Goal: Task Accomplishment & Management: Complete application form

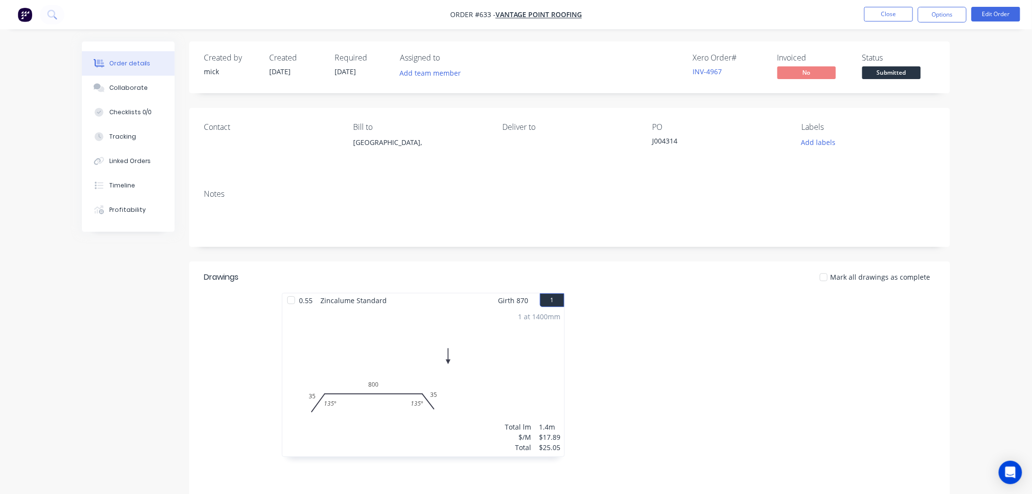
click at [20, 20] on img "button" at bounding box center [25, 14] width 15 height 15
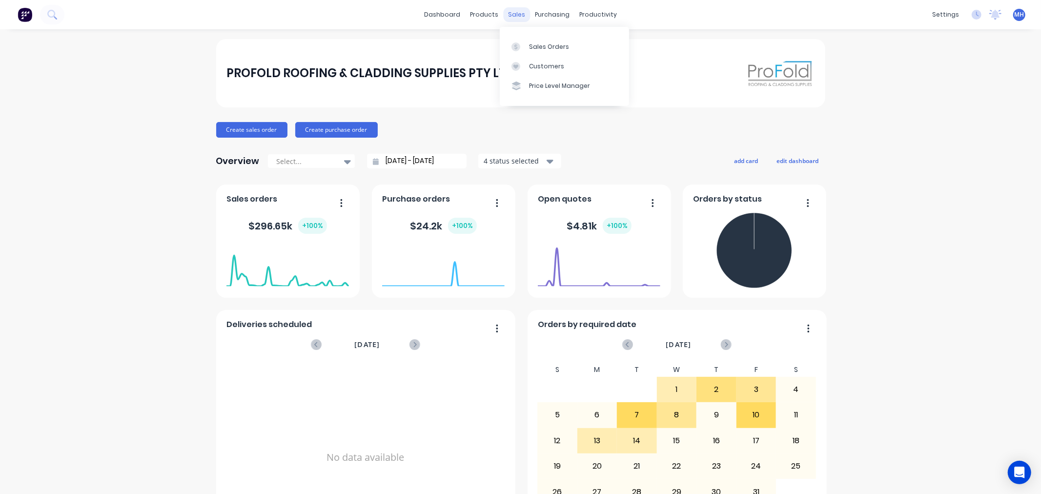
click at [503, 18] on div "sales" at bounding box center [516, 14] width 27 height 15
click at [552, 46] on div "Sales Orders" at bounding box center [549, 46] width 40 height 9
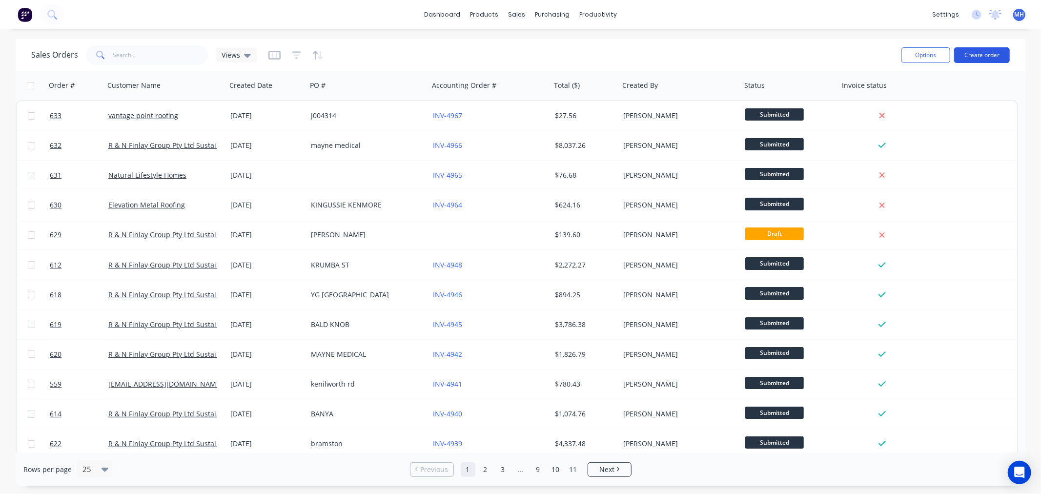
click at [994, 53] on button "Create order" at bounding box center [982, 55] width 56 height 16
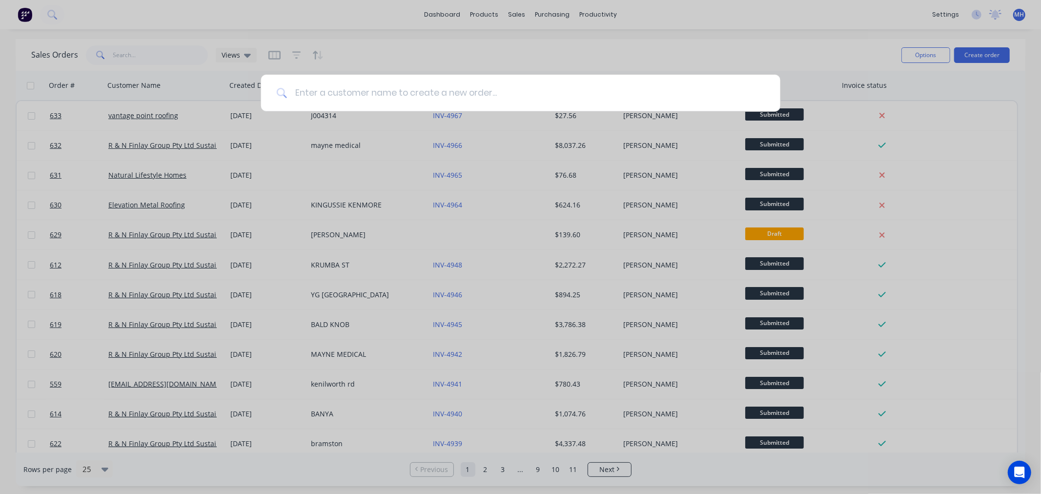
click at [602, 92] on input at bounding box center [526, 93] width 478 height 37
click at [603, 91] on input at bounding box center [526, 93] width 478 height 37
type input "NU"
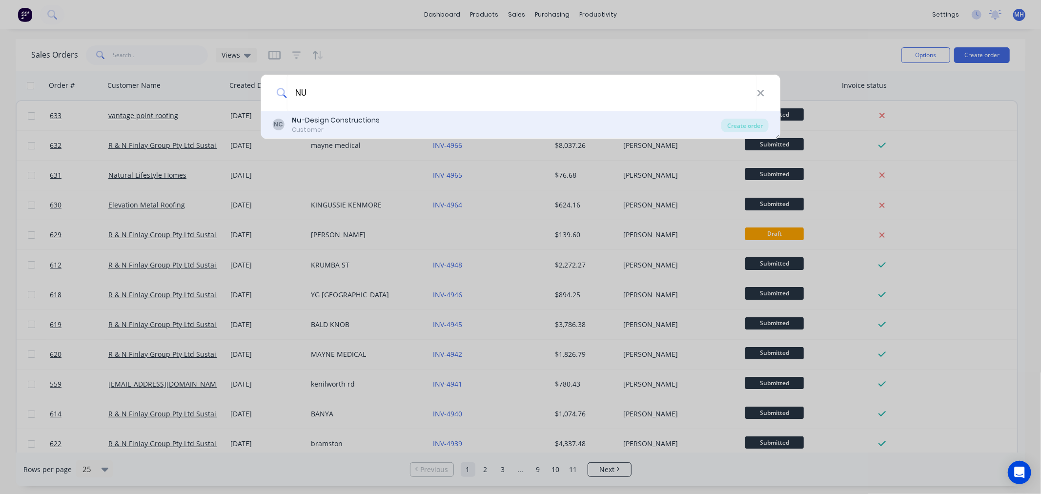
click at [383, 129] on div "NC Nu -Design Constructions Customer" at bounding box center [496, 124] width 449 height 19
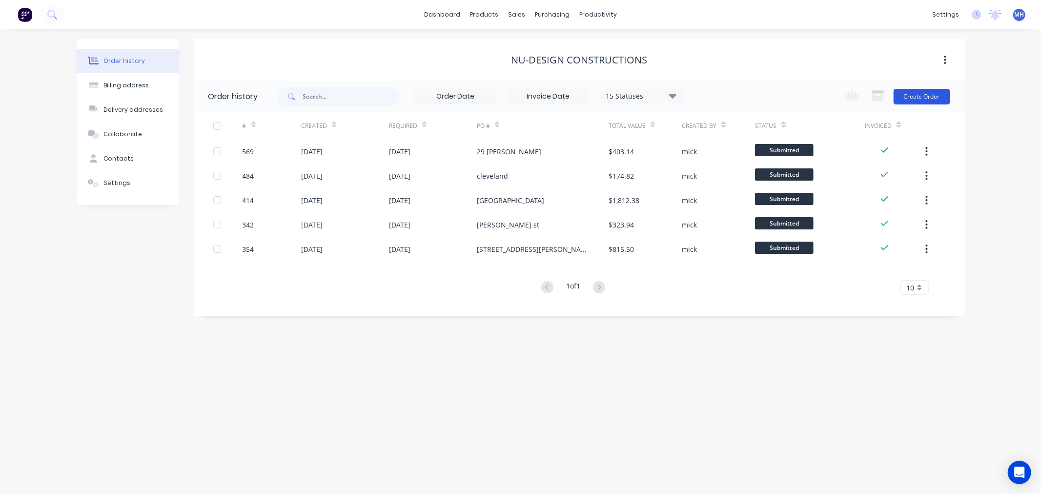
click at [929, 89] on button "Create Order" at bounding box center [921, 97] width 57 height 16
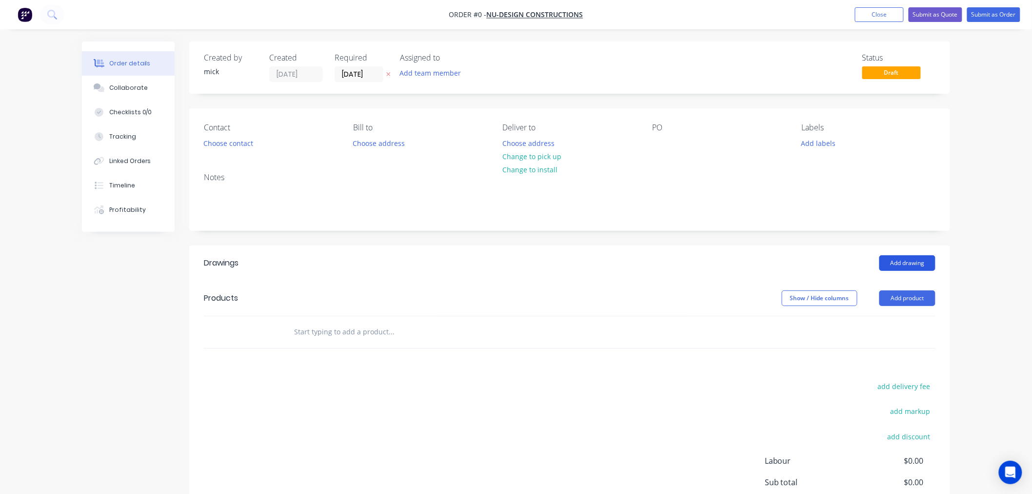
click at [913, 260] on button "Add drawing" at bounding box center [908, 263] width 56 height 16
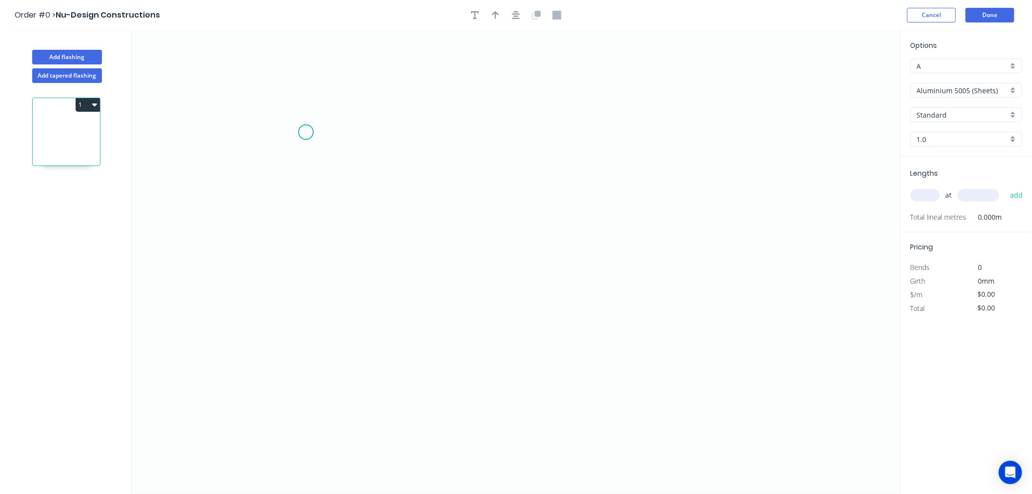
click at [306, 132] on icon "0" at bounding box center [516, 262] width 769 height 464
click at [296, 276] on icon "0" at bounding box center [516, 262] width 769 height 464
click at [644, 260] on icon "0 ?" at bounding box center [516, 262] width 769 height 464
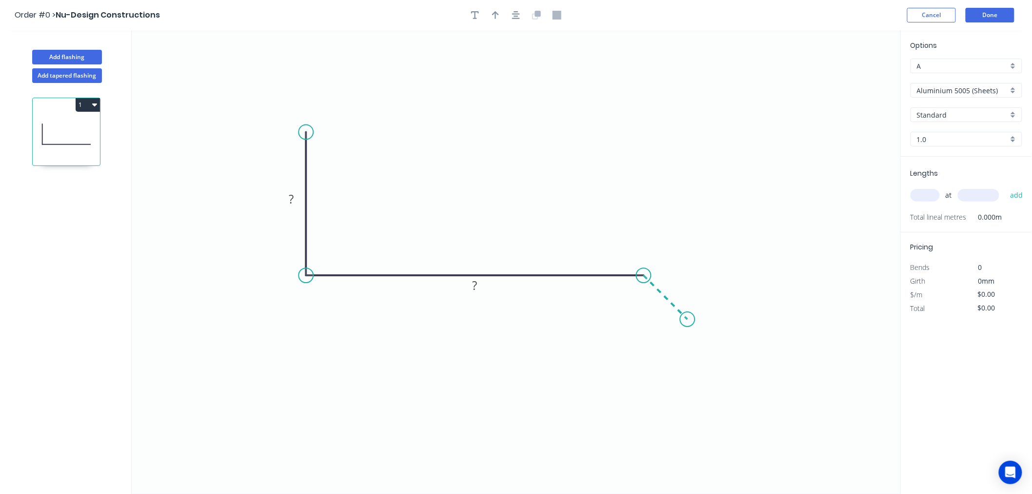
click at [688, 314] on icon "0 ? ?" at bounding box center [516, 262] width 769 height 464
click at [688, 314] on circle at bounding box center [688, 319] width 15 height 15
click at [688, 318] on circle at bounding box center [688, 319] width 15 height 15
click at [689, 318] on circle at bounding box center [688, 319] width 15 height 15
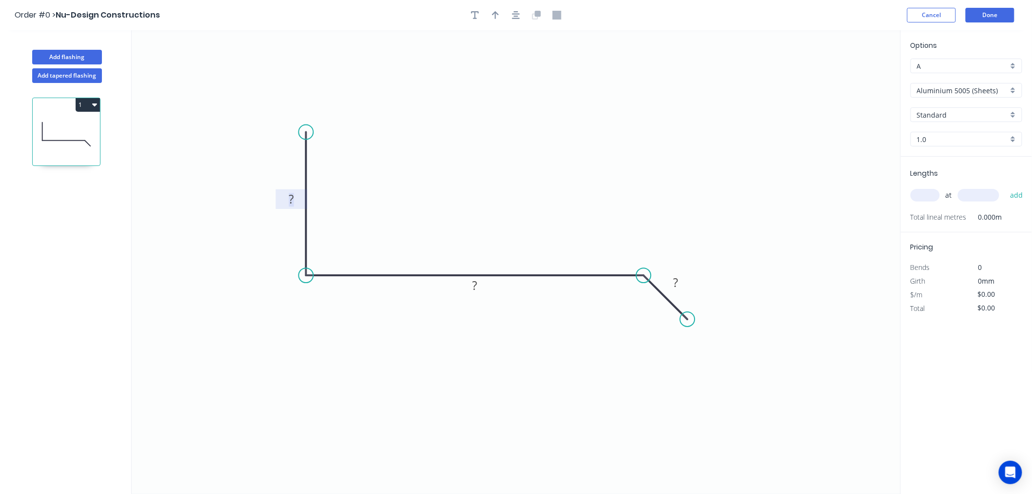
click at [296, 200] on rect at bounding box center [292, 200] width 20 height 14
click at [664, 303] on div "Show angle" at bounding box center [694, 305] width 98 height 20
click at [635, 301] on tspan "º" at bounding box center [637, 297] width 4 height 16
click at [646, 82] on icon "0 50 210 25 135 º" at bounding box center [516, 262] width 769 height 464
click at [511, 19] on button "button" at bounding box center [516, 15] width 15 height 15
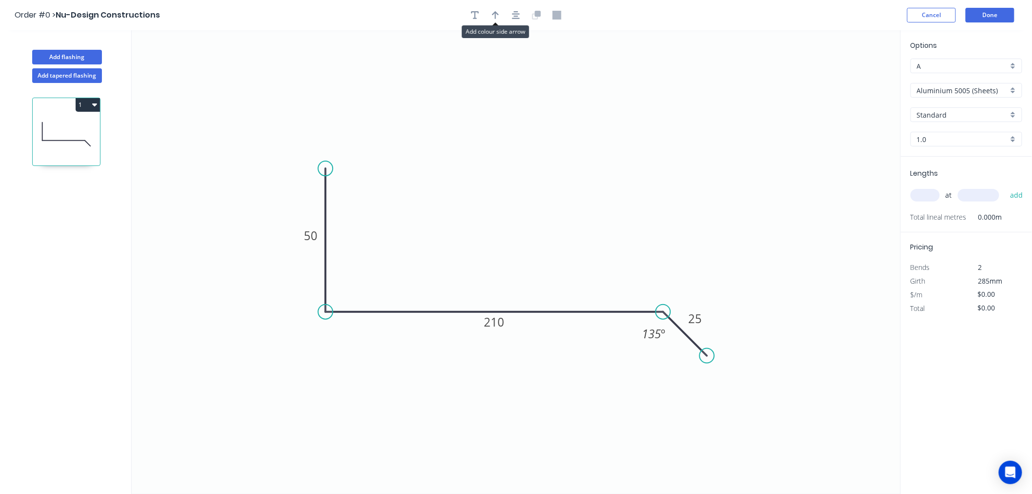
drag, startPoint x: 492, startPoint y: 16, endPoint x: 504, endPoint y: 18, distance: 12.4
click at [493, 16] on button "button" at bounding box center [495, 15] width 15 height 15
drag, startPoint x: 850, startPoint y: 79, endPoint x: 481, endPoint y: 245, distance: 404.4
click at [481, 245] on icon at bounding box center [481, 233] width 9 height 31
click at [978, 91] on input "Aluminium 5005 (Sheets)" at bounding box center [962, 90] width 91 height 10
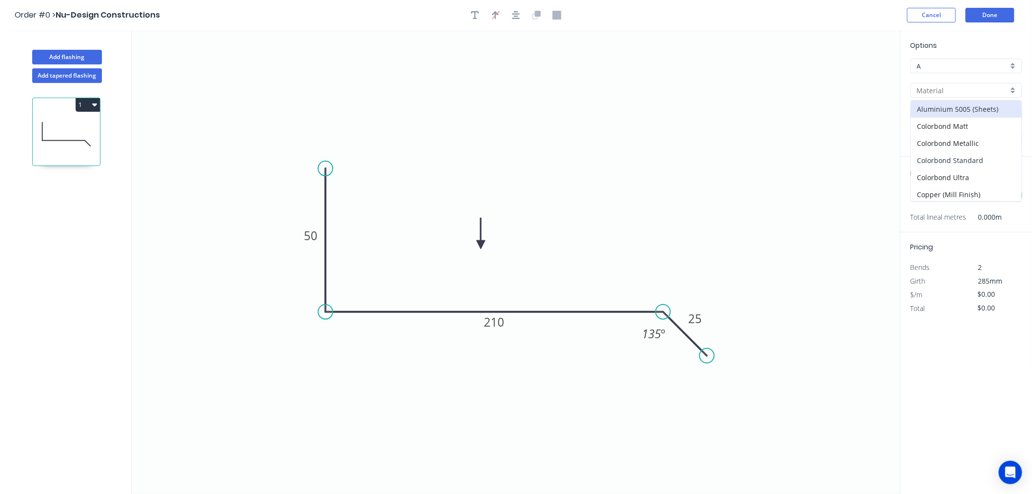
click at [979, 155] on div "Colorbond Standard" at bounding box center [966, 160] width 111 height 17
type input "Colorbond Standard"
type input "Basalt"
type input "0.55"
type input "$12.50"
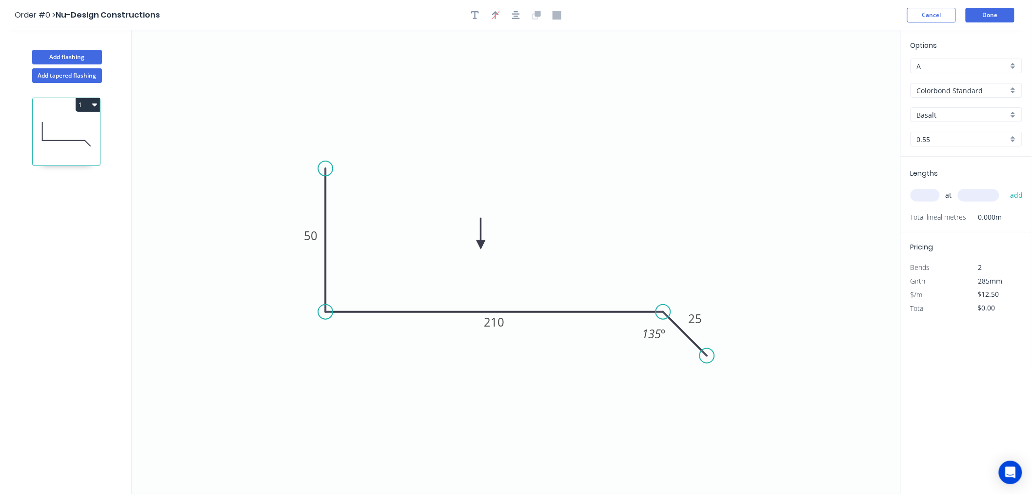
click at [974, 114] on input "Basalt" at bounding box center [962, 115] width 91 height 10
click at [929, 185] on div "Wallaby" at bounding box center [966, 187] width 111 height 17
type input "Wallaby"
click at [927, 198] on input "text" at bounding box center [925, 195] width 29 height 13
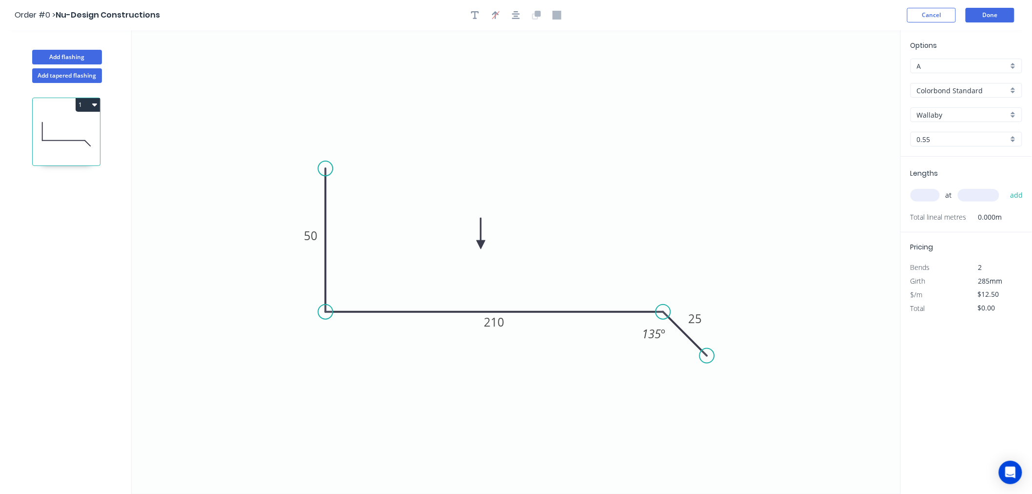
click at [929, 197] on input "text" at bounding box center [925, 195] width 29 height 13
click at [928, 197] on input "text" at bounding box center [925, 195] width 29 height 13
type input "1"
type input "1500"
click at [1006, 187] on button "add" at bounding box center [1017, 195] width 23 height 17
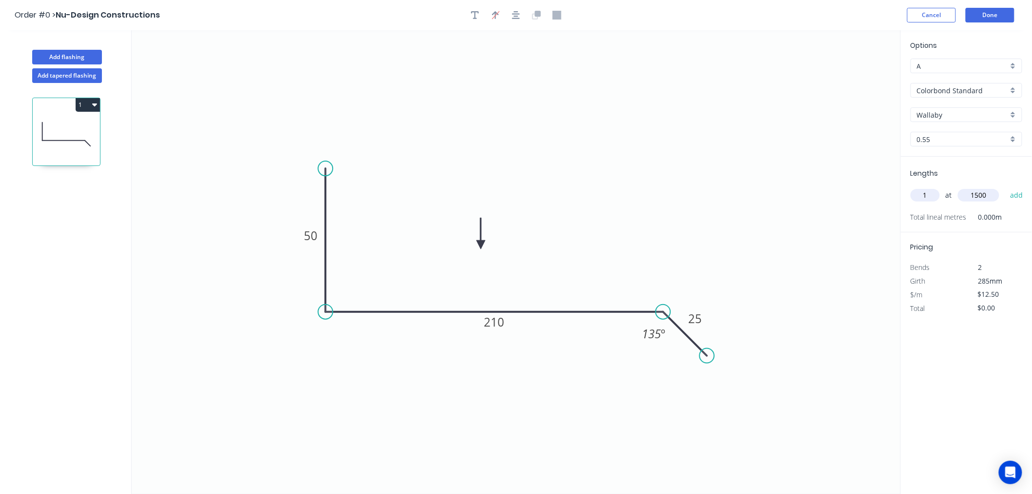
type input "$18.75"
click at [1005, 16] on button "Done" at bounding box center [990, 15] width 49 height 15
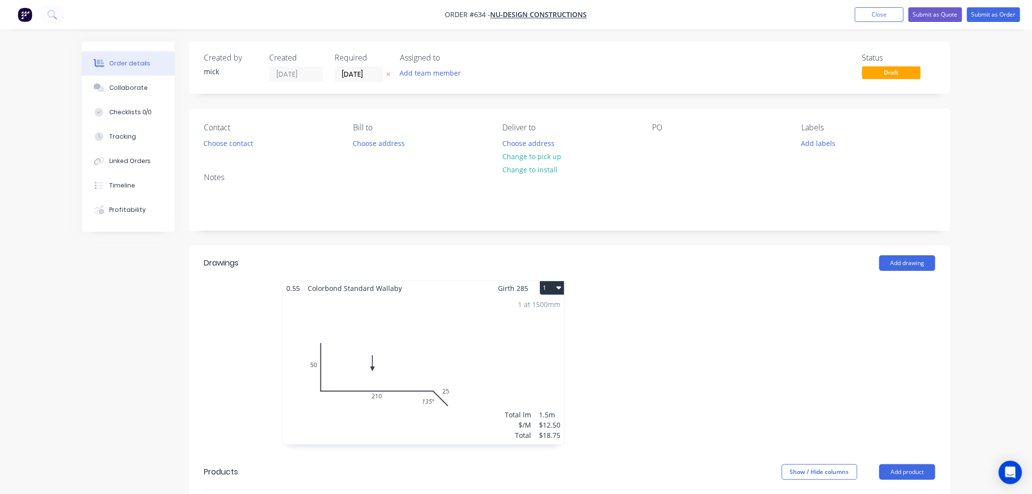
click at [550, 285] on button "1" at bounding box center [552, 288] width 24 height 14
click at [522, 327] on div "Duplicate" at bounding box center [518, 331] width 75 height 14
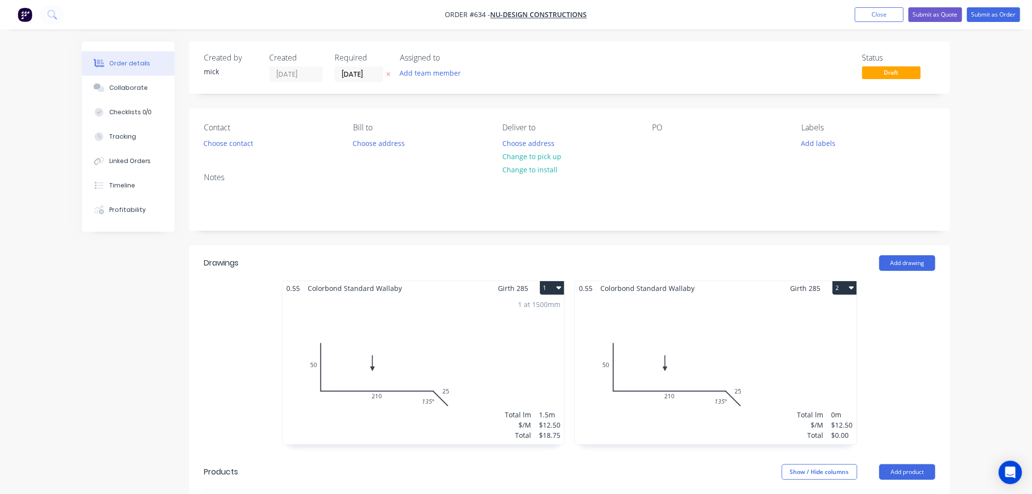
click at [711, 364] on div "Total lm $/M Total 0m $12.50 $0.00" at bounding box center [716, 369] width 282 height 149
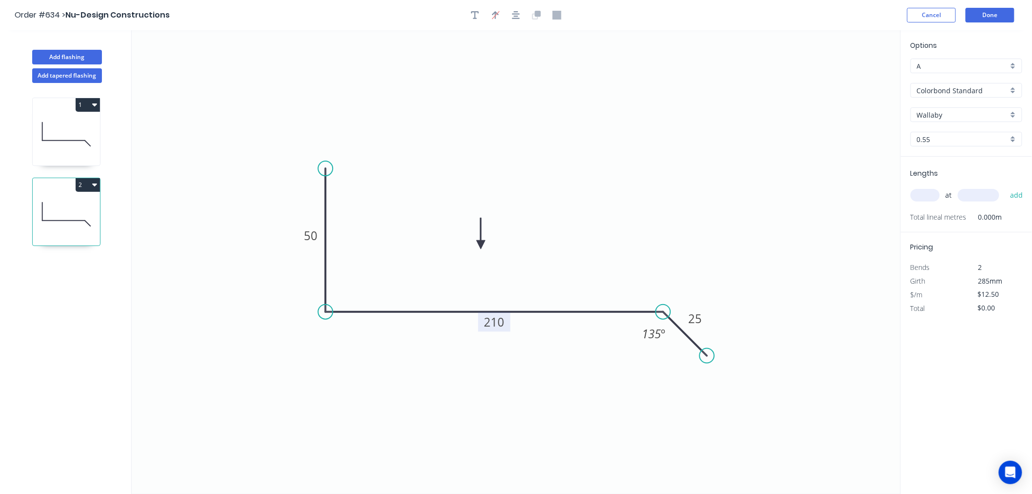
click at [504, 320] on tspan "210" at bounding box center [494, 322] width 20 height 16
click at [930, 197] on input "text" at bounding box center [925, 195] width 29 height 13
type input "1"
type input "1500"
click at [1006, 187] on button "add" at bounding box center [1017, 195] width 23 height 17
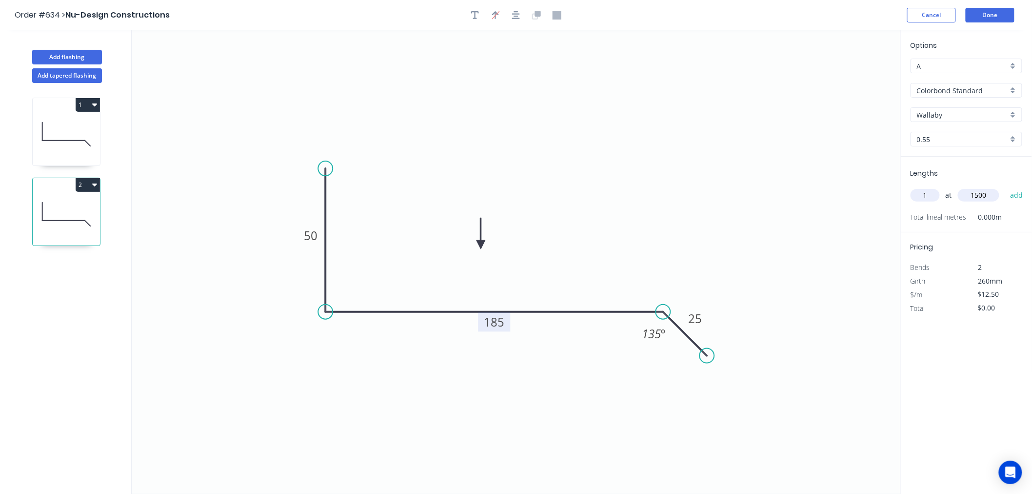
type input "$18.75"
type input "2"
click at [986, 191] on input "1" at bounding box center [978, 195] width 41 height 13
type input "1000"
click at [1006, 187] on button "add" at bounding box center [1017, 195] width 23 height 17
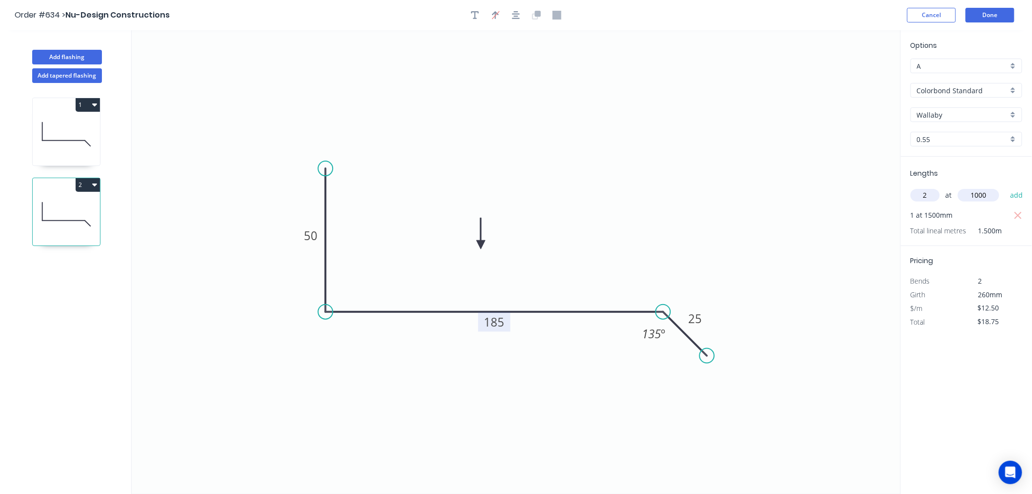
type input "$43.75"
click at [1002, 17] on button "Done" at bounding box center [990, 15] width 49 height 15
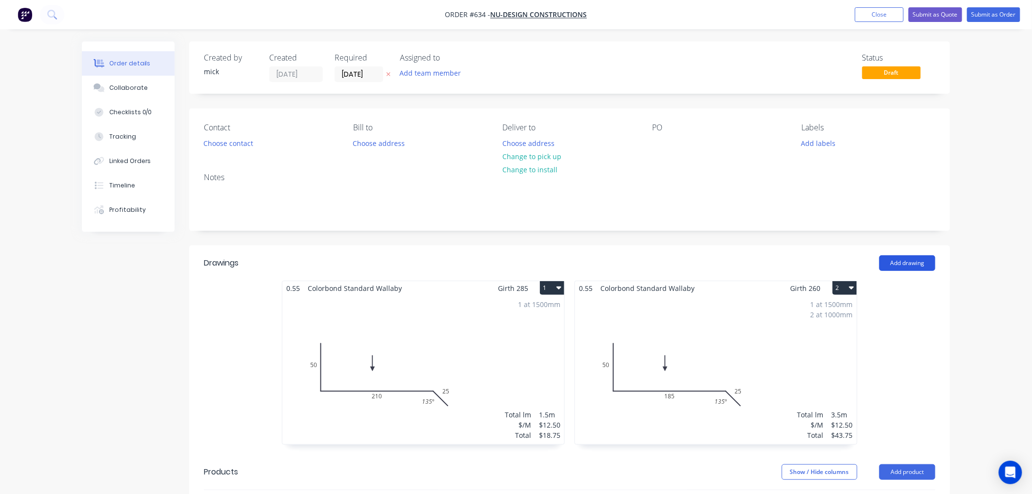
click at [932, 264] on button "Add drawing" at bounding box center [908, 263] width 56 height 16
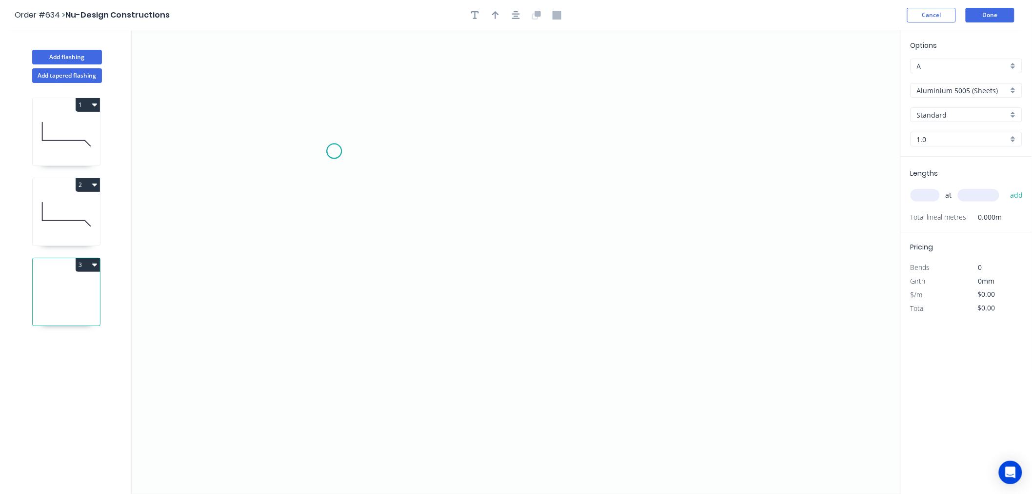
click at [334, 151] on icon "0" at bounding box center [516, 262] width 769 height 464
click at [332, 285] on icon "0" at bounding box center [516, 262] width 769 height 464
click at [677, 284] on icon "0 ?" at bounding box center [516, 262] width 769 height 464
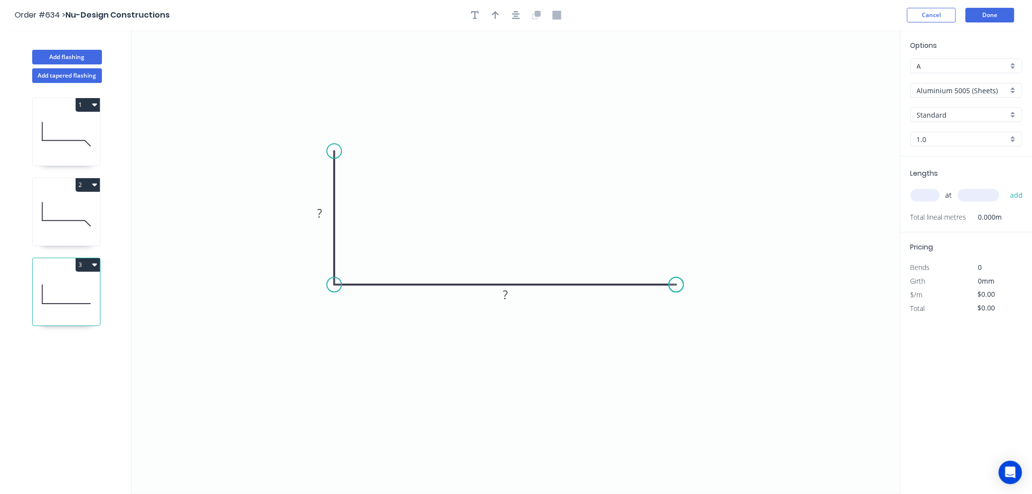
click at [677, 284] on circle at bounding box center [676, 284] width 15 height 15
click at [322, 212] on tspan "?" at bounding box center [319, 213] width 5 height 16
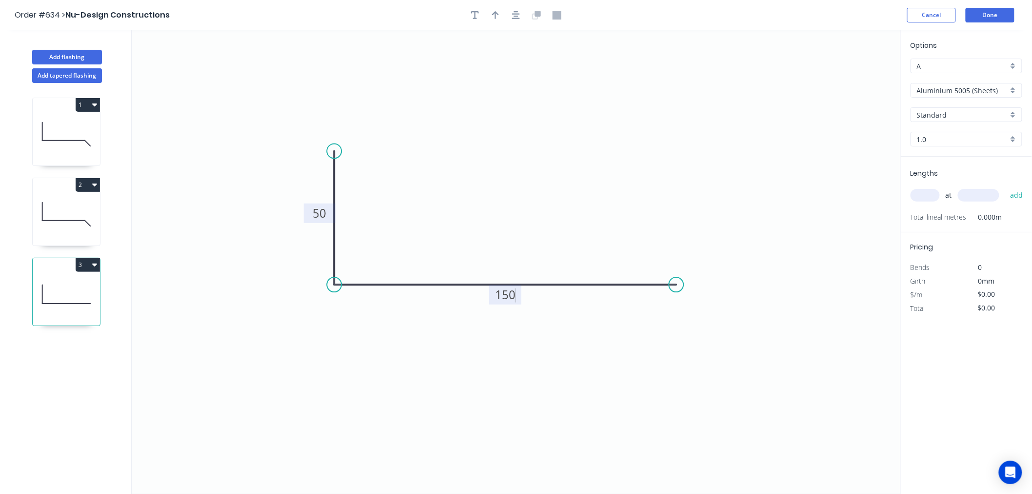
click at [990, 90] on input "Aluminium 5005 (Sheets)" at bounding box center [962, 90] width 91 height 10
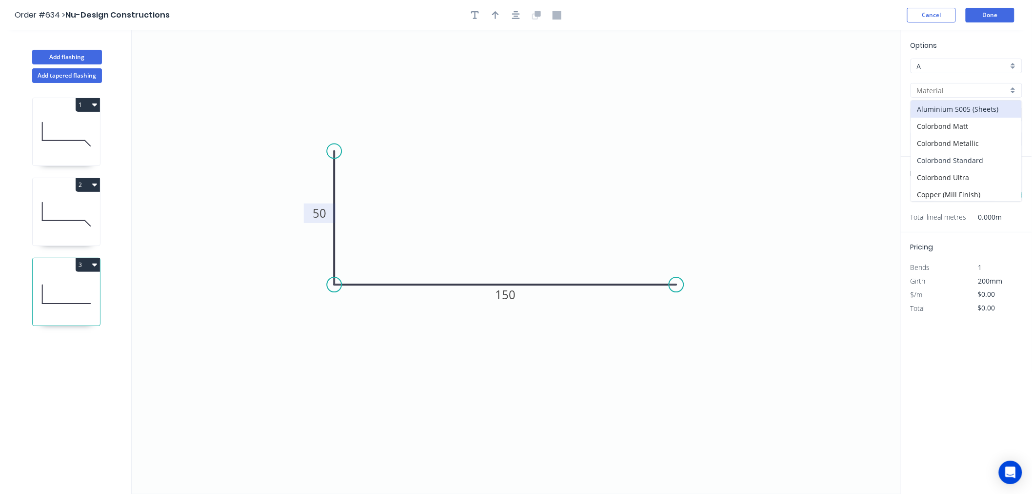
click at [981, 155] on div "Colorbond Standard" at bounding box center [966, 160] width 111 height 17
type input "Colorbond Standard"
type input "Basalt"
type input "0.55"
type input "$8.81"
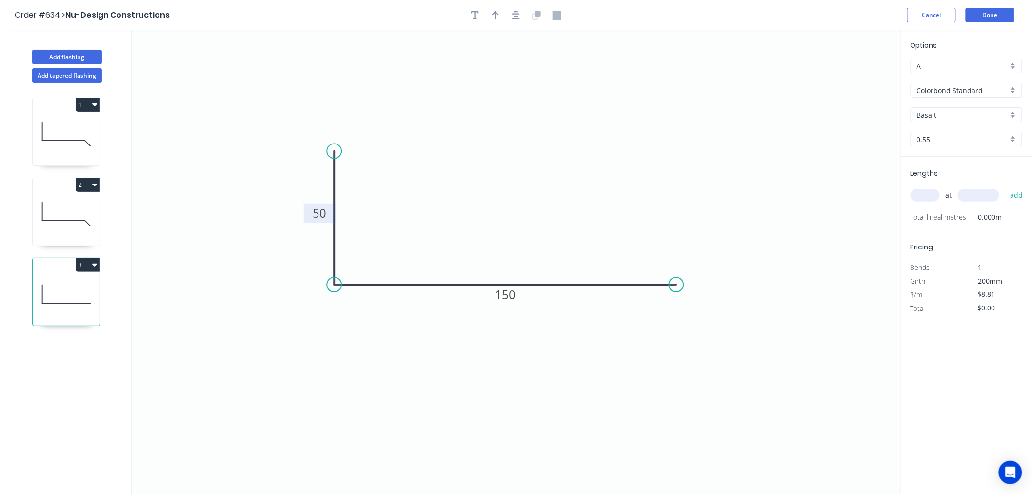
click at [974, 116] on input "Basalt" at bounding box center [962, 115] width 91 height 10
click at [929, 174] on div "Wallaby" at bounding box center [966, 182] width 111 height 17
type input "Wallaby"
click at [491, 12] on button "button" at bounding box center [495, 15] width 15 height 15
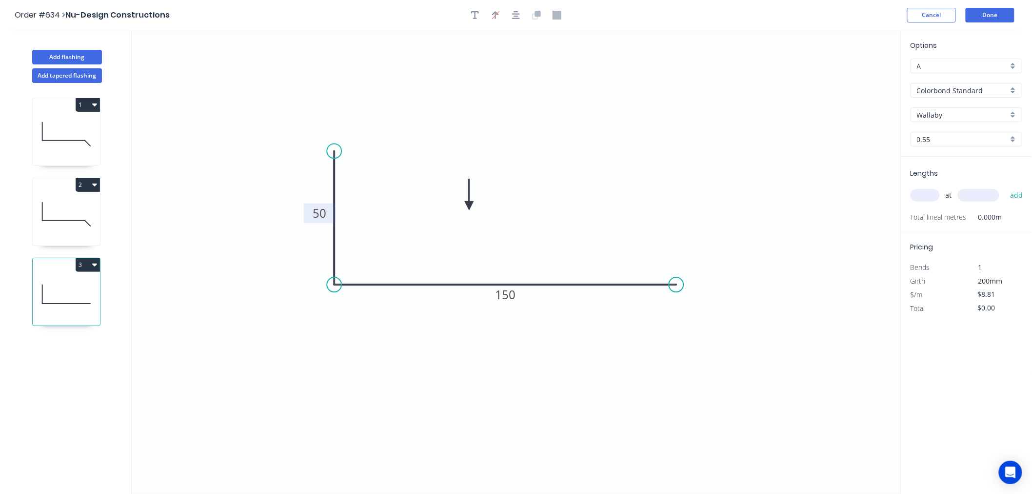
drag, startPoint x: 852, startPoint y: 78, endPoint x: 469, endPoint y: 206, distance: 403.3
click at [469, 206] on icon at bounding box center [469, 194] width 9 height 31
click at [929, 197] on input "text" at bounding box center [925, 195] width 29 height 13
type input "2"
type input "1000"
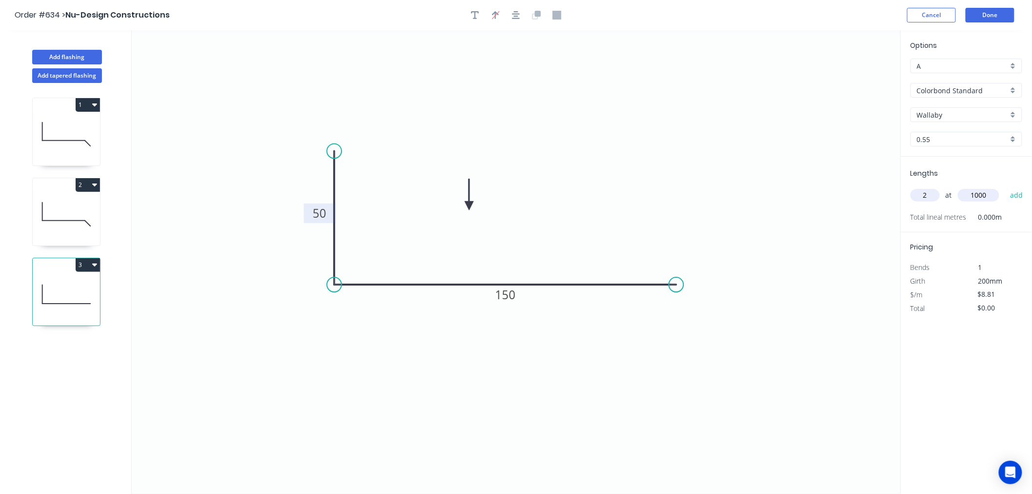
click at [1006, 187] on button "add" at bounding box center [1017, 195] width 23 height 17
type input "$17.62"
click at [1002, 15] on button "Done" at bounding box center [990, 15] width 49 height 15
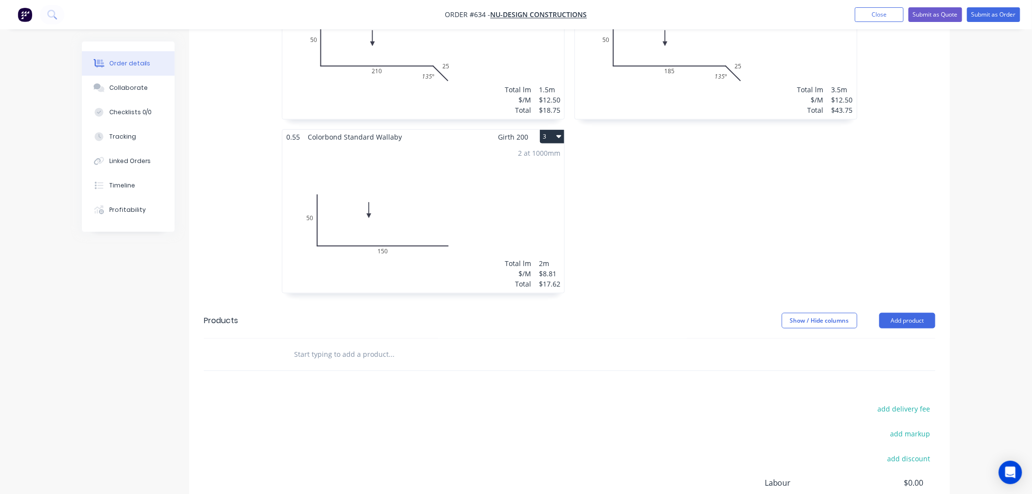
scroll to position [54, 0]
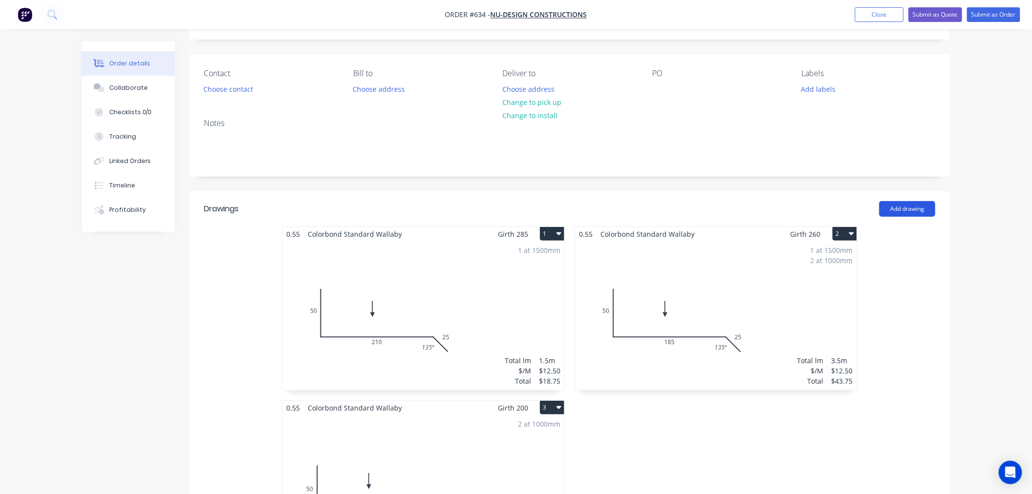
click at [907, 212] on button "Add drawing" at bounding box center [908, 209] width 56 height 16
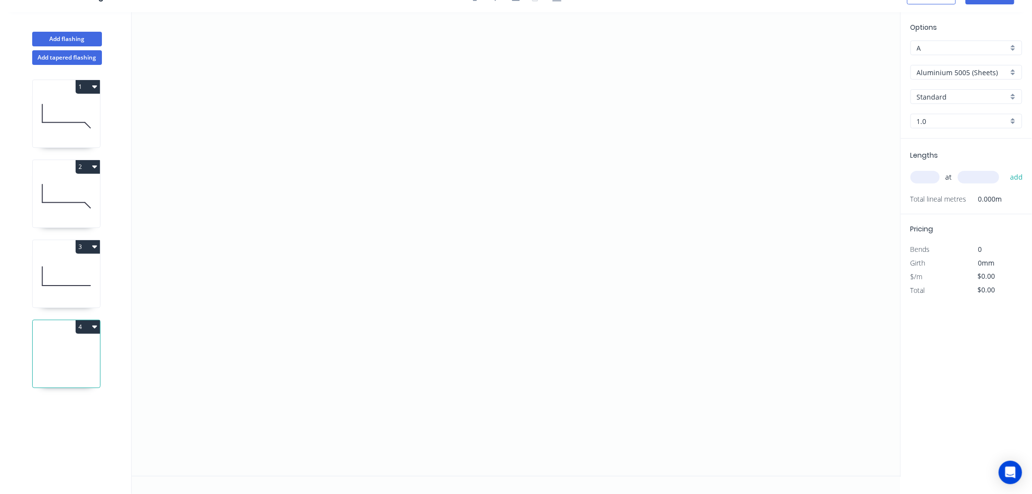
scroll to position [18, 0]
click at [236, 265] on icon "0" at bounding box center [516, 244] width 769 height 464
click at [293, 215] on icon "0" at bounding box center [516, 244] width 769 height 464
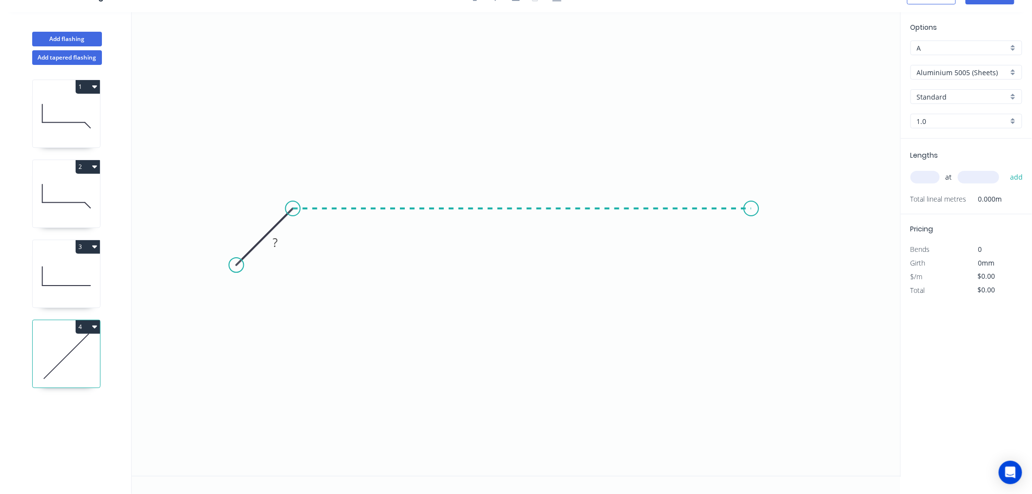
click at [752, 206] on icon "0 ?" at bounding box center [516, 244] width 769 height 464
click at [802, 259] on icon "0 ? ?" at bounding box center [516, 244] width 769 height 464
click at [802, 259] on circle at bounding box center [801, 258] width 15 height 15
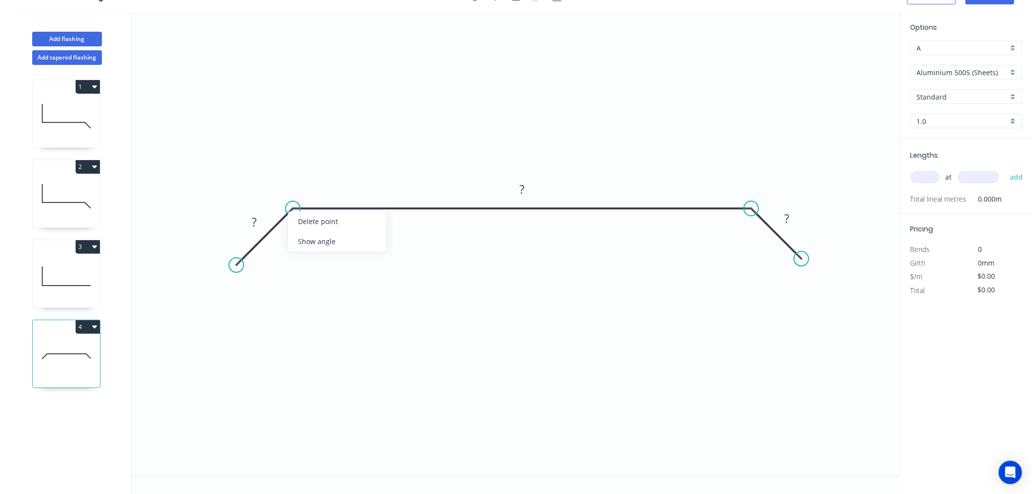
click at [315, 245] on div "Show angle" at bounding box center [337, 241] width 98 height 20
click at [764, 240] on div "Show angle" at bounding box center [797, 238] width 98 height 20
click at [259, 221] on rect at bounding box center [254, 223] width 20 height 14
click at [650, 115] on icon "0 25 945 25 135 º 135 º" at bounding box center [516, 244] width 769 height 464
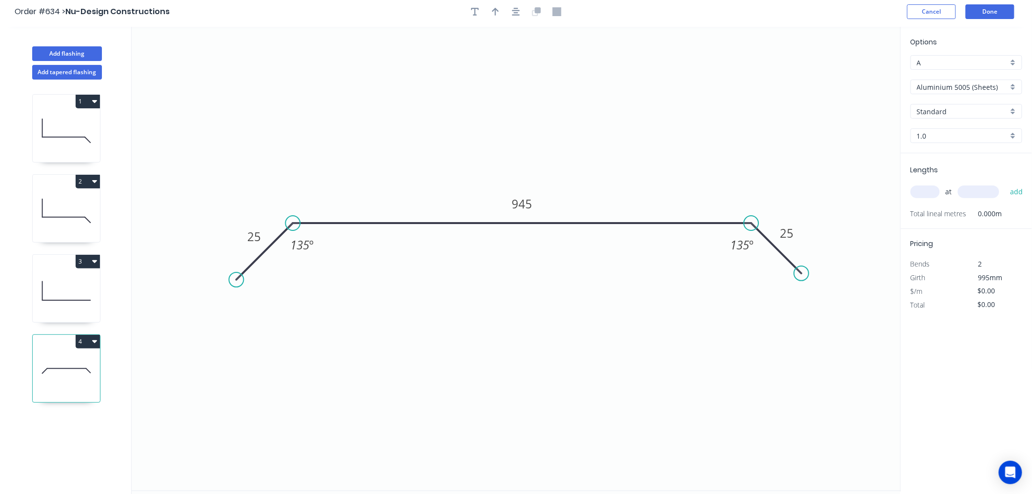
scroll to position [0, 0]
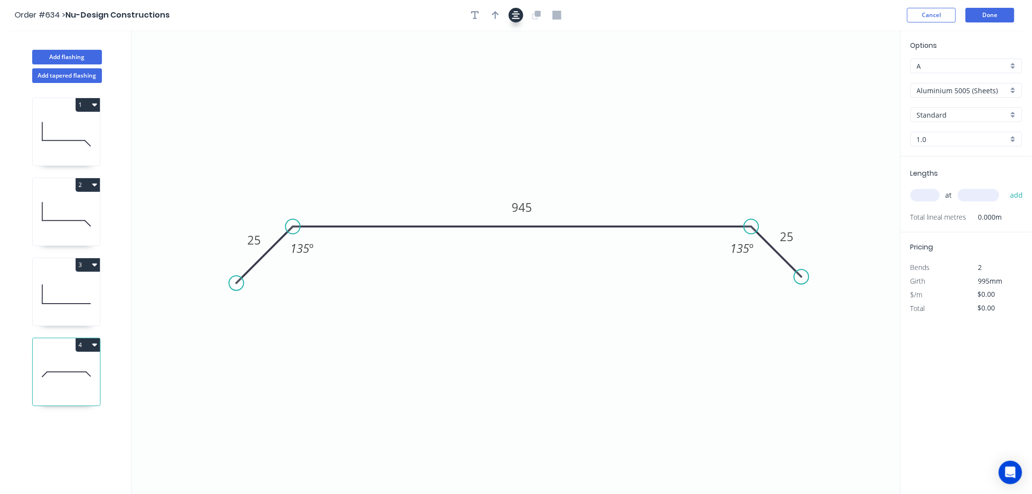
click at [511, 18] on button "button" at bounding box center [516, 15] width 15 height 15
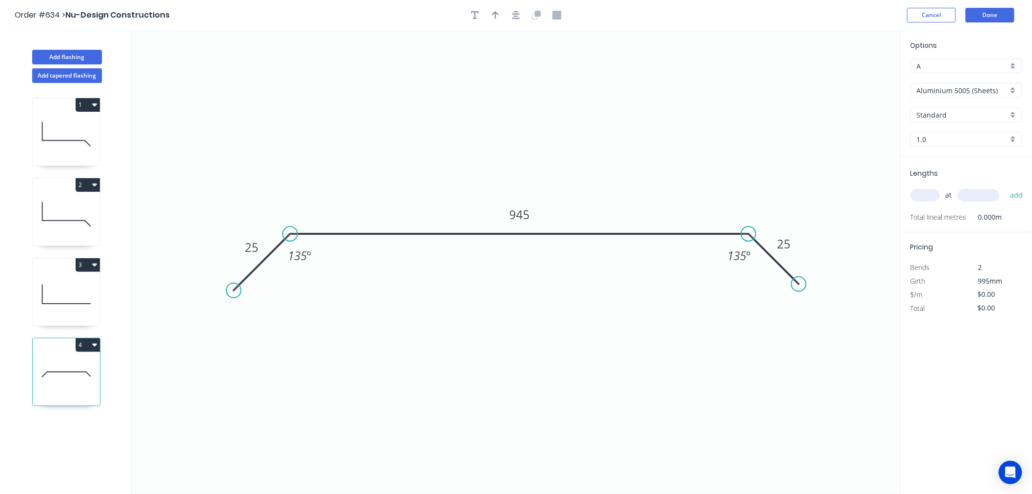
drag, startPoint x: 497, startPoint y: 18, endPoint x: 665, endPoint y: 12, distance: 167.9
click at [497, 17] on icon "button" at bounding box center [495, 15] width 7 height 9
drag, startPoint x: 851, startPoint y: 75, endPoint x: 899, endPoint y: 120, distance: 65.9
click at [428, 179] on icon at bounding box center [428, 167] width 9 height 31
click at [968, 88] on input "Aluminium 5005 (Sheets)" at bounding box center [962, 90] width 91 height 10
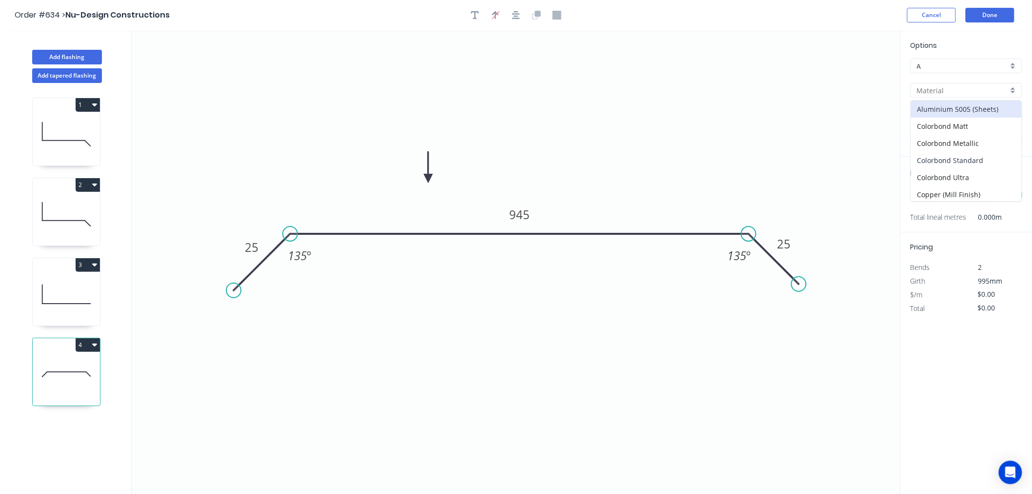
click at [959, 158] on div "Colorbond Standard" at bounding box center [966, 160] width 111 height 17
type input "Colorbond Standard"
type input "Basalt"
type input "0.55"
type input "$28.33"
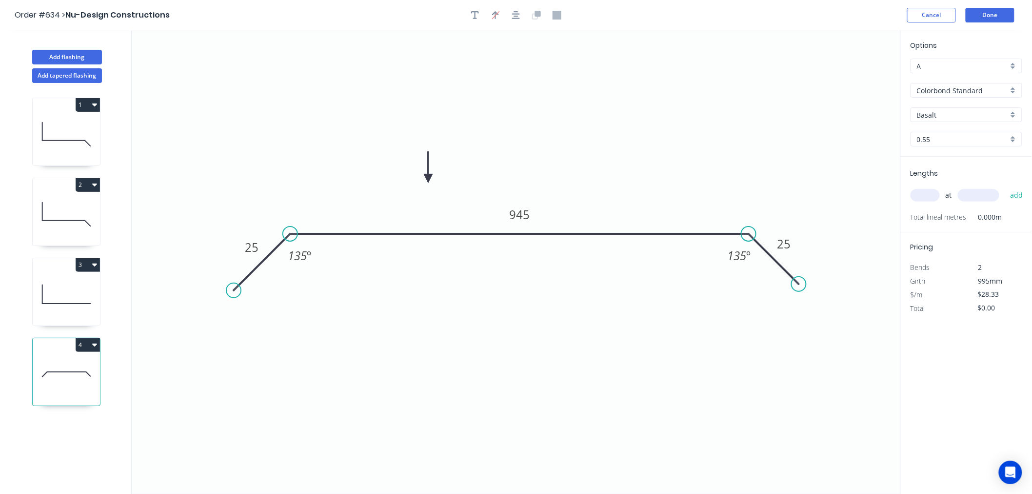
click at [960, 111] on input "Basalt" at bounding box center [962, 115] width 91 height 10
click at [953, 190] on div "Wallaby" at bounding box center [966, 187] width 111 height 17
type input "Wallaby"
click at [930, 199] on input "text" at bounding box center [925, 195] width 29 height 13
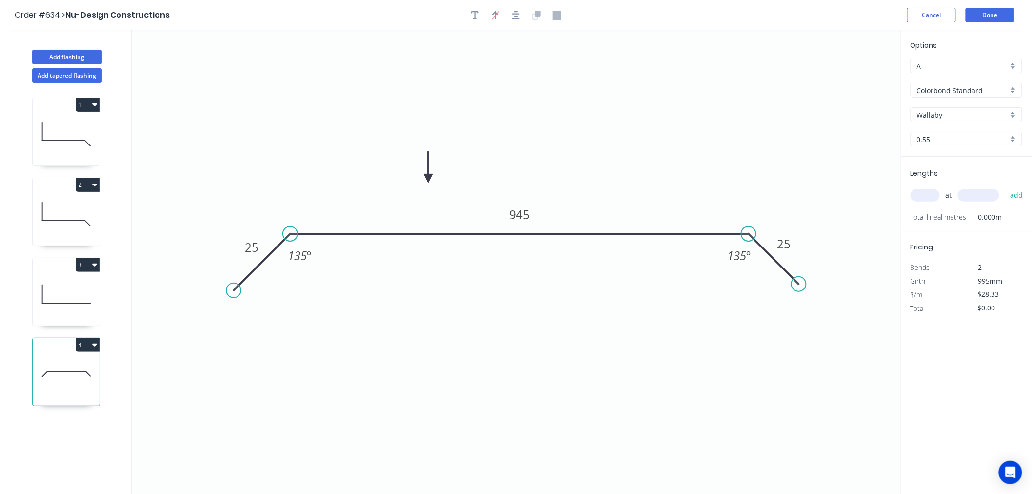
click at [930, 199] on input "text" at bounding box center [925, 195] width 29 height 13
click at [931, 199] on input "text" at bounding box center [925, 195] width 29 height 13
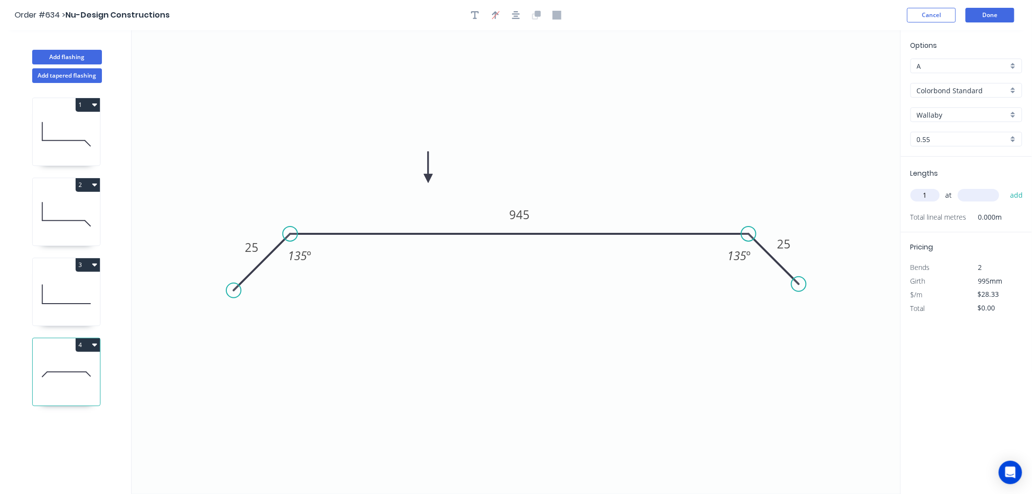
type input "1"
type input "2150"
click at [1006, 187] on button "add" at bounding box center [1017, 195] width 23 height 17
type input "$60.91"
click at [998, 12] on button "Done" at bounding box center [990, 15] width 49 height 15
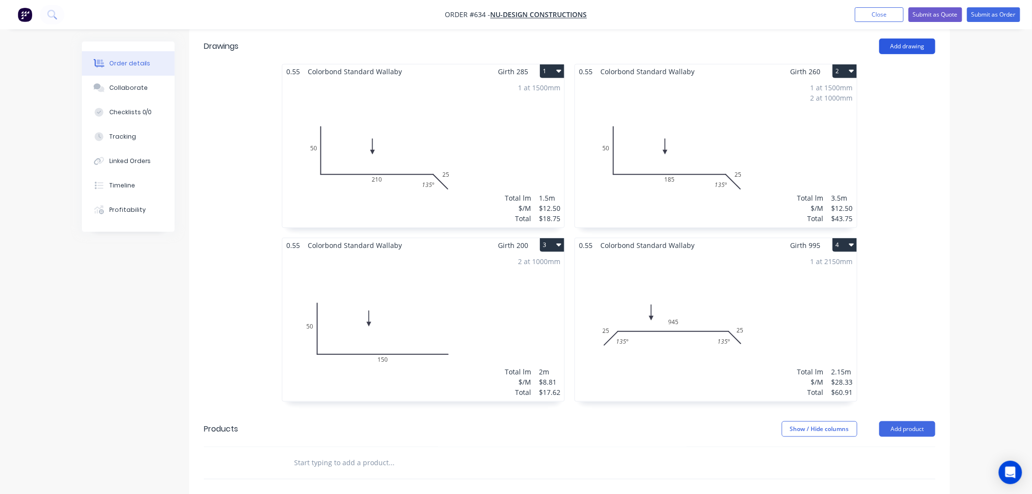
click at [919, 50] on button "Add drawing" at bounding box center [908, 47] width 56 height 16
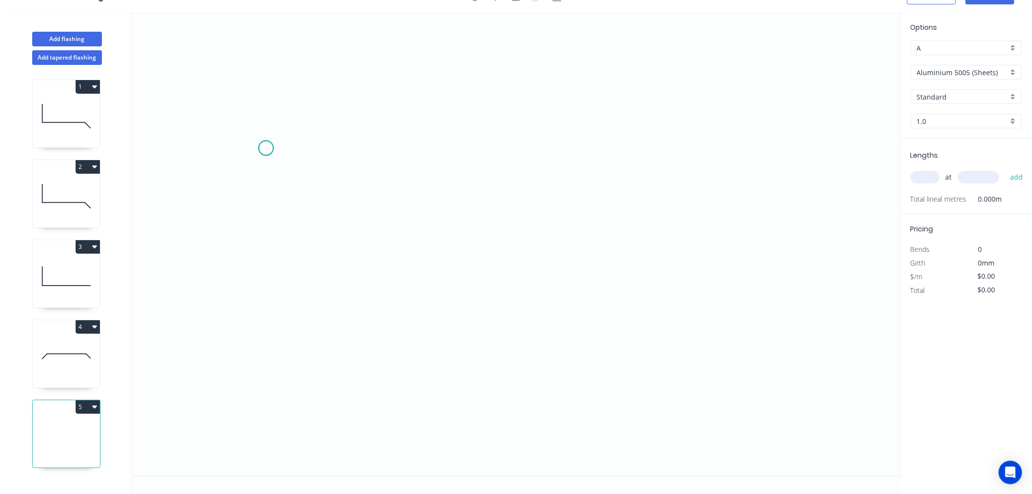
click at [266, 148] on icon "0" at bounding box center [516, 244] width 769 height 464
click at [265, 274] on icon "0" at bounding box center [516, 244] width 769 height 464
click at [690, 277] on icon "0 ?" at bounding box center [516, 244] width 769 height 464
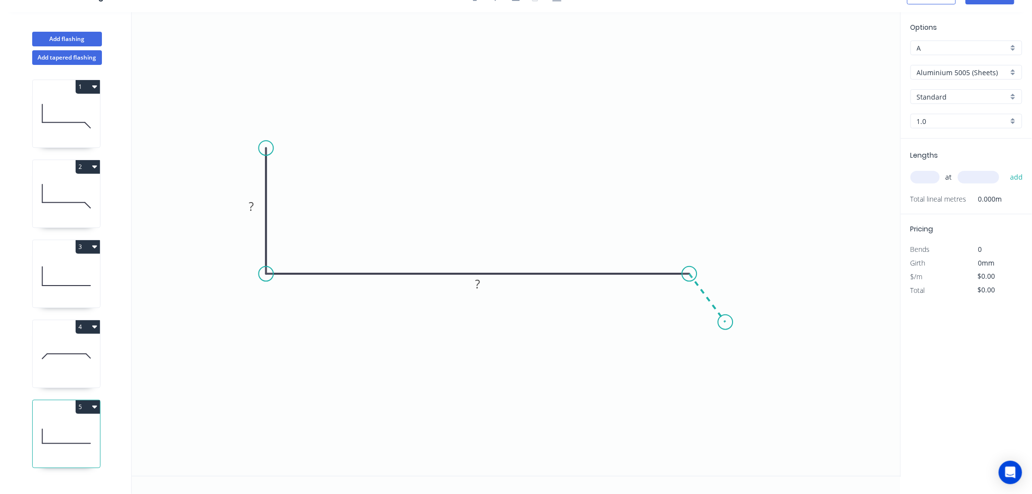
click at [726, 322] on icon "0 ? ?" at bounding box center [516, 244] width 769 height 464
click at [726, 322] on circle at bounding box center [726, 322] width 15 height 15
click at [727, 322] on circle at bounding box center [726, 322] width 15 height 15
click at [255, 208] on rect at bounding box center [252, 207] width 20 height 14
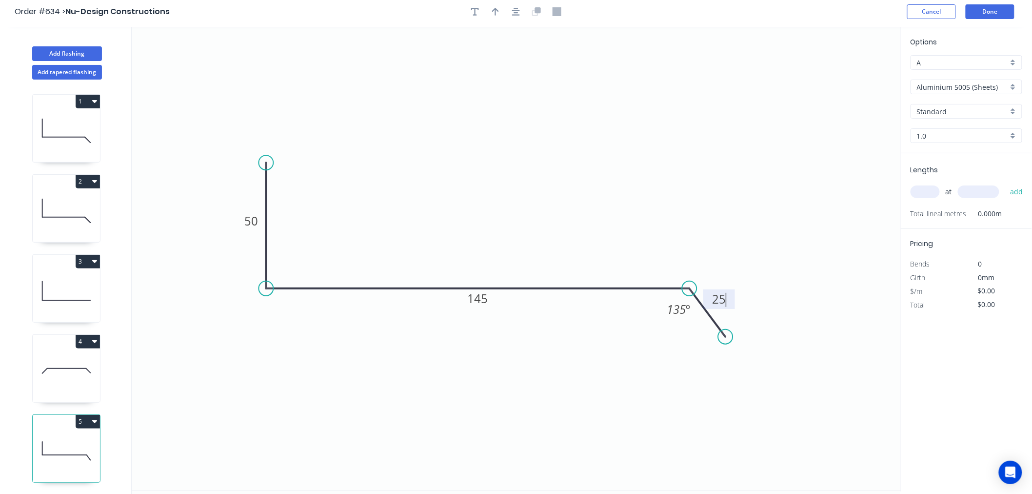
scroll to position [0, 0]
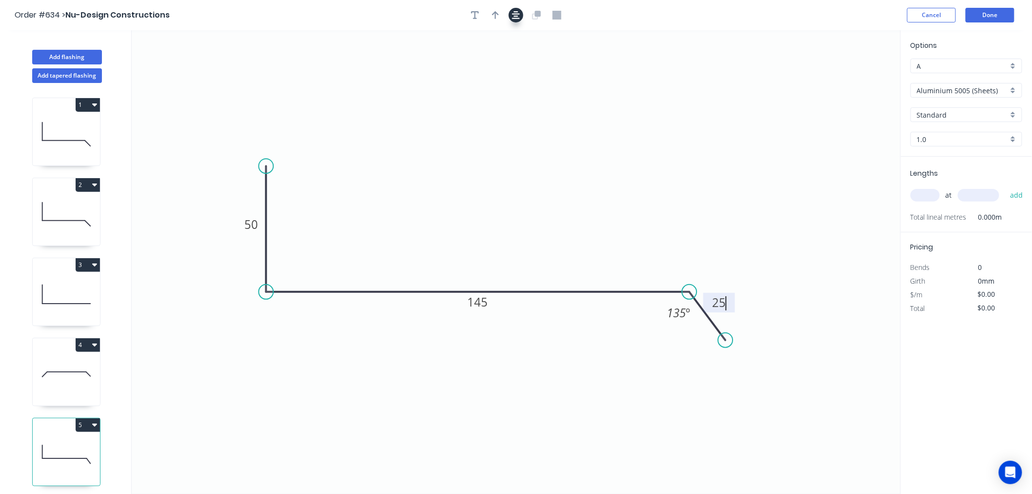
click at [518, 20] on button "button" at bounding box center [516, 15] width 15 height 15
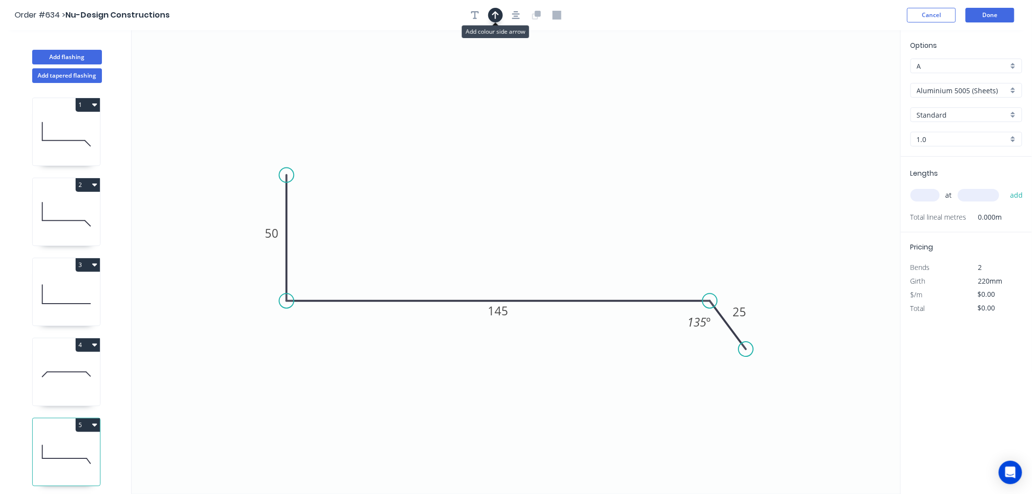
click at [498, 16] on icon "button" at bounding box center [495, 15] width 7 height 9
drag, startPoint x: 851, startPoint y: 74, endPoint x: 431, endPoint y: 222, distance: 445.2
click at [431, 222] on icon at bounding box center [431, 209] width 9 height 31
click at [940, 86] on input "Aluminium 5005 (Sheets)" at bounding box center [962, 90] width 91 height 10
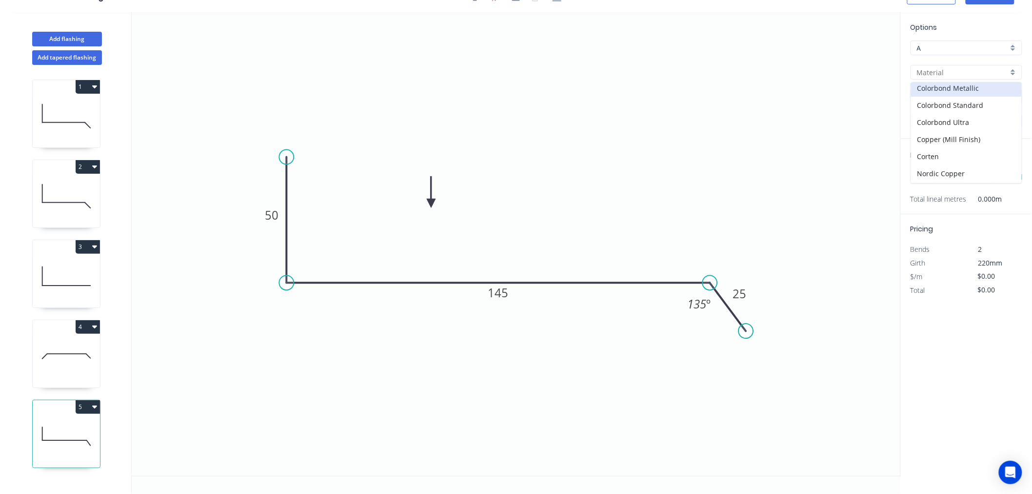
scroll to position [28, 0]
click at [962, 113] on div "Colorbond Standard" at bounding box center [966, 113] width 111 height 17
type input "Colorbond Standard"
type input "Basalt"
type input "0.55"
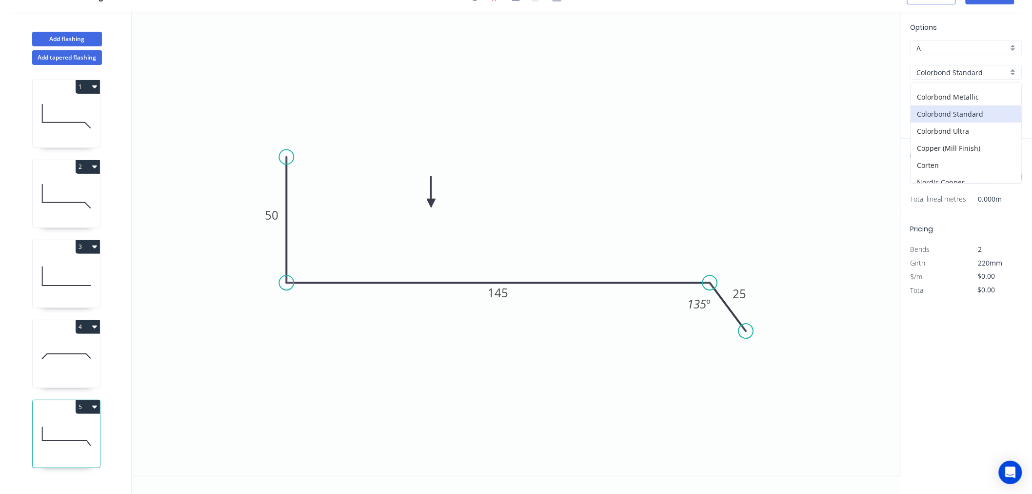
type input "$12.50"
click at [935, 90] on div "Basalt" at bounding box center [967, 96] width 112 height 15
click at [942, 166] on div "Wallaby" at bounding box center [966, 169] width 111 height 17
type input "Wallaby"
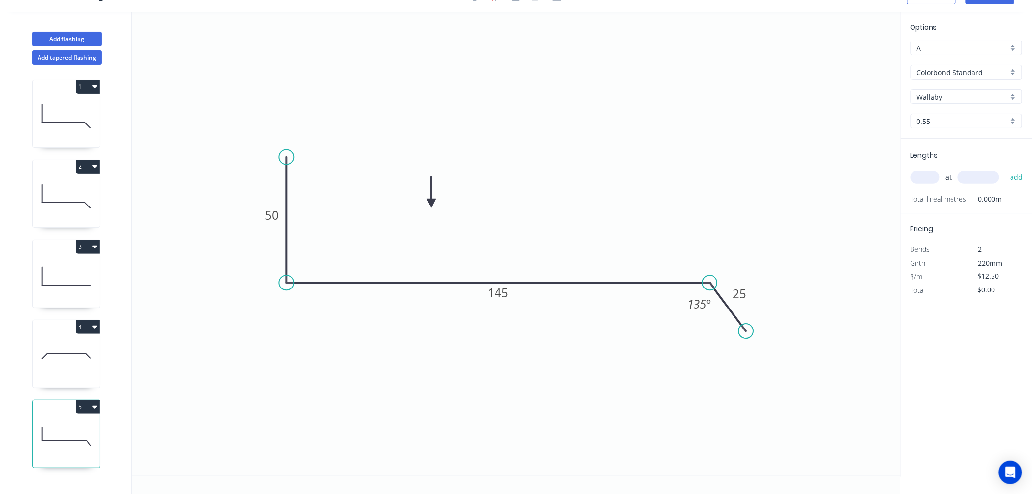
click at [925, 176] on input "text" at bounding box center [925, 177] width 29 height 13
type input "1"
type input "1500"
click at [1006, 169] on button "add" at bounding box center [1017, 177] width 23 height 17
type input "$18.75"
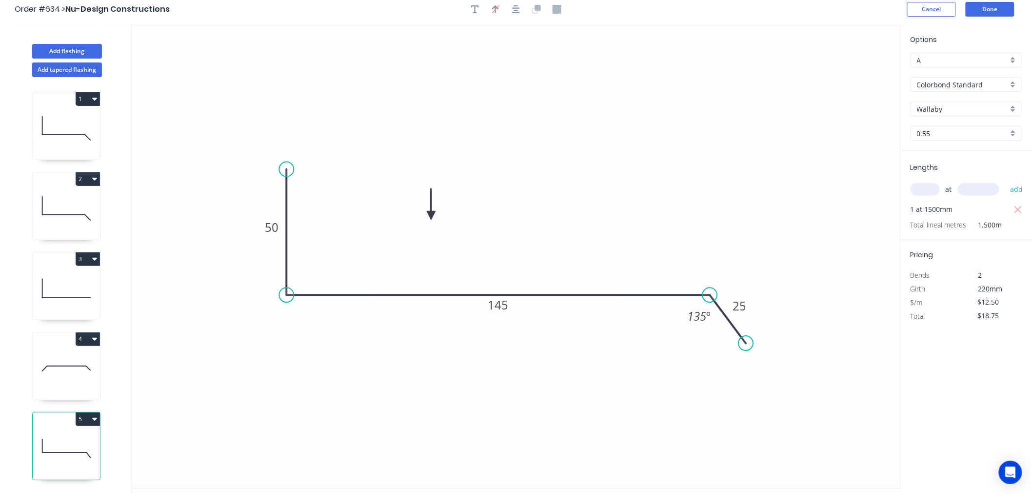
scroll to position [0, 0]
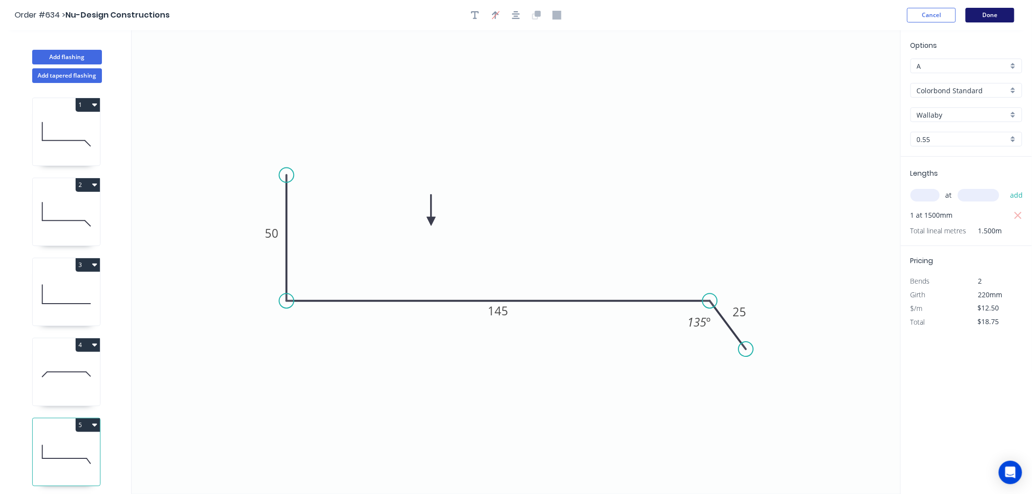
click at [995, 17] on button "Done" at bounding box center [990, 15] width 49 height 15
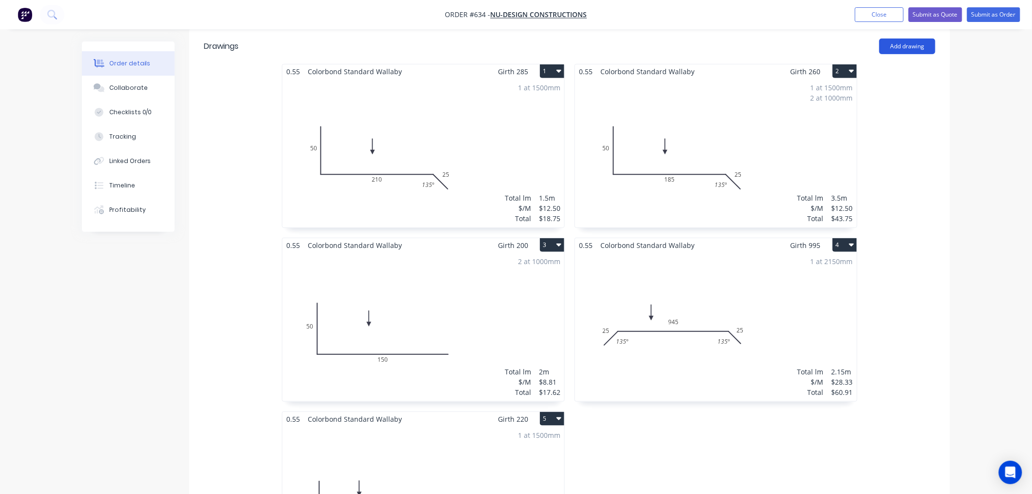
click at [915, 51] on button "Add drawing" at bounding box center [908, 47] width 56 height 16
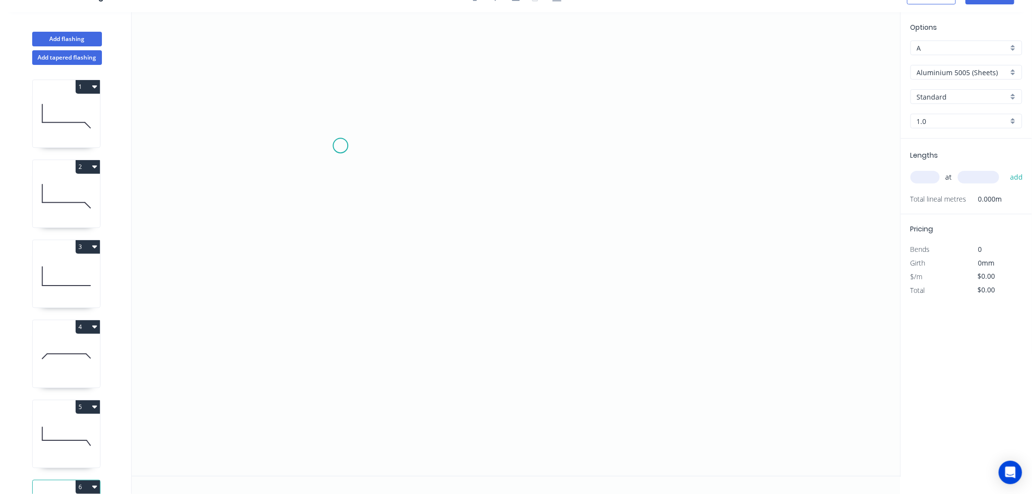
click at [341, 145] on icon "0" at bounding box center [516, 244] width 769 height 464
click at [345, 262] on icon "0" at bounding box center [516, 244] width 769 height 464
click at [716, 260] on icon "0 ?" at bounding box center [516, 244] width 769 height 464
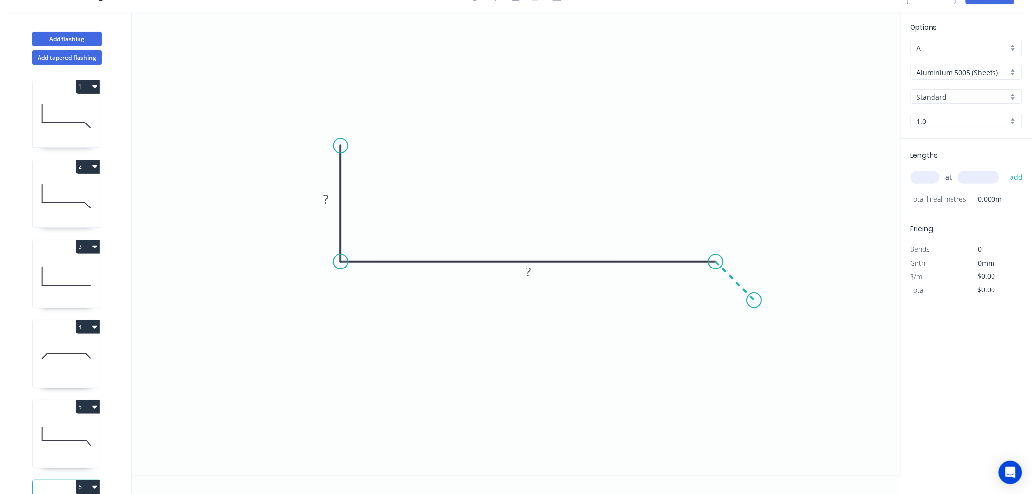
click at [755, 303] on icon "0 ? ?" at bounding box center [516, 244] width 769 height 464
click at [755, 303] on circle at bounding box center [754, 300] width 15 height 15
click at [726, 287] on div "Show angle" at bounding box center [760, 294] width 98 height 20
click at [328, 198] on tspan "?" at bounding box center [325, 199] width 5 height 16
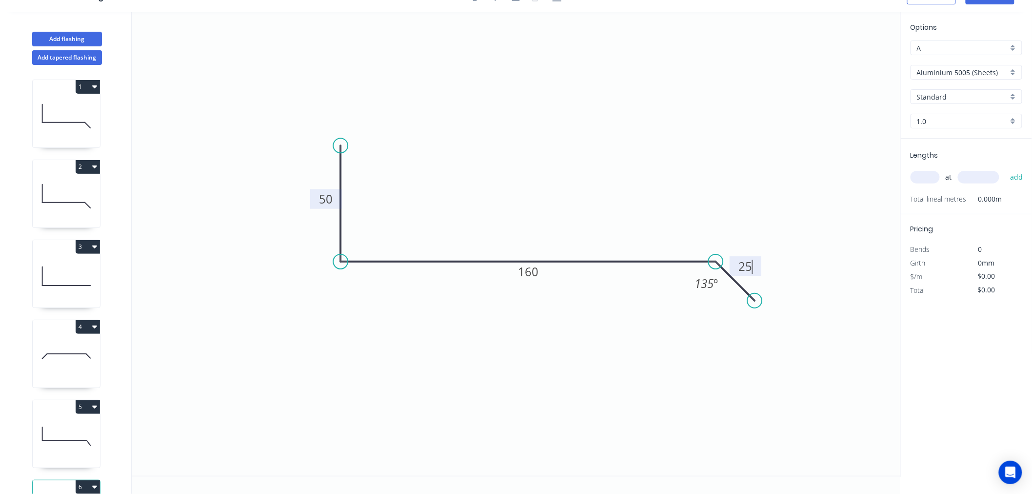
click at [572, 163] on icon "0 50 160 25 135 º" at bounding box center [516, 244] width 769 height 464
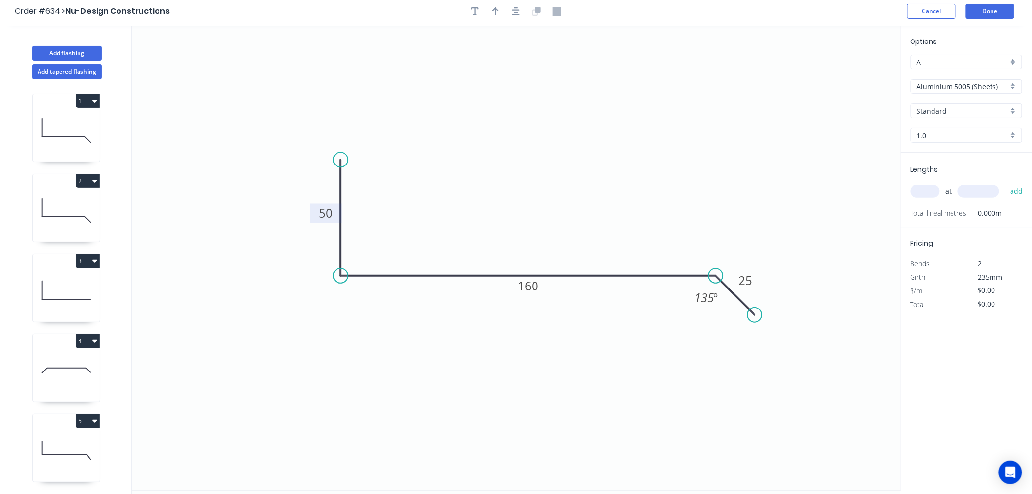
scroll to position [0, 0]
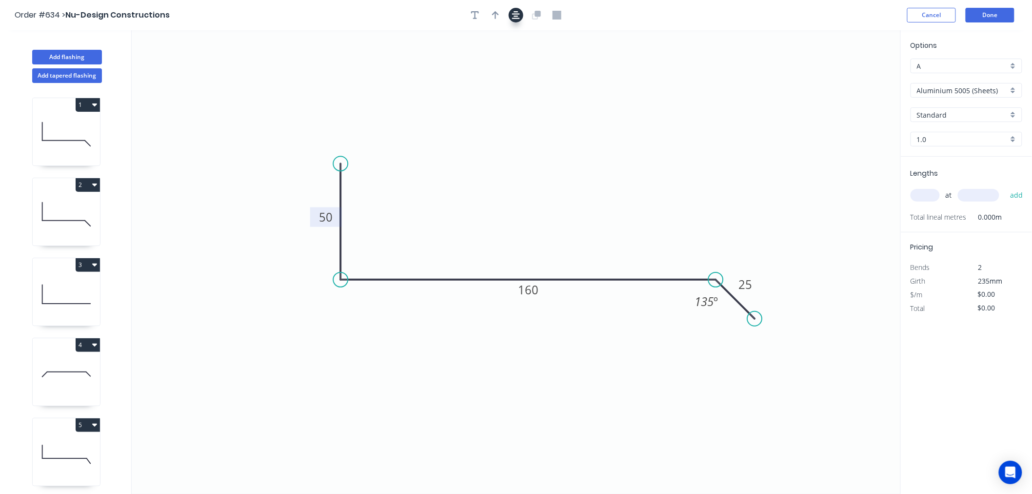
click at [514, 17] on icon "button" at bounding box center [516, 15] width 8 height 9
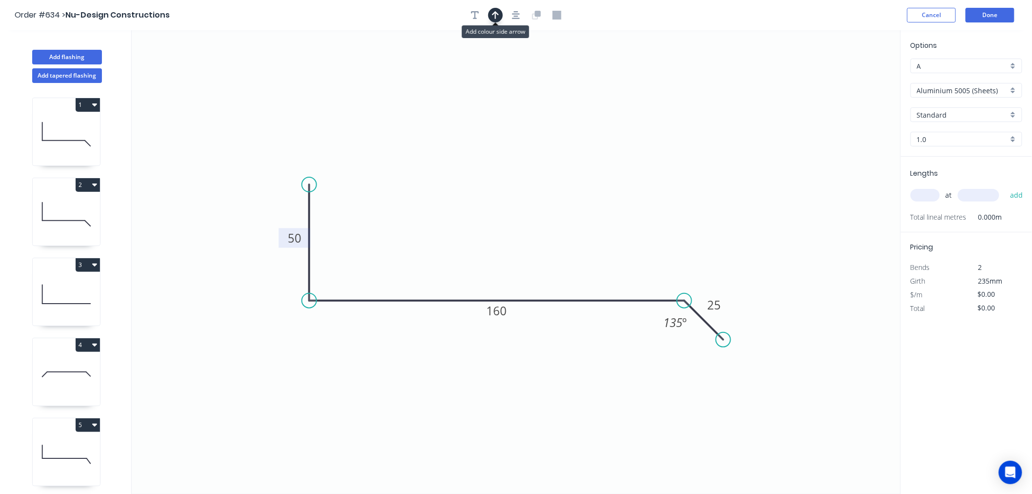
click at [491, 13] on button "button" at bounding box center [495, 15] width 15 height 15
drag, startPoint x: 853, startPoint y: 78, endPoint x: 479, endPoint y: 203, distance: 394.2
click at [479, 206] on icon at bounding box center [480, 190] width 9 height 31
click at [983, 87] on input "Aluminium 5005 (Sheets)" at bounding box center [962, 90] width 91 height 10
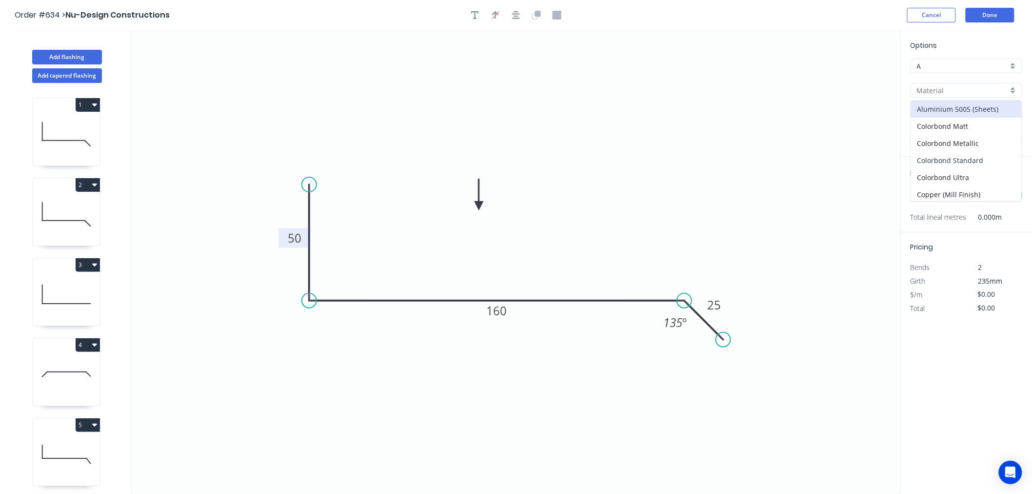
click at [957, 159] on div "Colorbond Standard" at bounding box center [966, 160] width 111 height 17
type input "Colorbond Standard"
type input "Basalt"
type input "0.55"
type input "$12.50"
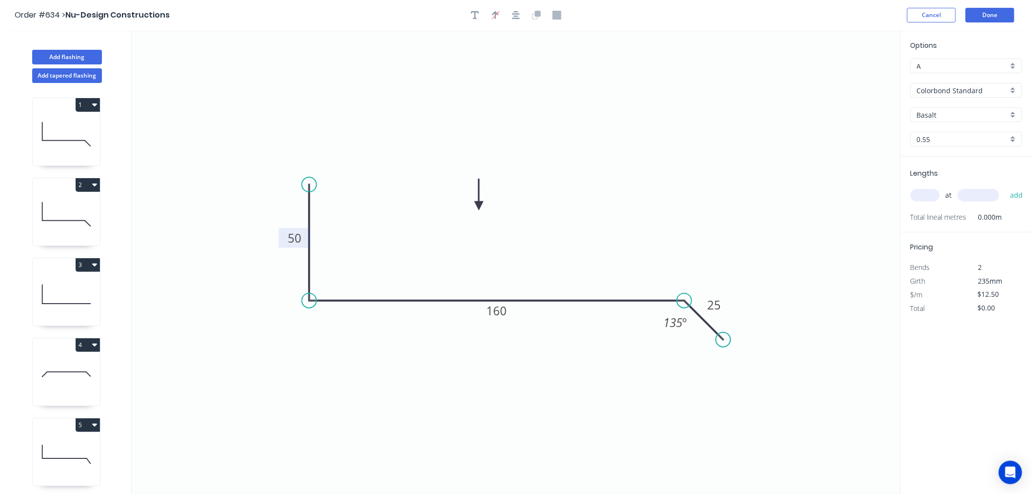
click at [950, 116] on input "Basalt" at bounding box center [962, 115] width 91 height 10
click at [944, 183] on div "Wallaby" at bounding box center [966, 187] width 111 height 17
type input "Wallaby"
click at [935, 193] on input "text" at bounding box center [925, 195] width 29 height 13
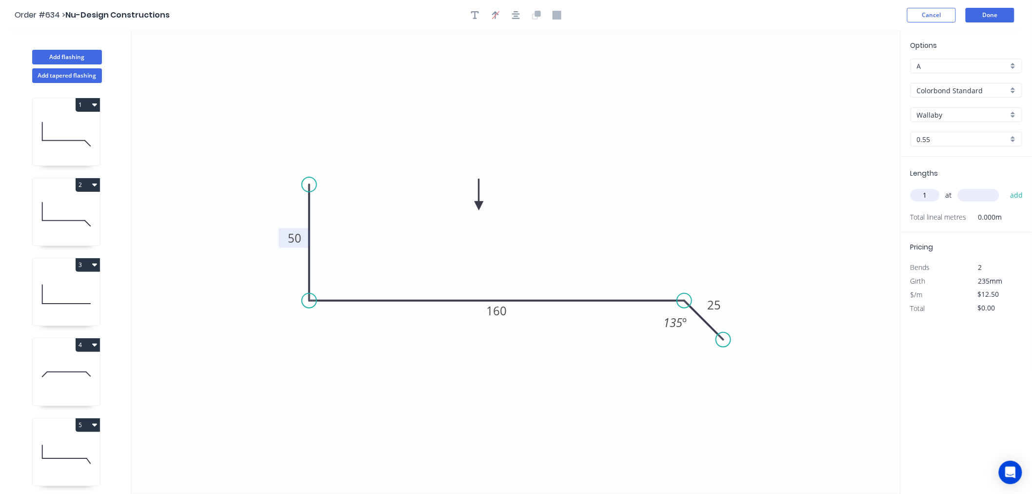
type input "1"
type input "1500"
click at [1006, 187] on button "add" at bounding box center [1017, 195] width 23 height 17
type input "$18.75"
click at [1002, 13] on button "Done" at bounding box center [990, 15] width 49 height 15
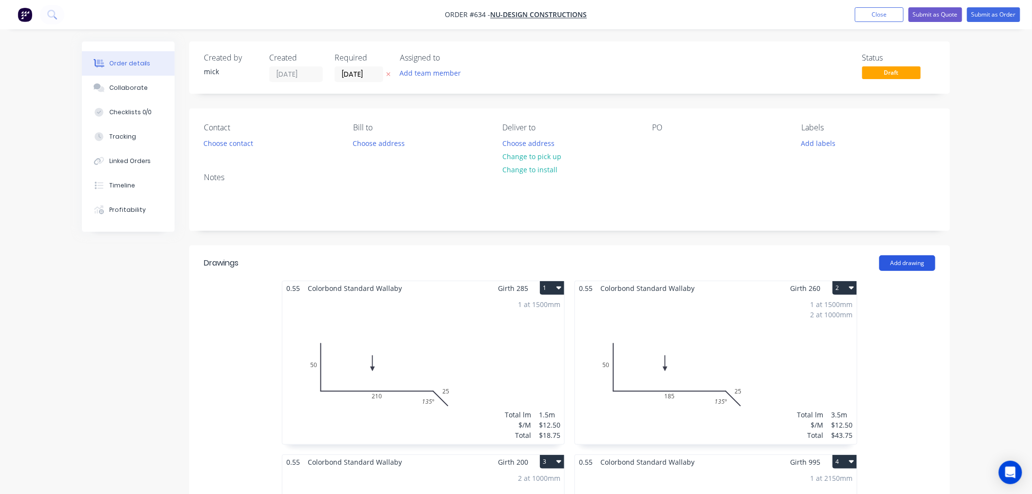
click at [905, 262] on button "Add drawing" at bounding box center [908, 263] width 56 height 16
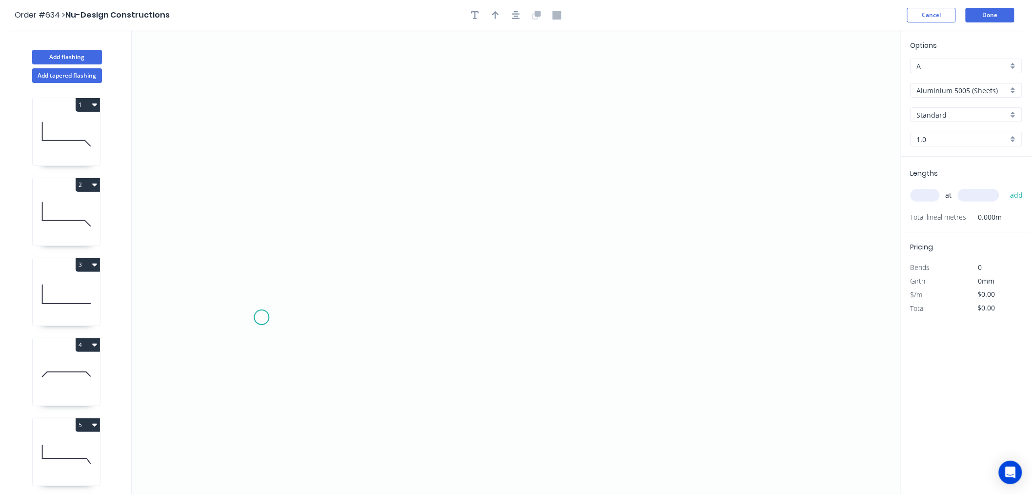
click at [262, 318] on icon "0" at bounding box center [516, 262] width 769 height 464
click at [320, 256] on icon "0" at bounding box center [516, 262] width 769 height 464
click at [759, 247] on icon "0 ?" at bounding box center [516, 262] width 769 height 464
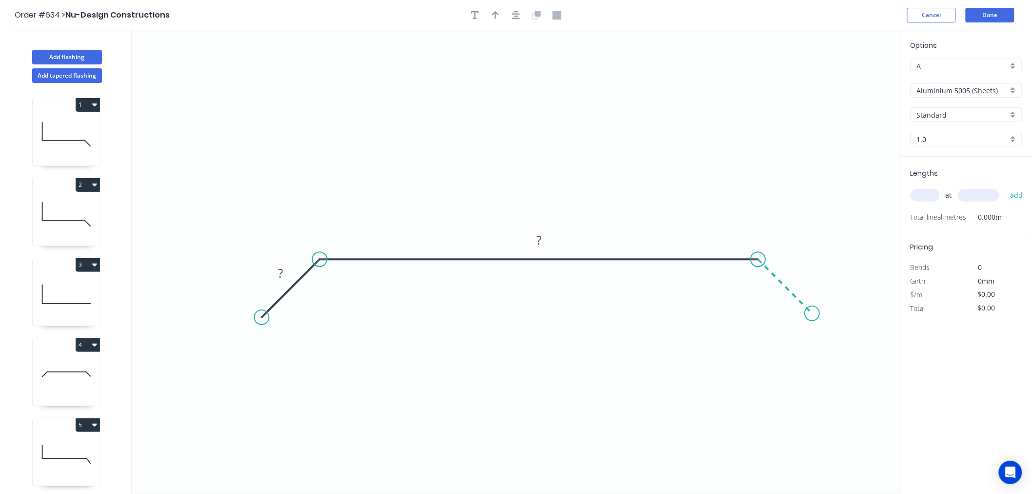
click at [813, 320] on icon "0 ? ?" at bounding box center [516, 262] width 769 height 464
click at [813, 314] on circle at bounding box center [812, 313] width 15 height 15
click at [357, 300] on div "Show angle" at bounding box center [370, 293] width 98 height 20
click at [769, 283] on div "Show angle" at bounding box center [808, 292] width 98 height 20
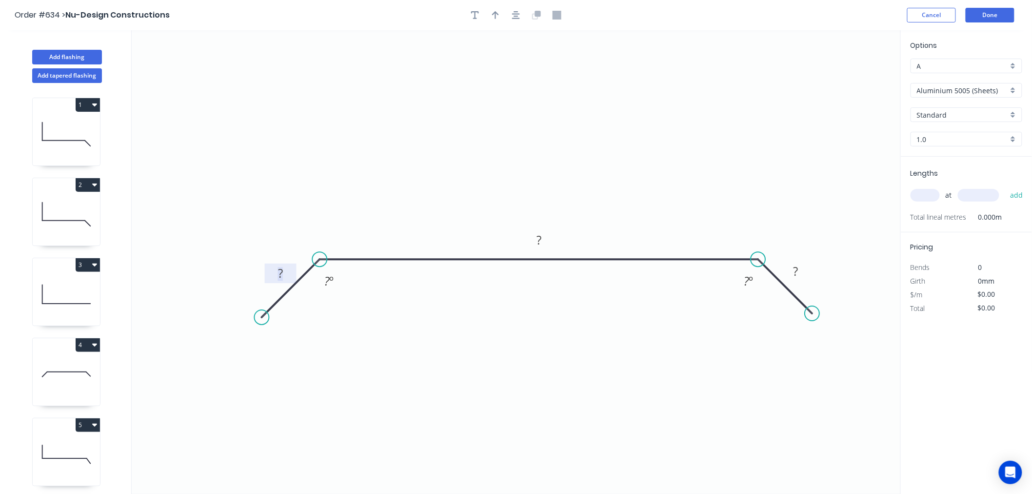
click at [290, 276] on rect at bounding box center [281, 274] width 20 height 14
click at [526, 134] on icon "0 25 860 25 135 º 135 º" at bounding box center [516, 262] width 769 height 464
click at [517, 19] on icon "button" at bounding box center [516, 15] width 8 height 9
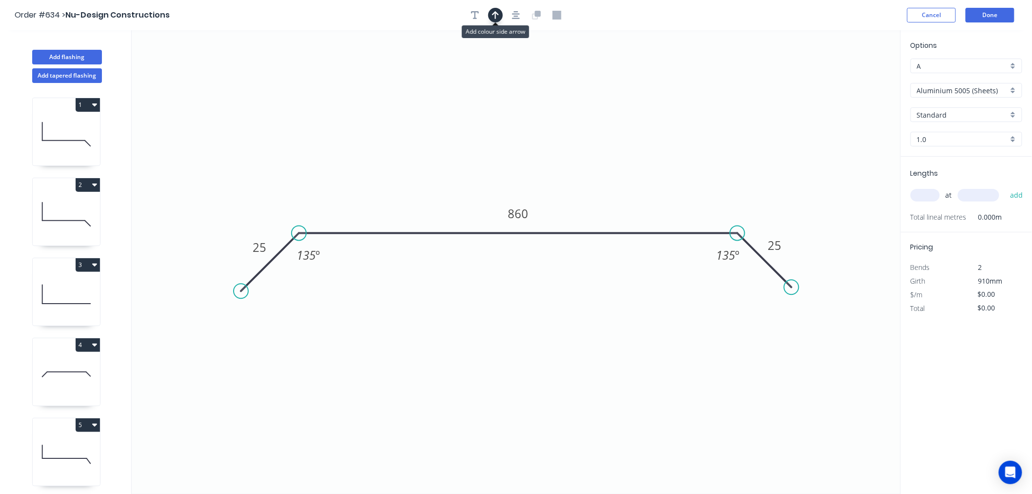
click at [496, 18] on icon "button" at bounding box center [495, 15] width 7 height 8
drag, startPoint x: 848, startPoint y: 75, endPoint x: 416, endPoint y: 178, distance: 443.9
click at [404, 186] on icon at bounding box center [405, 175] width 9 height 31
click at [983, 85] on input "Aluminium 5005 (Sheets)" at bounding box center [962, 90] width 91 height 10
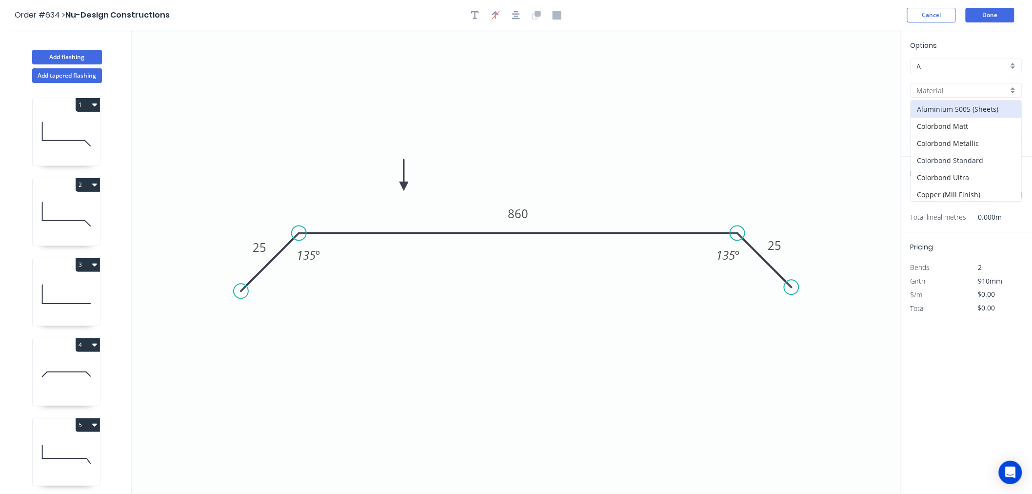
click at [977, 158] on div "Colorbond Standard" at bounding box center [966, 160] width 111 height 17
type input "Colorbond Standard"
type input "Basalt"
type input "0.55"
type input "$28.33"
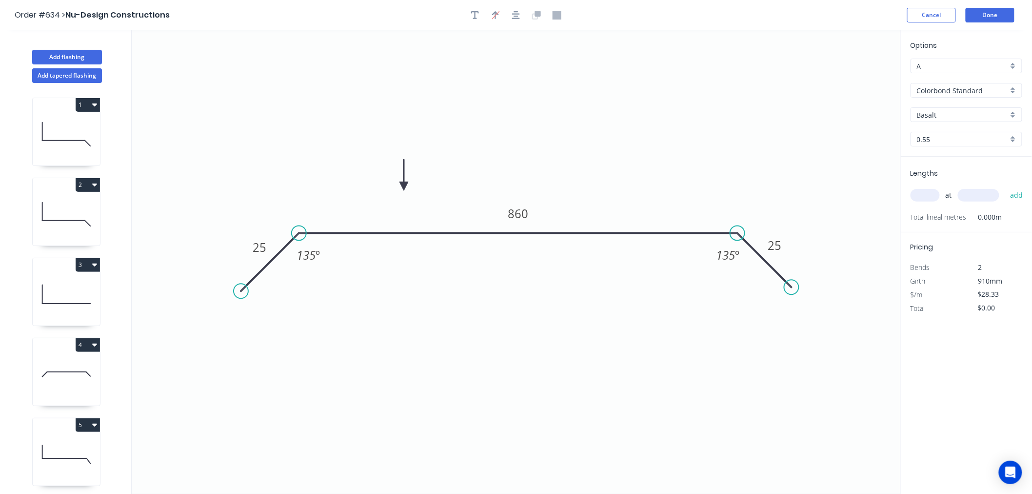
click at [961, 115] on input "Basalt" at bounding box center [962, 115] width 91 height 10
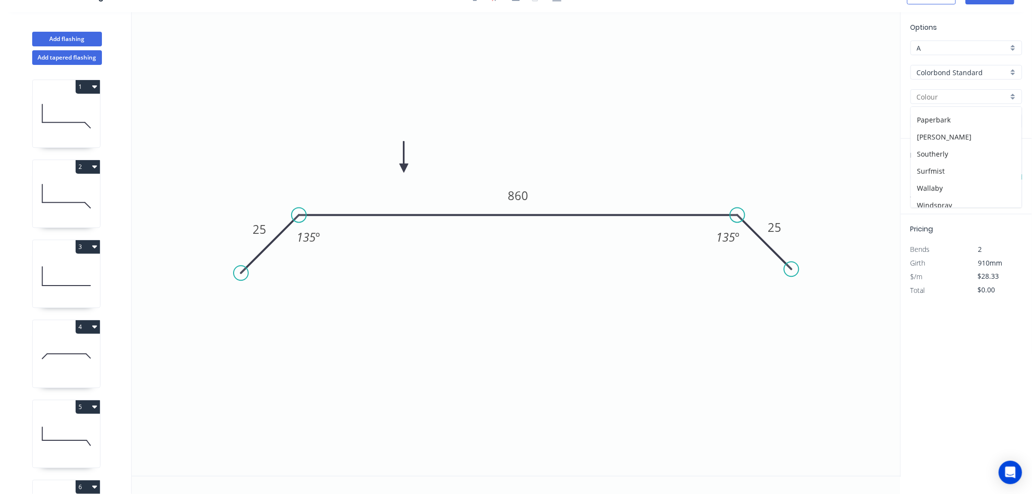
scroll to position [271, 0]
click at [935, 170] on div "Wallaby" at bounding box center [966, 169] width 111 height 17
type input "Wallaby"
click at [935, 178] on input "text" at bounding box center [925, 177] width 29 height 13
type input "1"
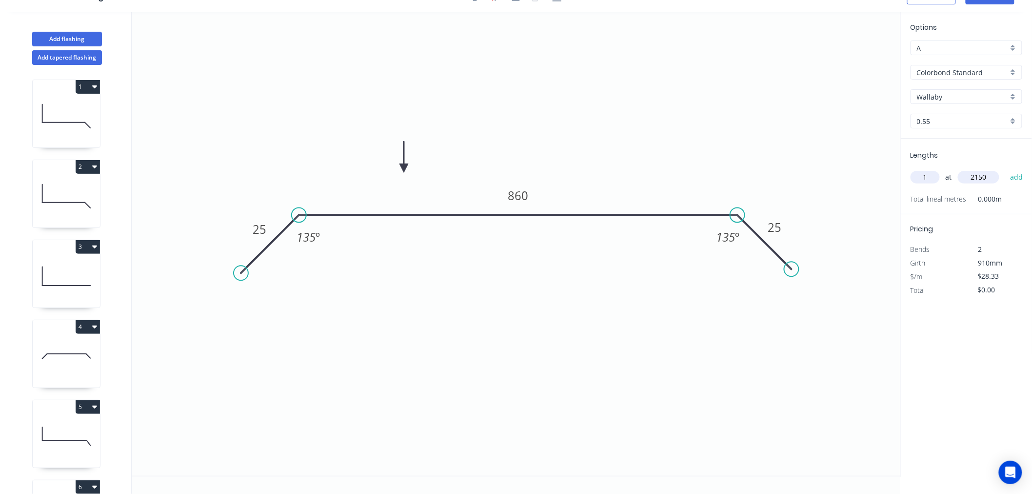
type input "2150"
click at [1006, 169] on button "add" at bounding box center [1017, 177] width 23 height 17
type input "$60.91"
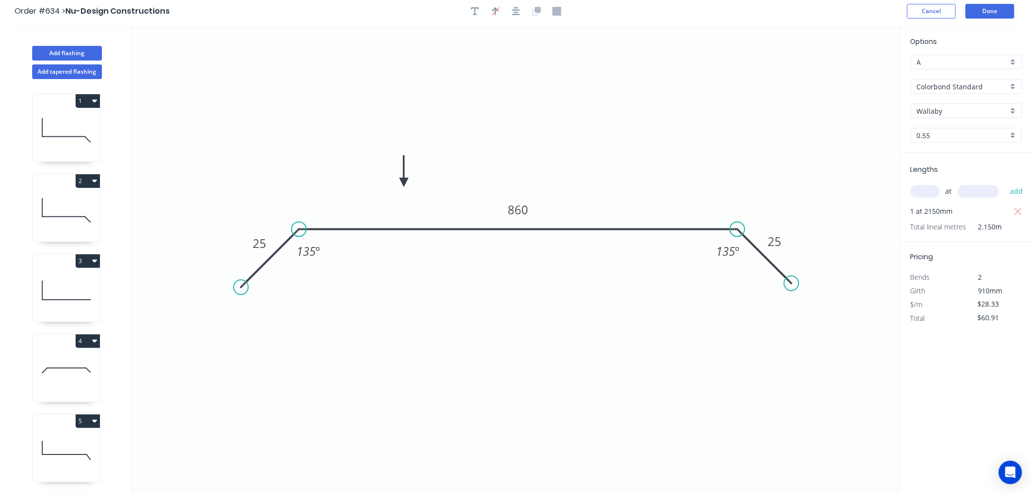
scroll to position [0, 0]
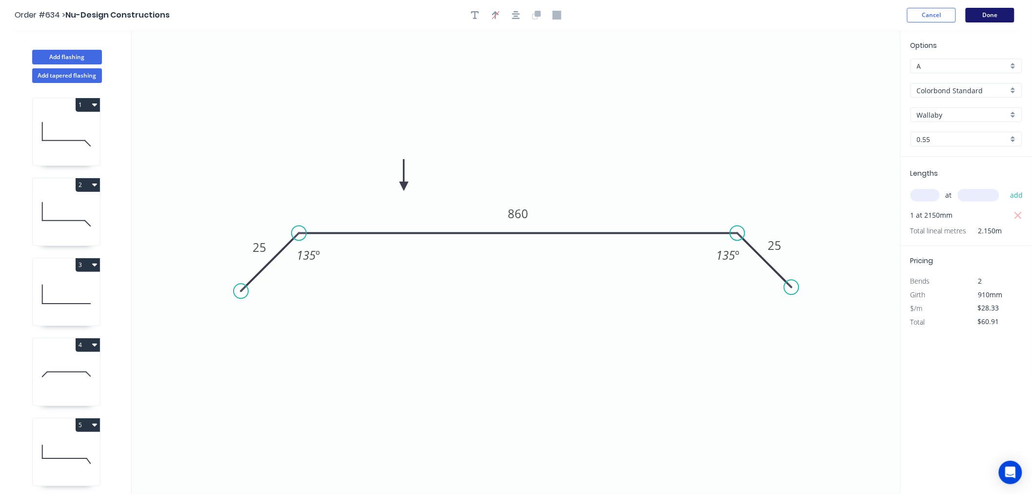
click at [1005, 15] on button "Done" at bounding box center [990, 15] width 49 height 15
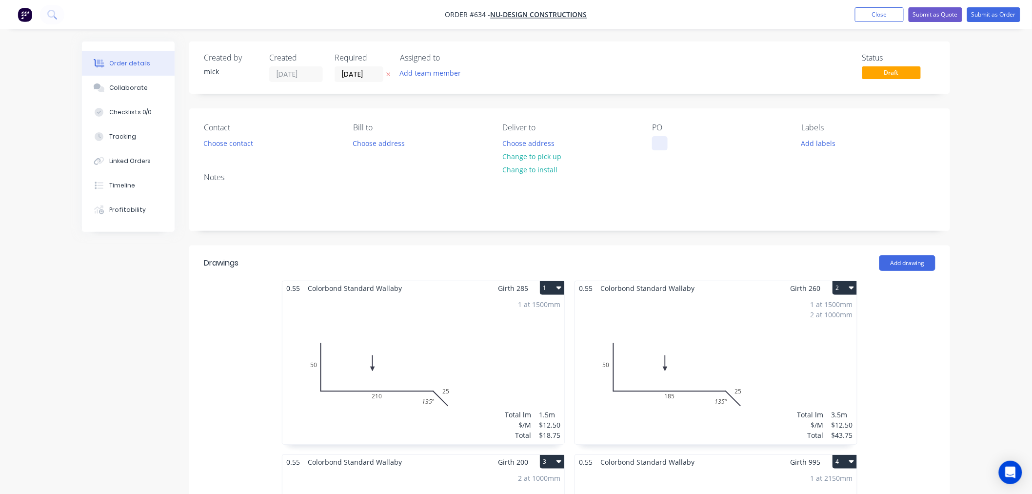
click at [654, 145] on div at bounding box center [660, 143] width 16 height 14
click at [516, 145] on button "Choose address" at bounding box center [529, 142] width 62 height 13
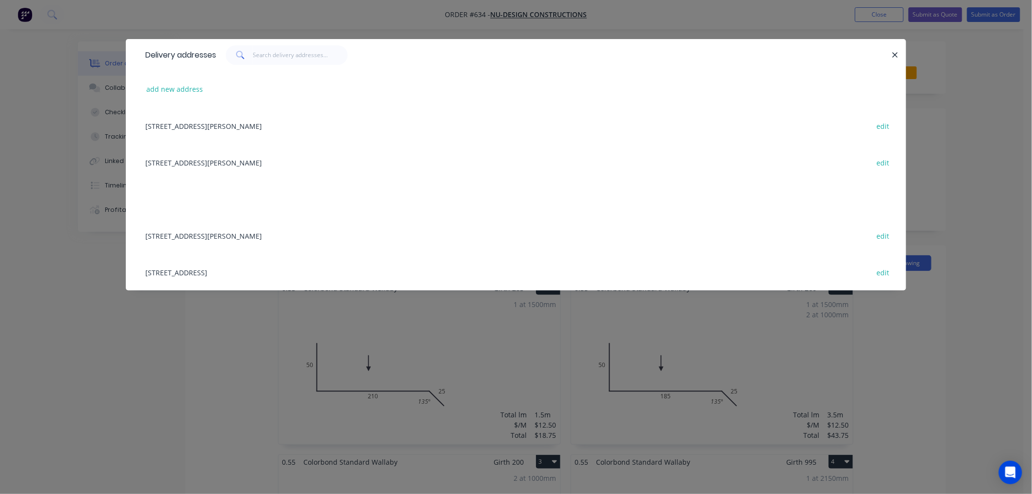
click at [178, 162] on div "[STREET_ADDRESS][PERSON_NAME] edit" at bounding box center [516, 162] width 751 height 37
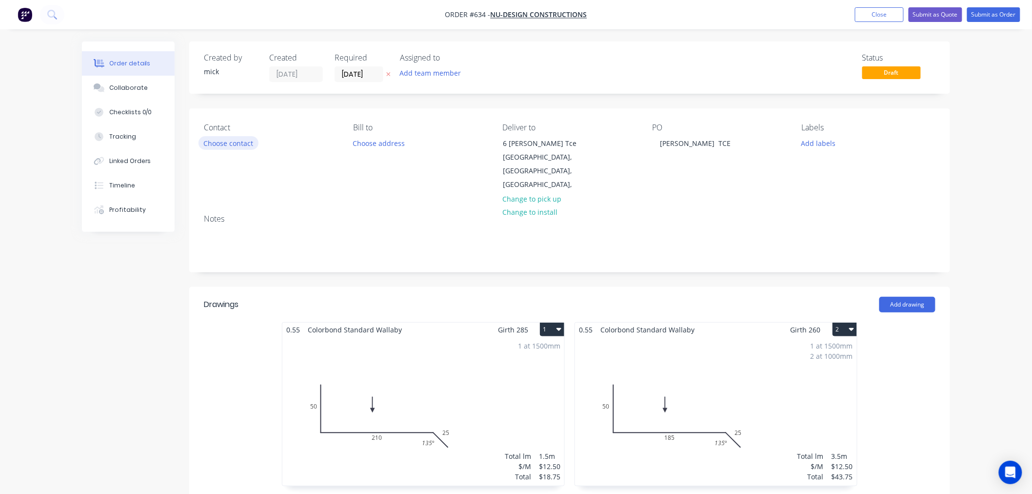
click at [225, 147] on button "Choose contact" at bounding box center [229, 142] width 60 height 13
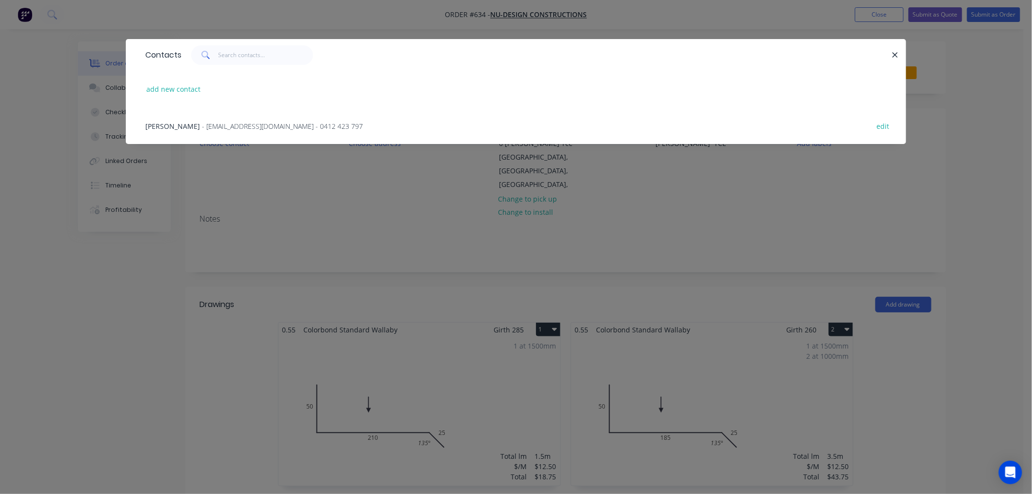
click at [184, 117] on div "[PERSON_NAME] - [EMAIL_ADDRESS][DOMAIN_NAME] - 0412 423 797 edit" at bounding box center [516, 125] width 751 height 37
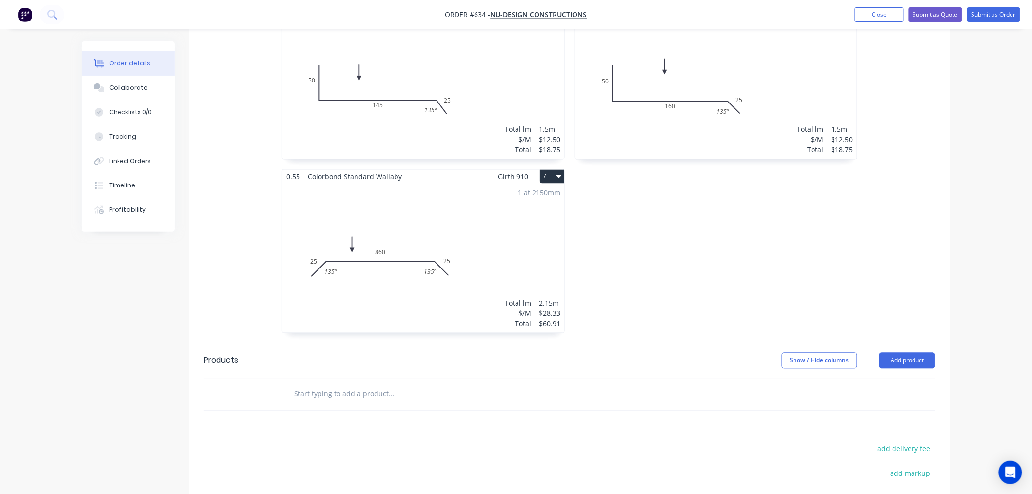
scroll to position [813, 0]
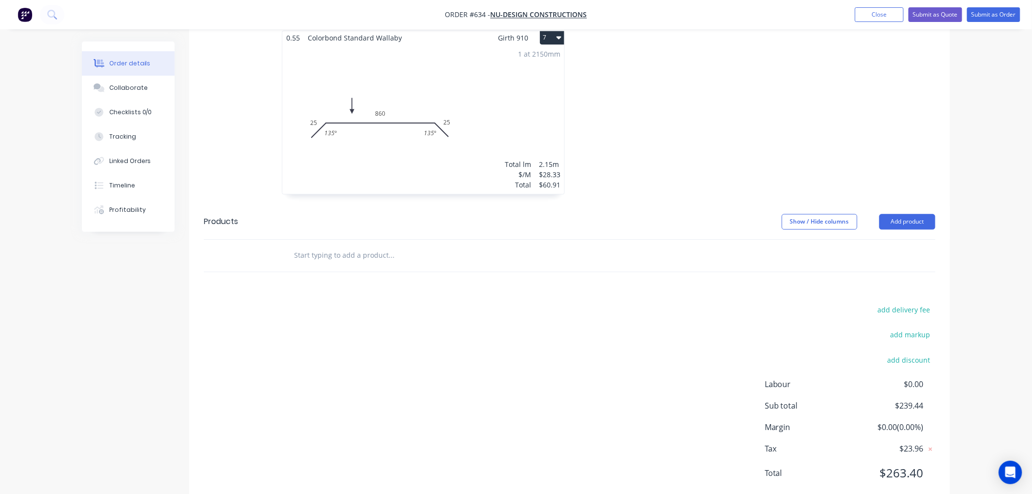
click at [320, 263] on input "text" at bounding box center [391, 255] width 195 height 20
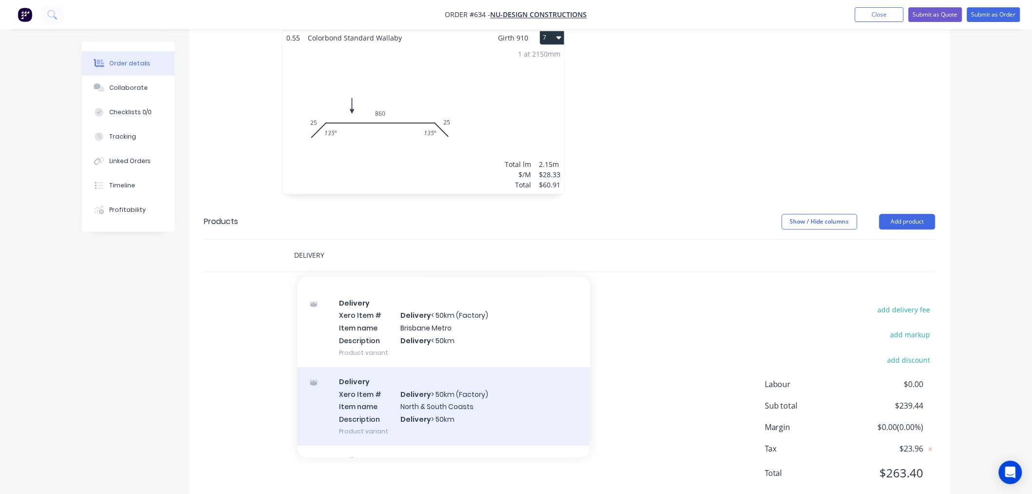
scroll to position [49, 0]
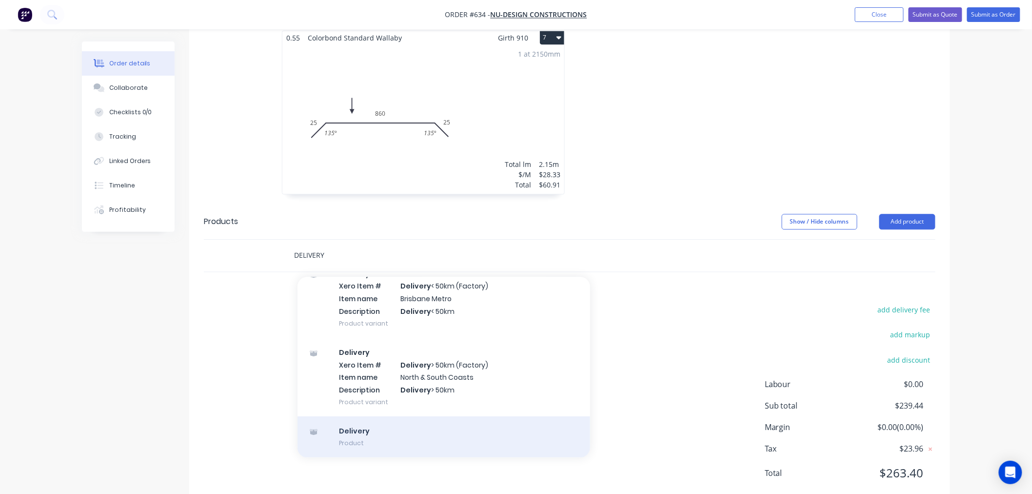
type input "DELIVERY"
click at [404, 444] on div "Delivery Product" at bounding box center [444, 436] width 293 height 41
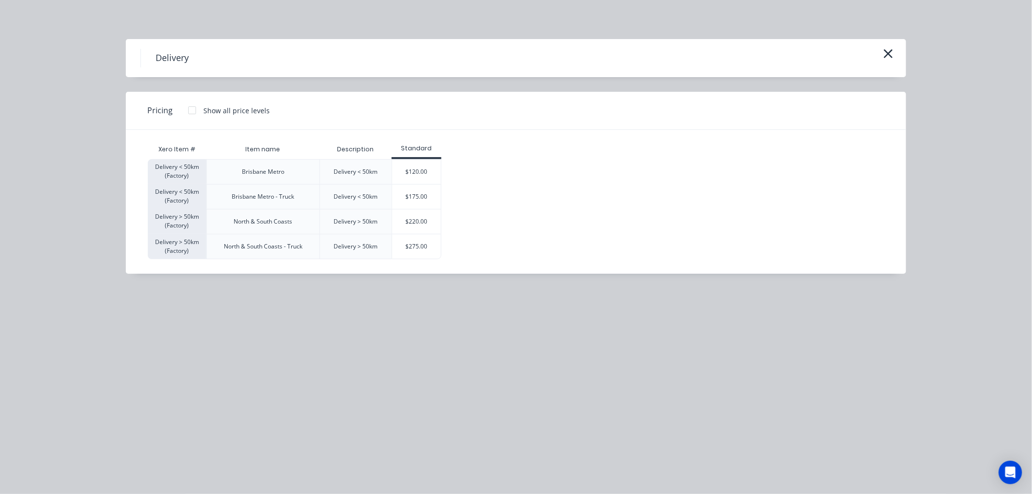
click at [188, 109] on div at bounding box center [192, 111] width 20 height 20
click at [428, 170] on div "$120.00" at bounding box center [416, 172] width 49 height 24
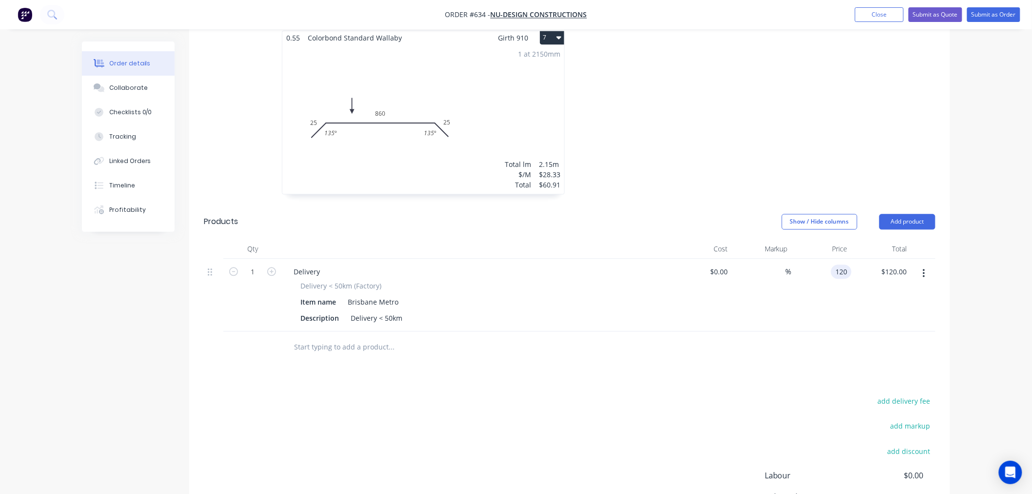
click at [846, 272] on input "120" at bounding box center [843, 271] width 17 height 14
type input "$85.00"
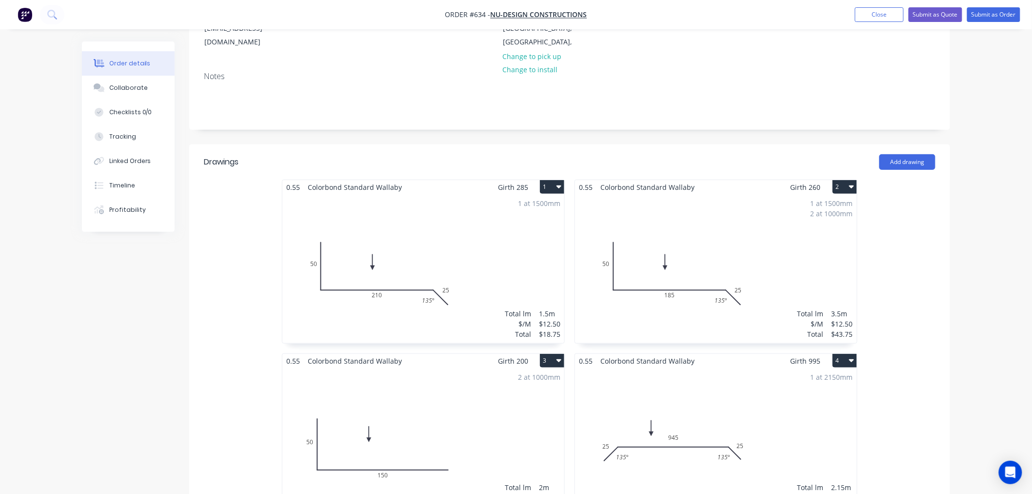
scroll to position [0, 0]
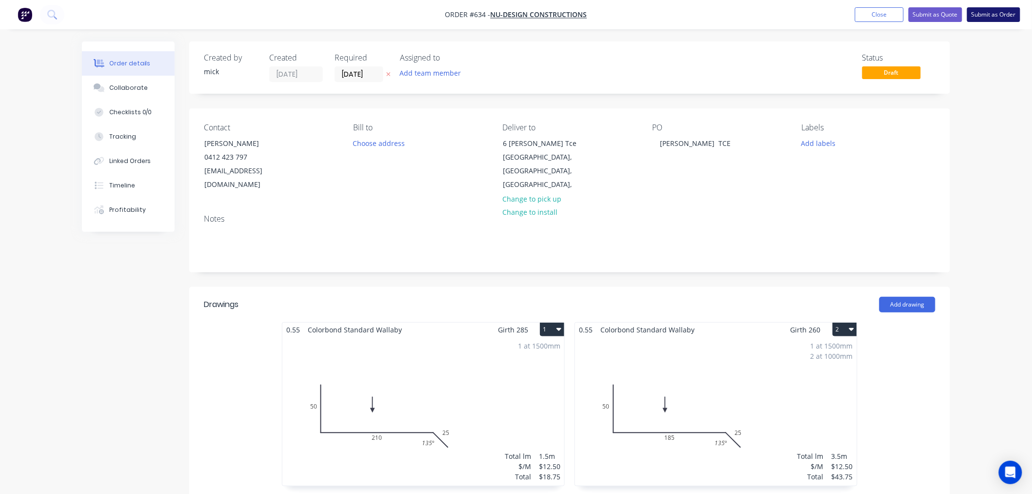
click at [977, 11] on button "Submit as Order" at bounding box center [994, 14] width 53 height 15
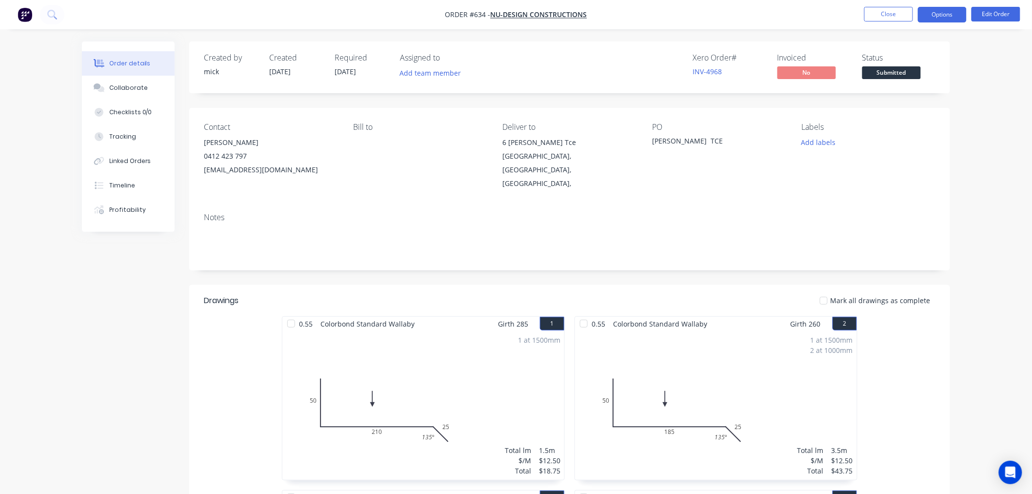
click at [937, 17] on button "Options" at bounding box center [942, 15] width 49 height 16
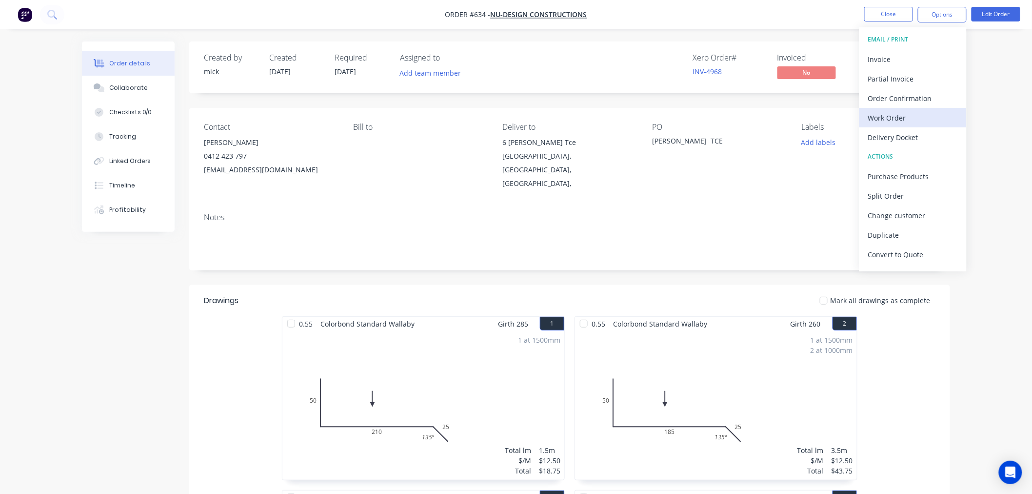
click at [907, 122] on div "Work Order" at bounding box center [913, 118] width 90 height 14
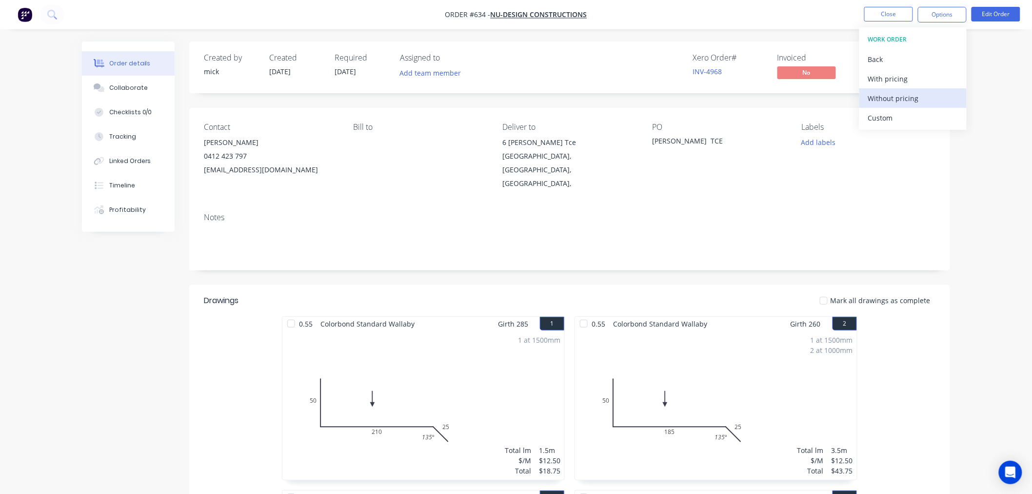
click at [901, 99] on div "Without pricing" at bounding box center [913, 98] width 90 height 14
click at [25, 20] on img "button" at bounding box center [25, 14] width 15 height 15
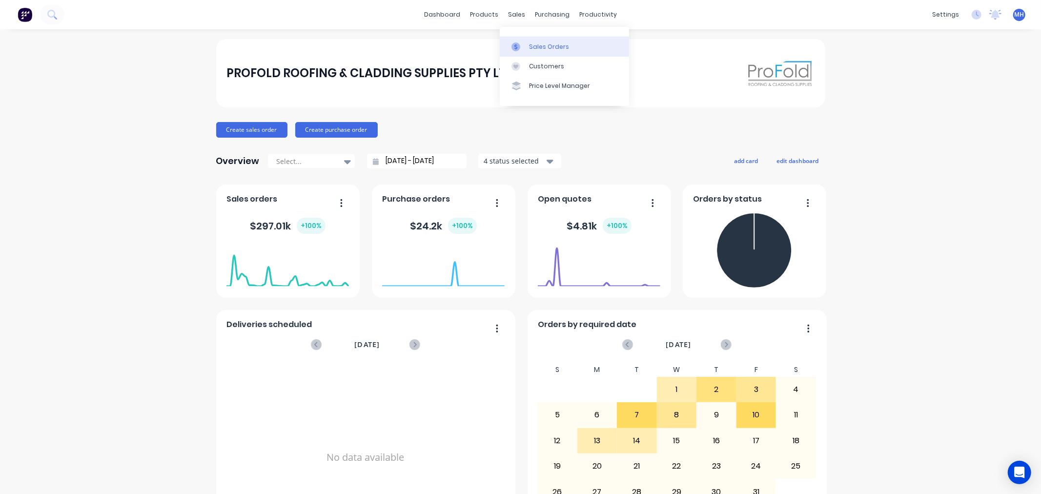
click at [536, 39] on link "Sales Orders" at bounding box center [564, 47] width 129 height 20
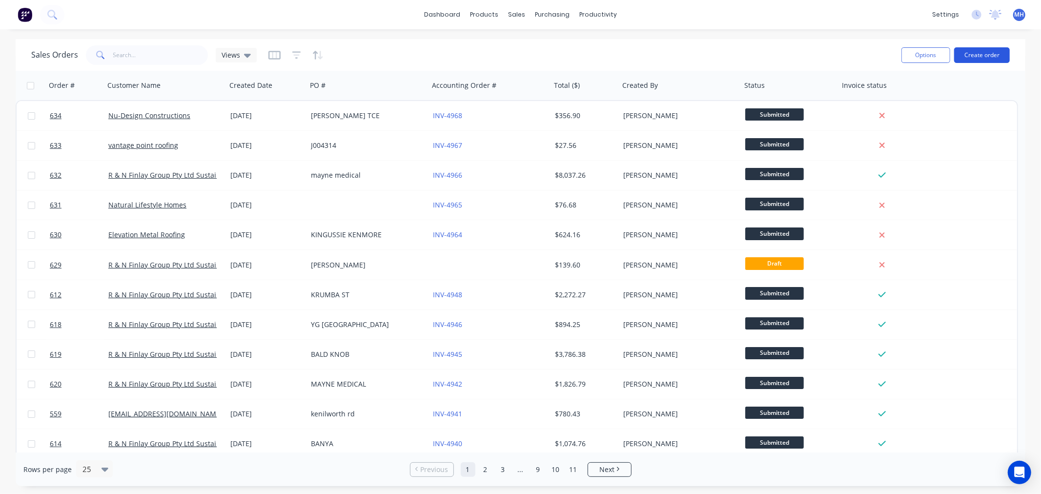
click at [972, 52] on button "Create order" at bounding box center [982, 55] width 56 height 16
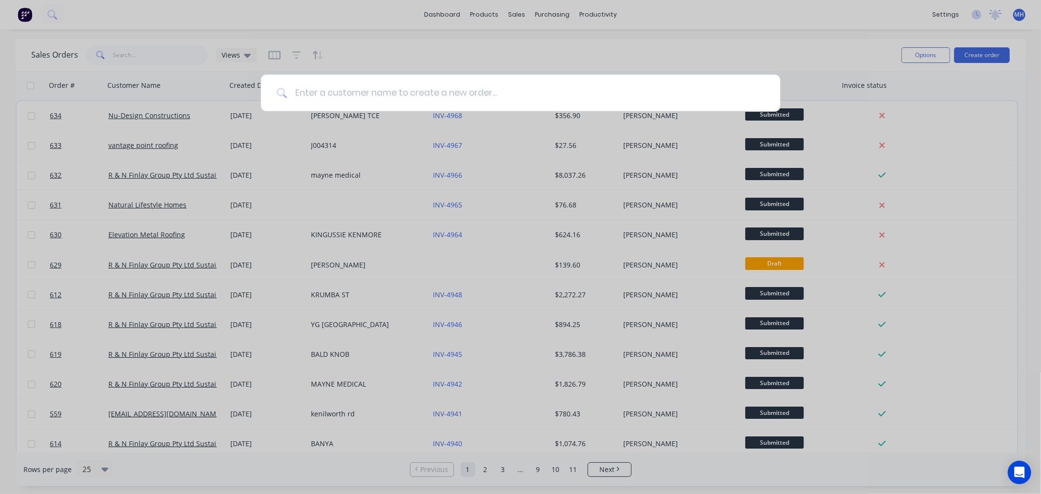
click at [431, 95] on input at bounding box center [526, 93] width 478 height 37
click at [433, 95] on input at bounding box center [526, 93] width 478 height 37
click at [434, 95] on input at bounding box center [526, 93] width 478 height 37
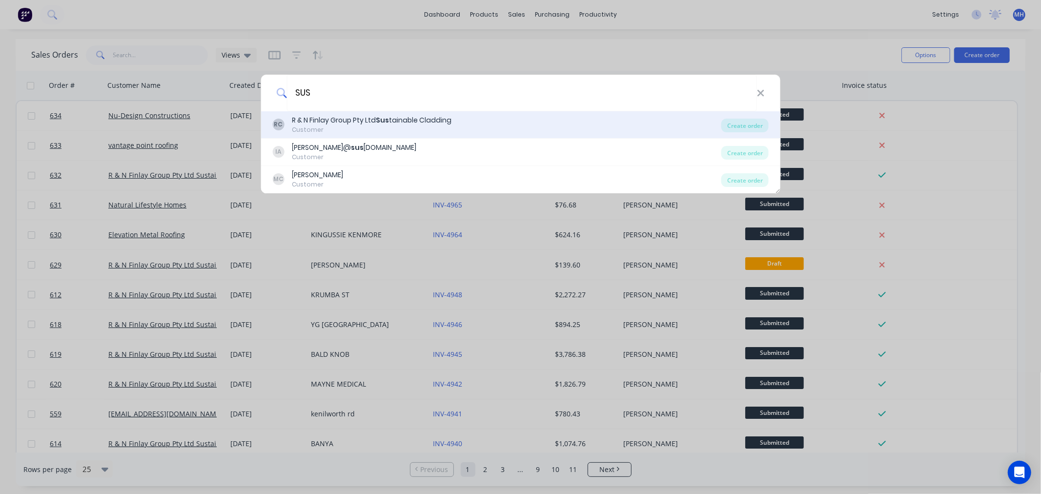
type input "SUS"
click at [397, 123] on div "R & N Finlay Group Pty Ltd Sus tainable Cladding" at bounding box center [372, 120] width 160 height 10
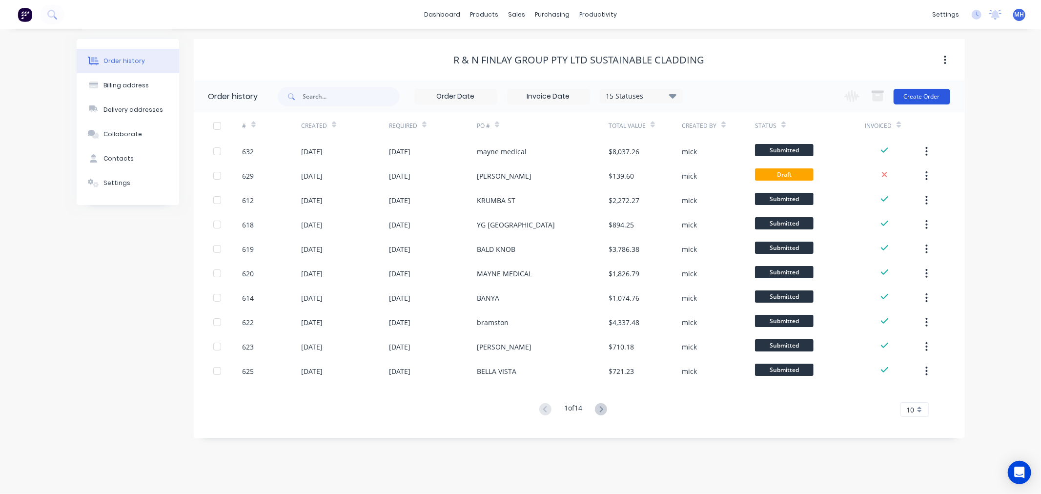
click at [938, 100] on button "Create Order" at bounding box center [921, 97] width 57 height 16
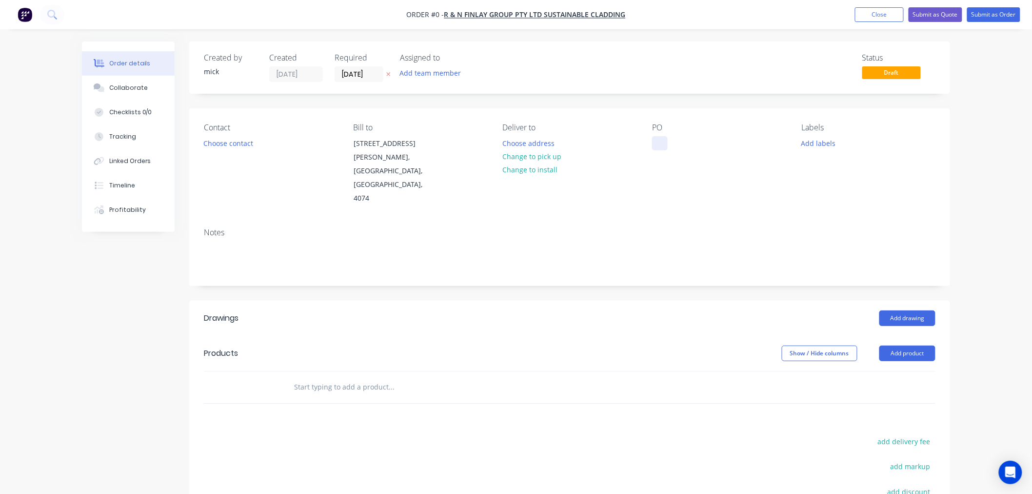
click at [656, 140] on div at bounding box center [660, 143] width 16 height 14
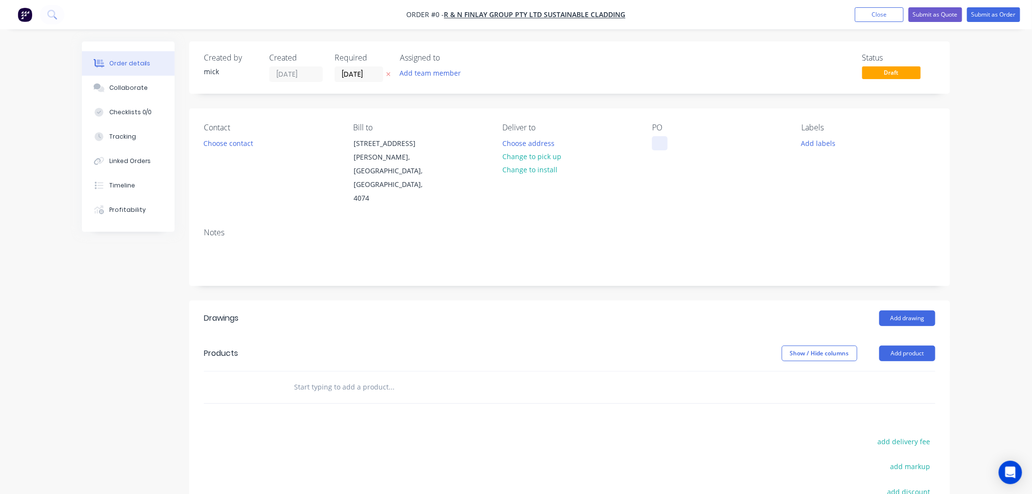
click at [656, 140] on div at bounding box center [660, 143] width 16 height 14
click at [655, 140] on div at bounding box center [660, 143] width 16 height 14
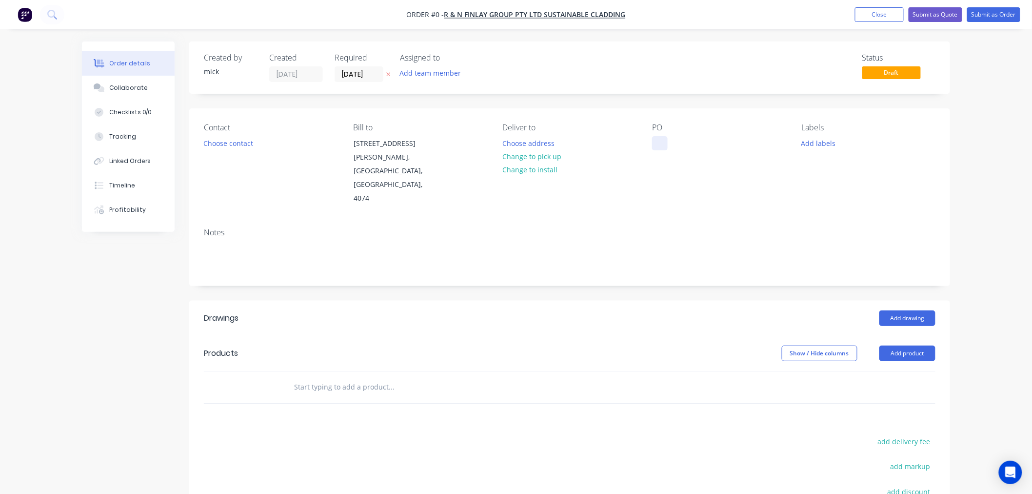
click at [655, 140] on div at bounding box center [660, 143] width 16 height 14
click at [919, 286] on div "Order details Collaborate Checklists 0/0 Tracking Linked Orders Timeline Profit…" at bounding box center [516, 346] width 888 height 611
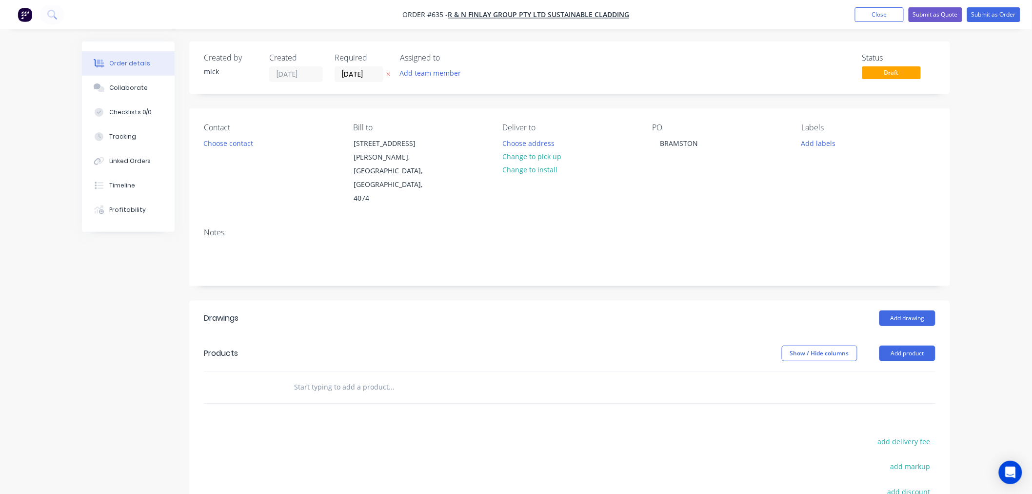
click at [911, 301] on header "Drawings Add drawing" at bounding box center [569, 318] width 761 height 35
click at [911, 310] on button "Add drawing" at bounding box center [908, 318] width 56 height 16
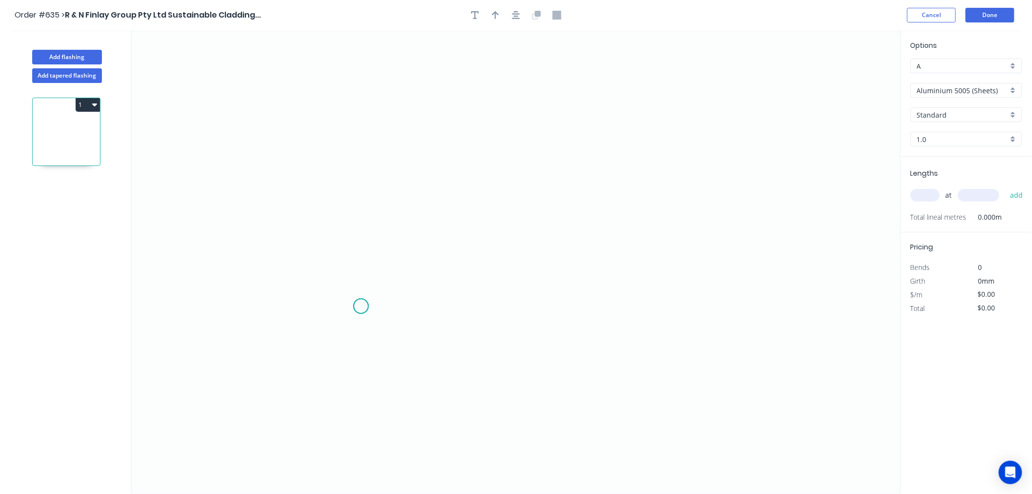
drag, startPoint x: 361, startPoint y: 306, endPoint x: 369, endPoint y: 221, distance: 86.3
click at [362, 306] on icon "0" at bounding box center [516, 262] width 769 height 464
click at [365, 148] on icon "0" at bounding box center [516, 262] width 769 height 464
click at [717, 182] on icon "0 ?" at bounding box center [516, 262] width 769 height 464
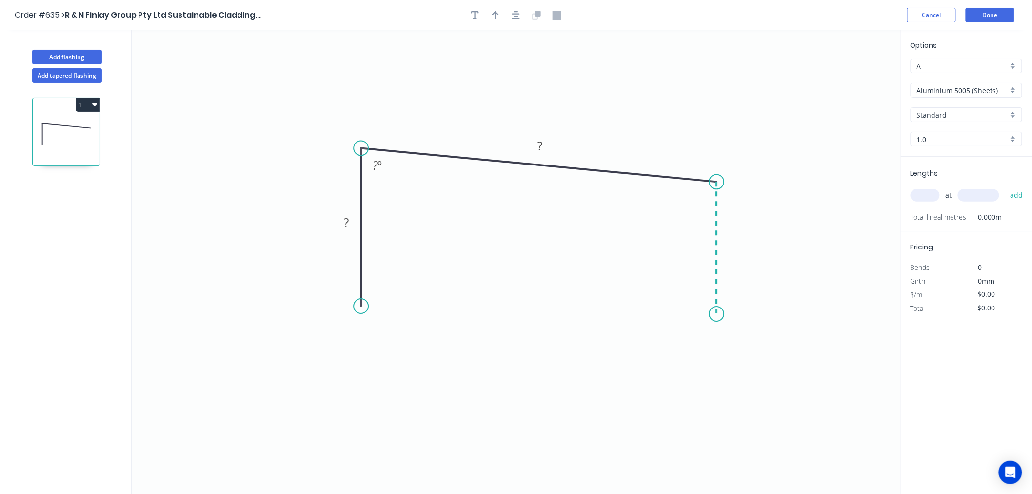
click at [720, 314] on icon "0 ? ? ? º" at bounding box center [516, 262] width 769 height 464
click at [718, 316] on circle at bounding box center [717, 313] width 15 height 15
click at [720, 316] on circle at bounding box center [717, 313] width 15 height 15
click at [397, 329] on div "Delete point" at bounding box center [415, 321] width 98 height 20
click at [397, 329] on icon "0 ? ? ? º" at bounding box center [516, 262] width 769 height 464
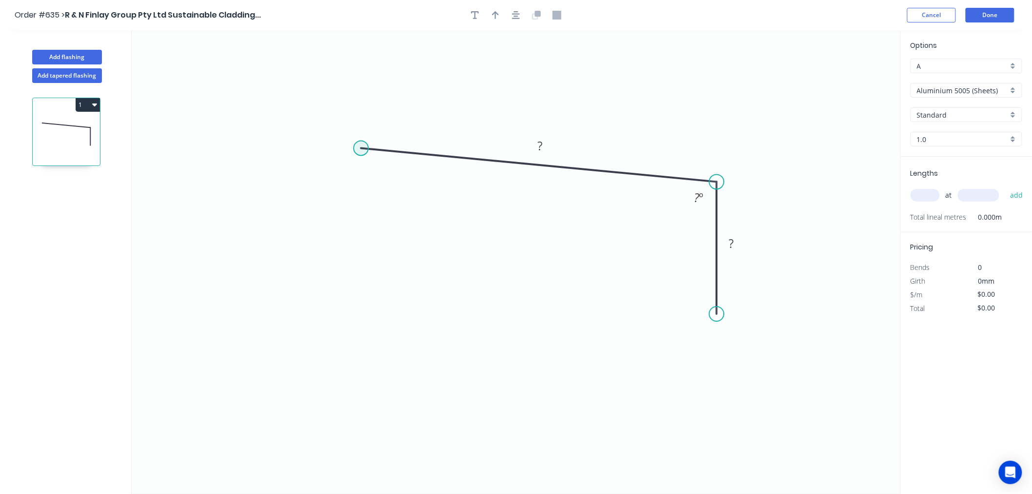
click at [359, 146] on circle at bounding box center [361, 148] width 15 height 15
click at [363, 326] on icon "0 ? ? ? º" at bounding box center [516, 262] width 769 height 464
click at [393, 368] on div "Open Hook" at bounding box center [408, 375] width 98 height 20
click at [352, 308] on tspan "25" at bounding box center [350, 308] width 14 height 16
drag, startPoint x: 322, startPoint y: 316, endPoint x: 305, endPoint y: 332, distance: 23.8
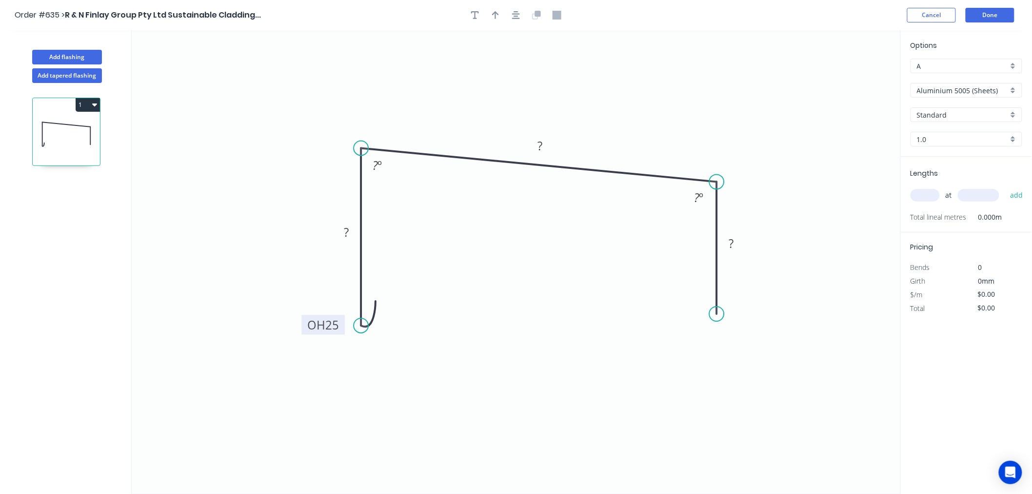
click at [305, 332] on rect at bounding box center [323, 325] width 43 height 20
click at [333, 325] on tspan "25" at bounding box center [332, 325] width 14 height 16
click at [353, 232] on rect at bounding box center [347, 233] width 20 height 14
click at [381, 165] on tspan "º" at bounding box center [380, 165] width 4 height 16
click at [546, 144] on rect at bounding box center [541, 147] width 20 height 14
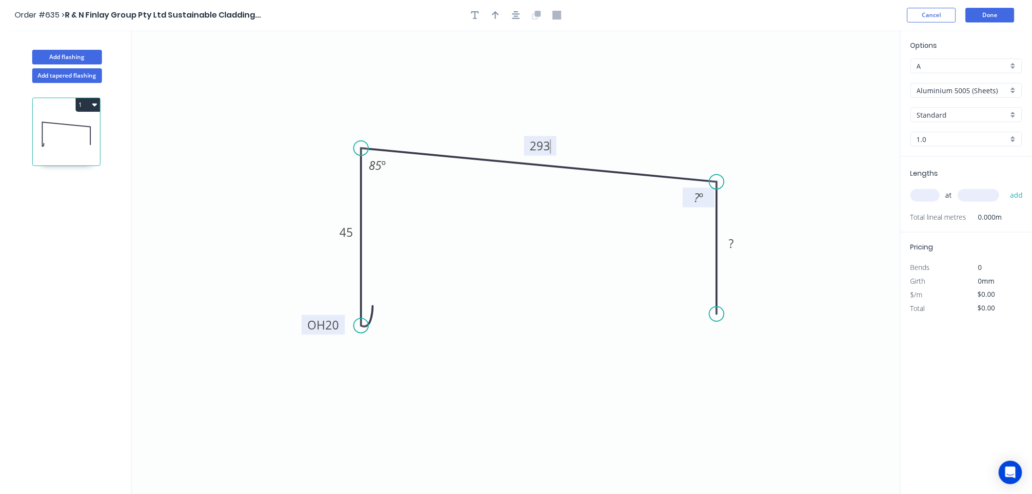
click at [699, 199] on tspan "º" at bounding box center [701, 197] width 4 height 16
click at [746, 349] on div "Crush & Fold" at bounding box center [767, 349] width 98 height 20
click at [738, 338] on div "Flip bend" at bounding box center [768, 341] width 98 height 20
click at [747, 293] on tspan "10" at bounding box center [745, 296] width 14 height 16
click at [792, 319] on icon "0 OH 20 45 293 CF 15 ? 85 º 90 º" at bounding box center [516, 262] width 769 height 464
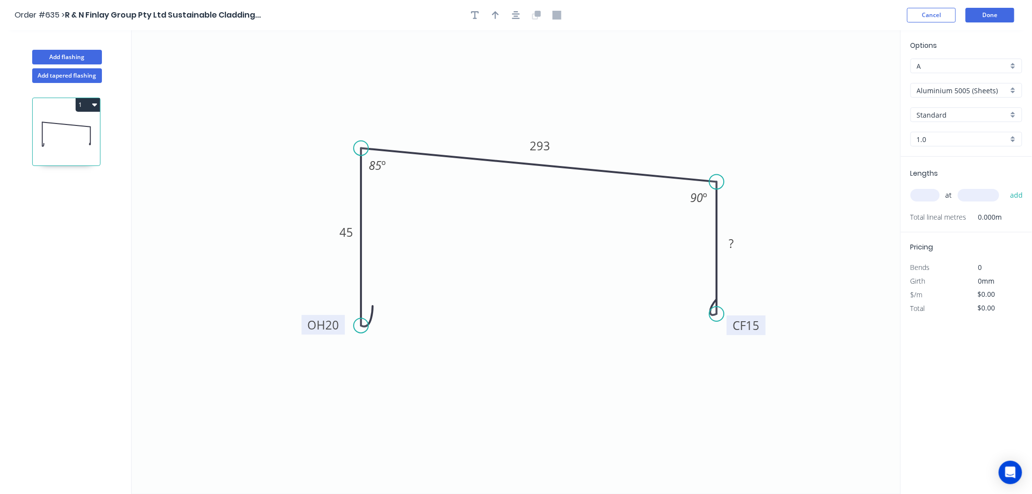
drag, startPoint x: 753, startPoint y: 300, endPoint x: 762, endPoint y: 328, distance: 30.1
click at [762, 328] on rect at bounding box center [746, 325] width 39 height 20
click at [735, 242] on g "?" at bounding box center [732, 243] width 20 height 16
click at [828, 130] on icon "0 OH 20 45 293 CF 15 65 85 º 90 º" at bounding box center [516, 262] width 769 height 464
click at [488, 12] on div at bounding box center [516, 15] width 102 height 15
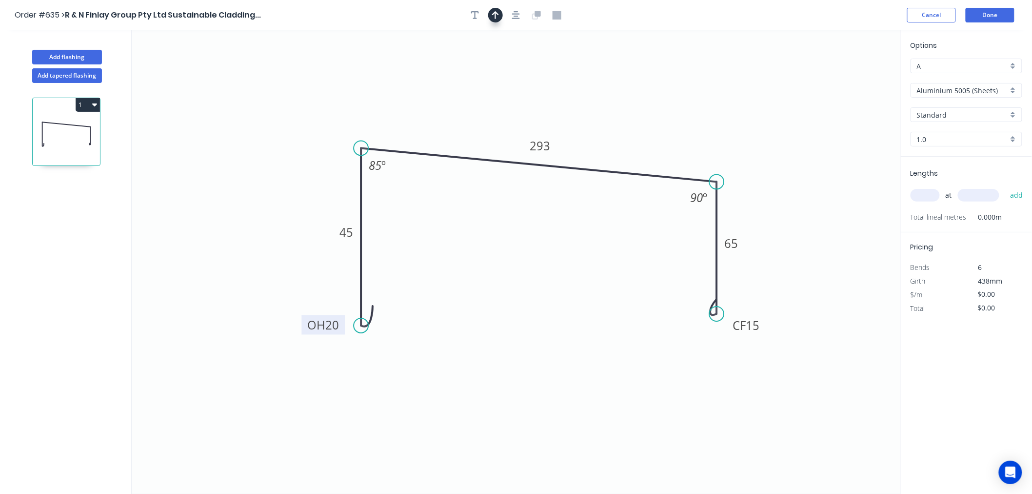
click at [496, 20] on button "button" at bounding box center [495, 15] width 15 height 15
drag, startPoint x: 851, startPoint y: 72, endPoint x: 626, endPoint y: 129, distance: 232.1
click at [626, 129] on icon at bounding box center [626, 117] width 9 height 31
drag, startPoint x: 626, startPoint y: 129, endPoint x: 624, endPoint y: 138, distance: 9.1
click at [624, 138] on icon at bounding box center [623, 126] width 9 height 31
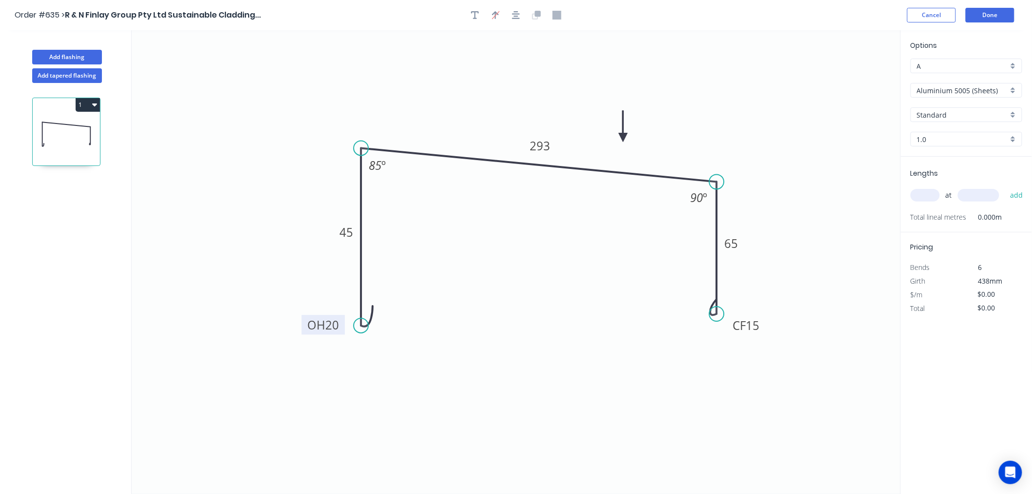
click at [991, 88] on input "Aluminium 5005 (Sheets)" at bounding box center [962, 90] width 91 height 10
click at [952, 171] on div "Vestis One - Standard Range" at bounding box center [966, 175] width 111 height 17
type input "Vestis One - Standard Range"
type input "Anthracite Grey"
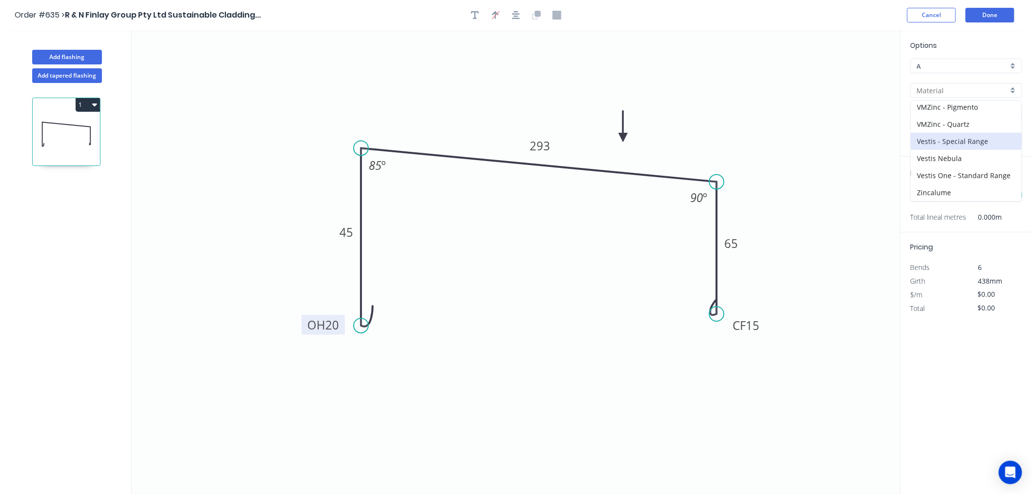
type input "0.8"
type input "$35.40"
click at [945, 113] on input "Anthracite Grey" at bounding box center [962, 115] width 91 height 10
click at [935, 153] on div "Black Graphite" at bounding box center [966, 150] width 111 height 17
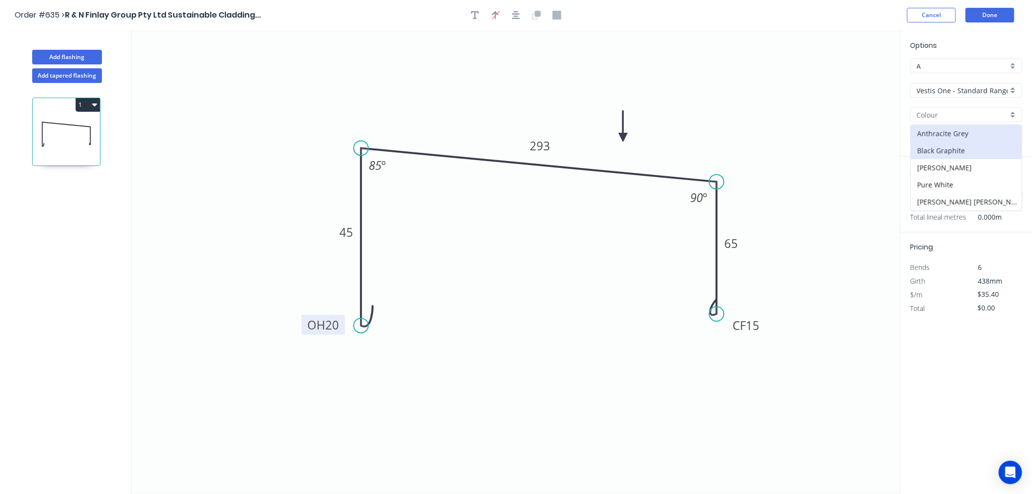
type input "Black Graphite"
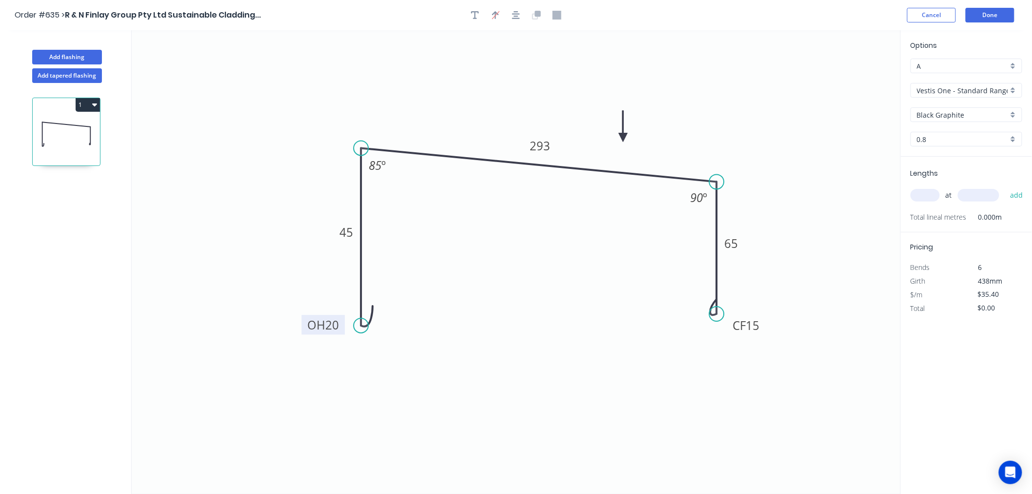
click at [930, 190] on input "text" at bounding box center [925, 195] width 29 height 13
click at [811, 154] on icon "0 OH 20 45 293 CF 15 65 85 º 90 º" at bounding box center [516, 262] width 769 height 464
click at [931, 194] on input "text" at bounding box center [925, 195] width 29 height 13
type input "4"
type input "5"
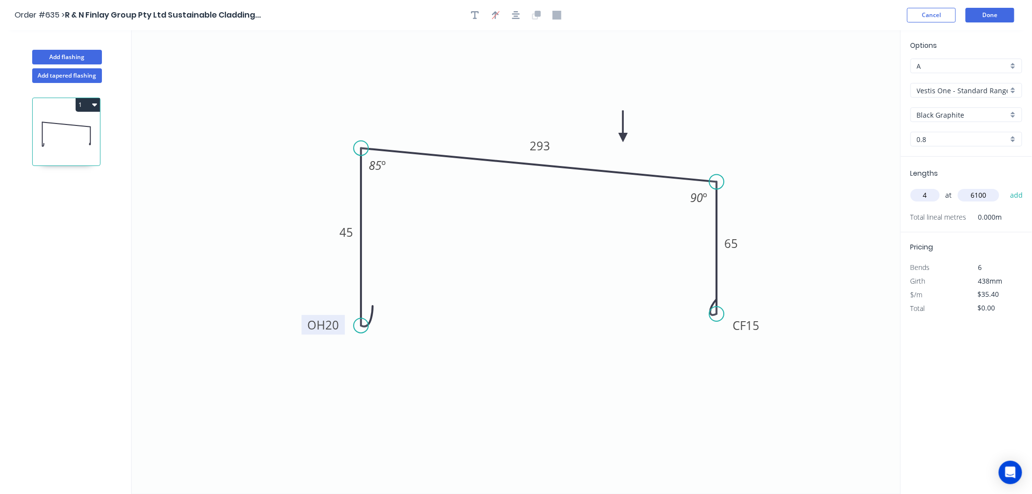
type input "6100"
click at [1006, 187] on button "add" at bounding box center [1017, 195] width 23 height 17
type input "$863.76"
type input "2"
type input "4000"
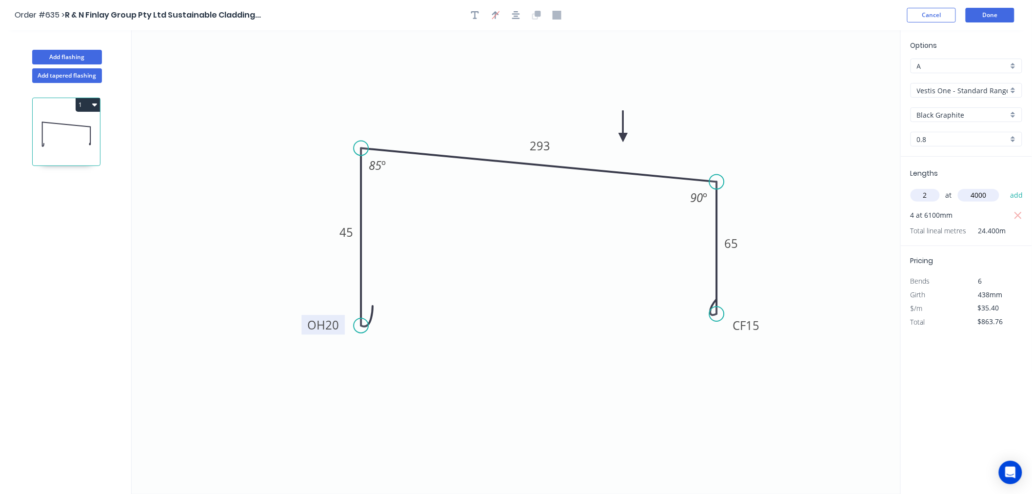
click at [1006, 187] on button "add" at bounding box center [1017, 195] width 23 height 17
type input "$1,146.96"
type input "1"
type input "4300"
click at [1006, 187] on button "add" at bounding box center [1017, 195] width 23 height 17
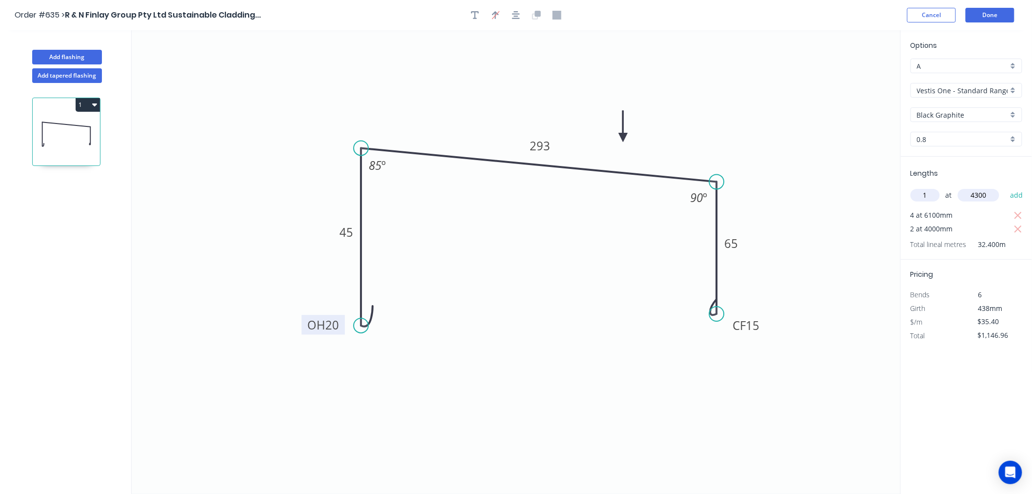
type input "$1,299.18"
type input "4"
type input "4900"
click at [1006, 187] on button "add" at bounding box center [1017, 195] width 23 height 17
type input "$1,993.02"
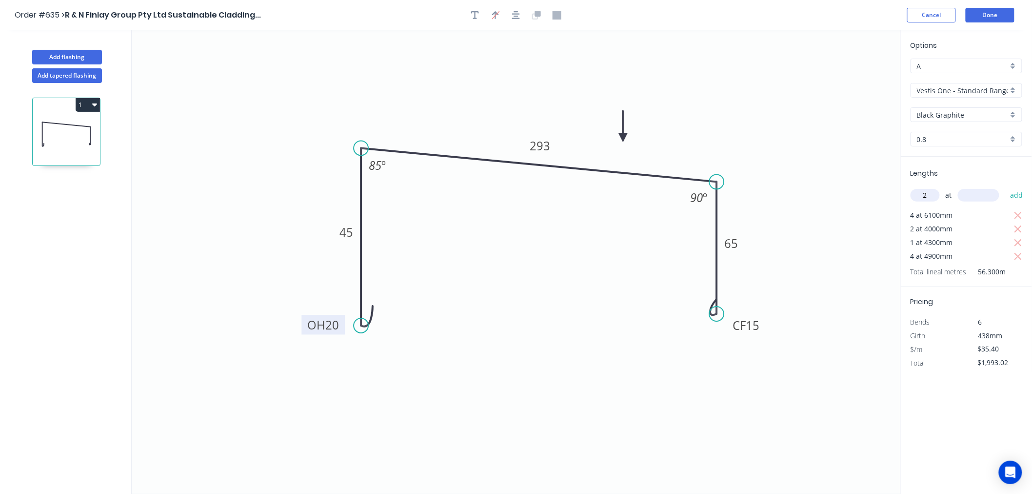
type input "2"
type input "5400"
click at [1006, 187] on button "add" at bounding box center [1017, 195] width 23 height 17
click at [1017, 216] on icon "button" at bounding box center [1018, 216] width 9 height 12
click at [1019, 215] on icon "button" at bounding box center [1018, 215] width 7 height 7
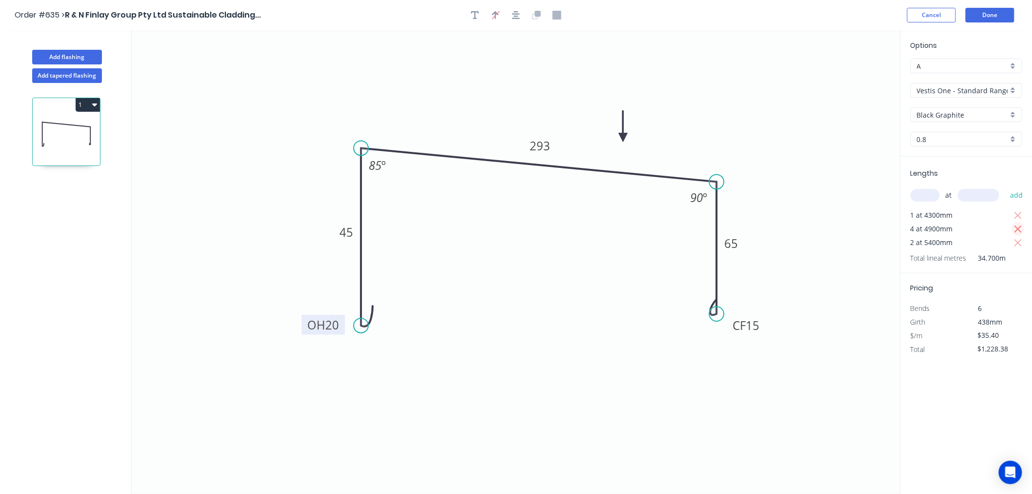
click at [1015, 224] on icon "button" at bounding box center [1018, 229] width 9 height 12
click at [1016, 212] on icon "button" at bounding box center [1018, 215] width 7 height 7
click at [1018, 214] on icon "button" at bounding box center [1018, 215] width 7 height 7
type input "$0.00"
click at [931, 200] on input "text" at bounding box center [925, 195] width 29 height 13
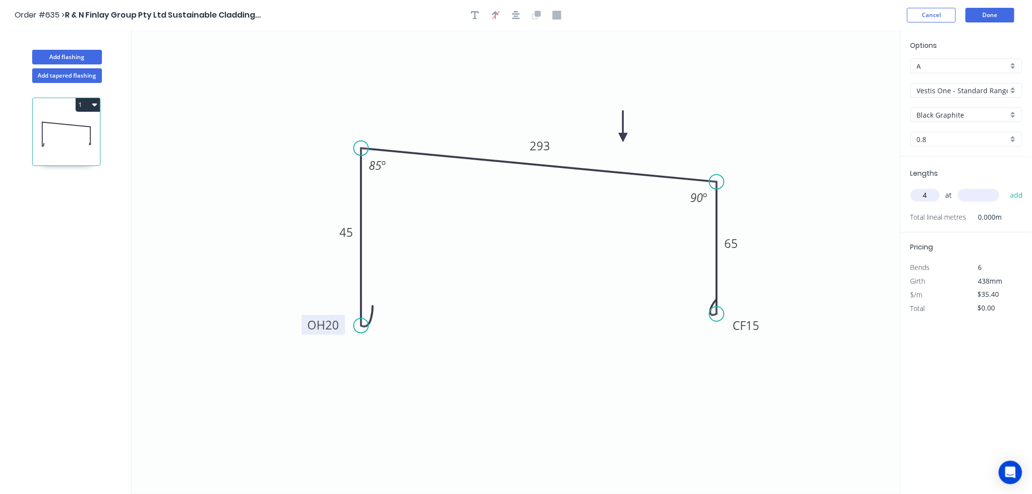
type input "4"
type input "6120"
click at [1006, 187] on button "add" at bounding box center [1017, 195] width 23 height 17
type input "$866.59"
type input "2"
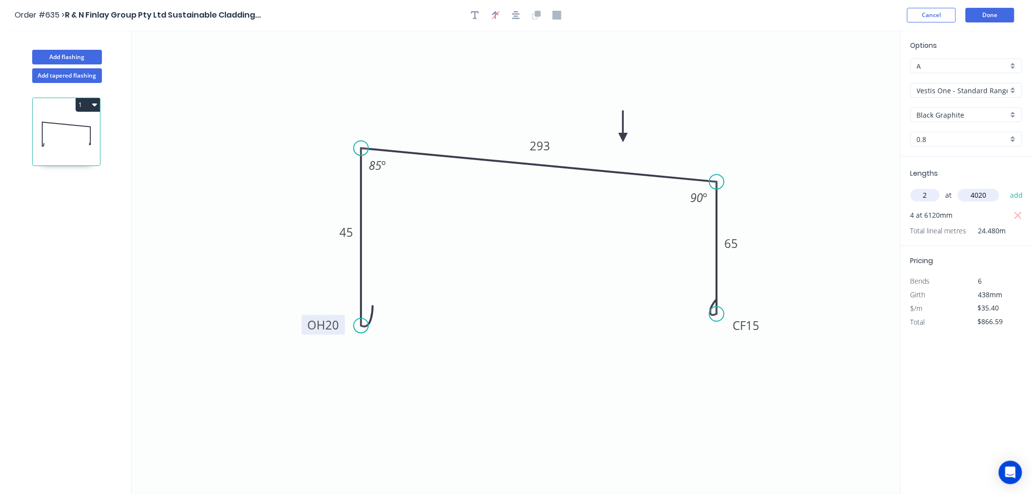
type input "4020"
click at [1006, 187] on button "add" at bounding box center [1017, 195] width 23 height 17
type input "$1,151.21"
type input "1"
type input "4320"
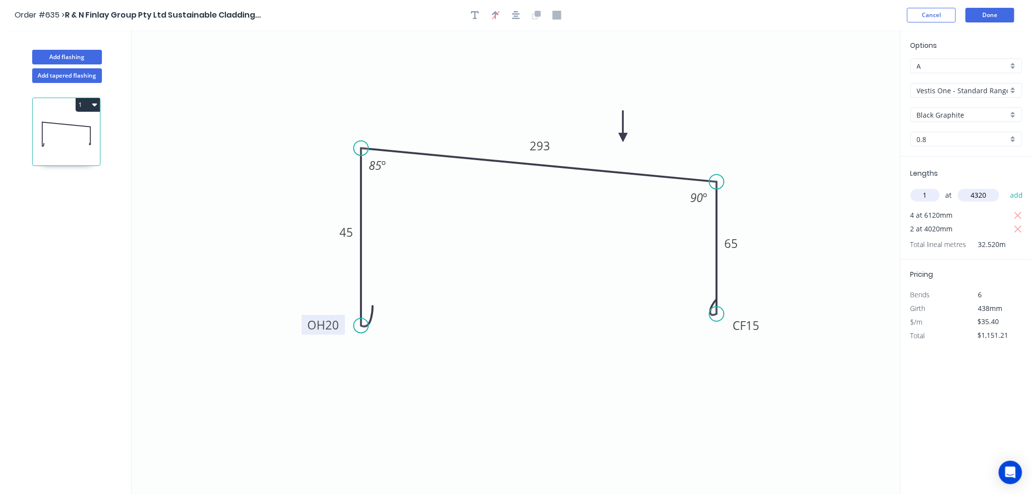
click at [1006, 187] on button "add" at bounding box center [1017, 195] width 23 height 17
type input "$1,304.14"
type input "4"
type input "4920"
click at [1006, 187] on button "add" at bounding box center [1017, 195] width 23 height 17
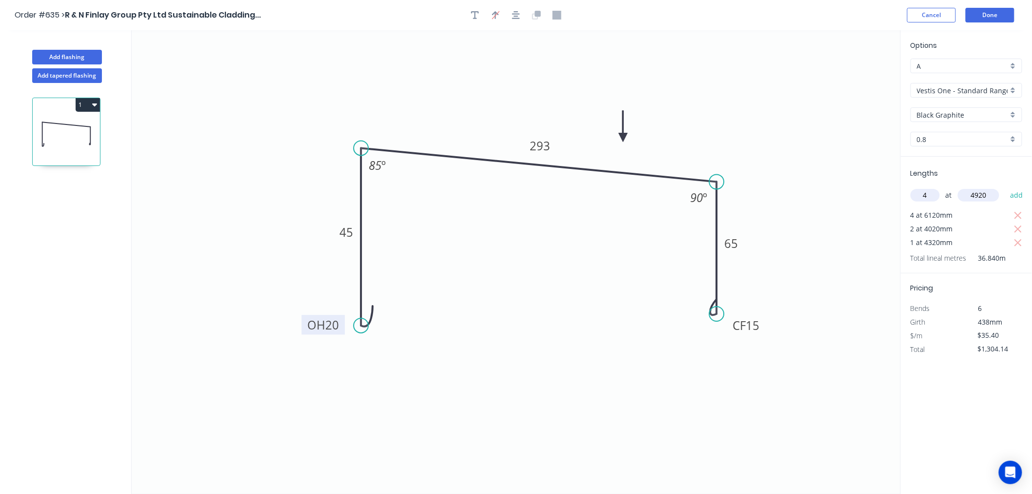
type input "$2,000.81"
type input "2"
type input "5420"
click at [1006, 187] on button "add" at bounding box center [1017, 195] width 23 height 17
type input "$2,384.54"
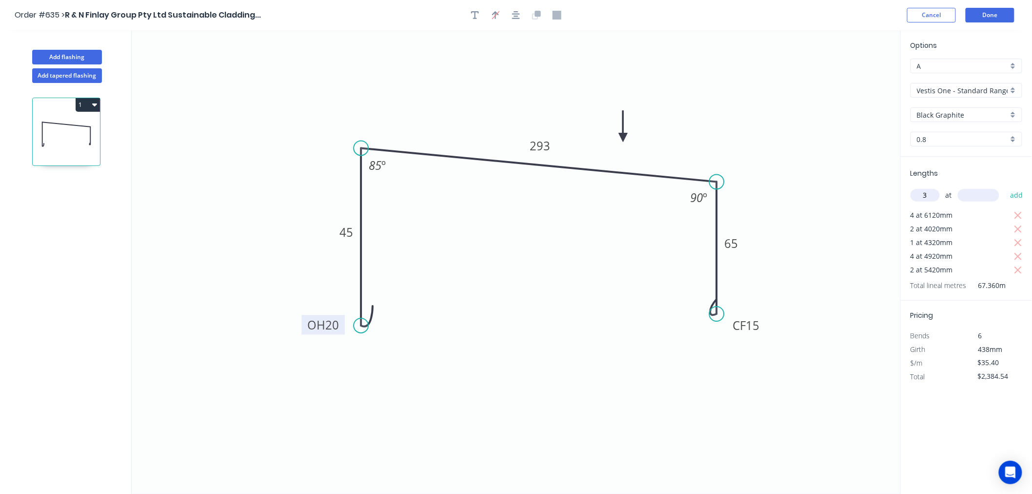
type input "3"
type input "5120"
click at [1006, 187] on button "add" at bounding box center [1017, 195] width 23 height 17
type input "$2,928.29"
type input "2"
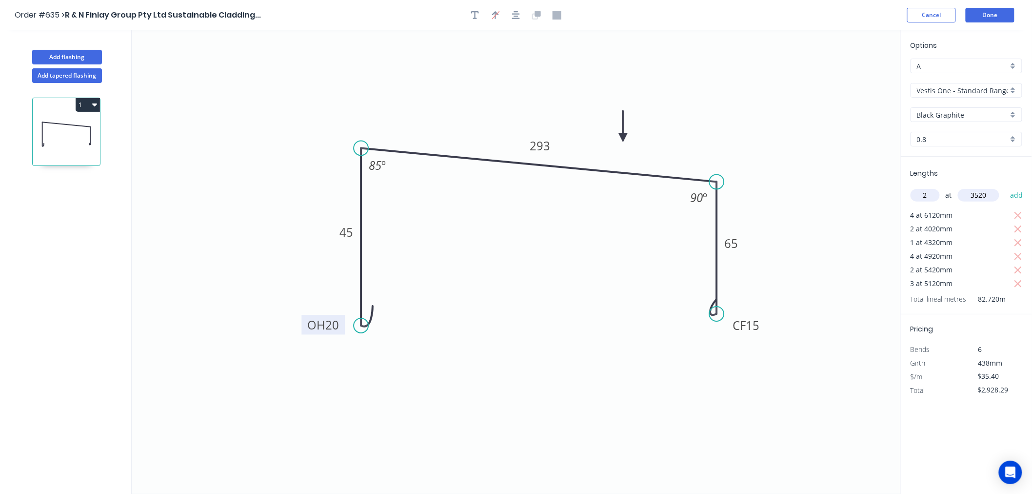
type input "3520"
click at [1006, 187] on button "add" at bounding box center [1017, 195] width 23 height 17
type input "$3,177.50"
type input "3"
type input "5120"
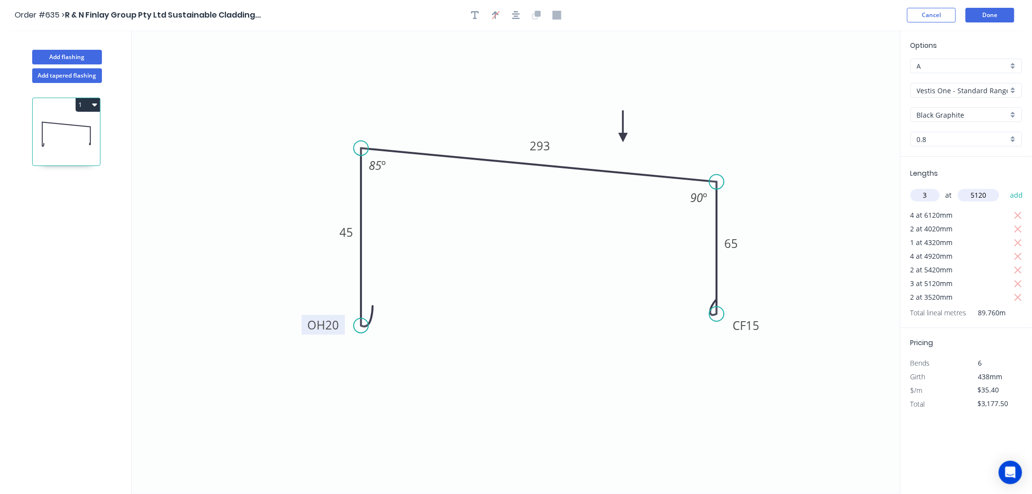
click at [1006, 187] on button "add" at bounding box center [1017, 195] width 23 height 17
type input "$3,721.25"
type input "1"
type input "1620"
click at [1006, 187] on button "add" at bounding box center [1017, 195] width 23 height 17
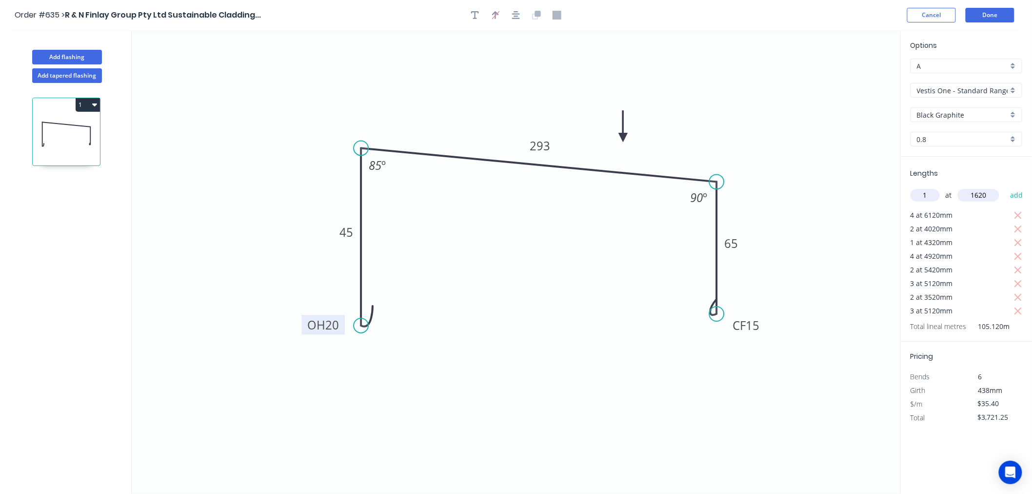
type input "$3,778.60"
type input "2"
type input "6220"
click at [1006, 187] on button "add" at bounding box center [1017, 195] width 23 height 17
type input "$4,218.97"
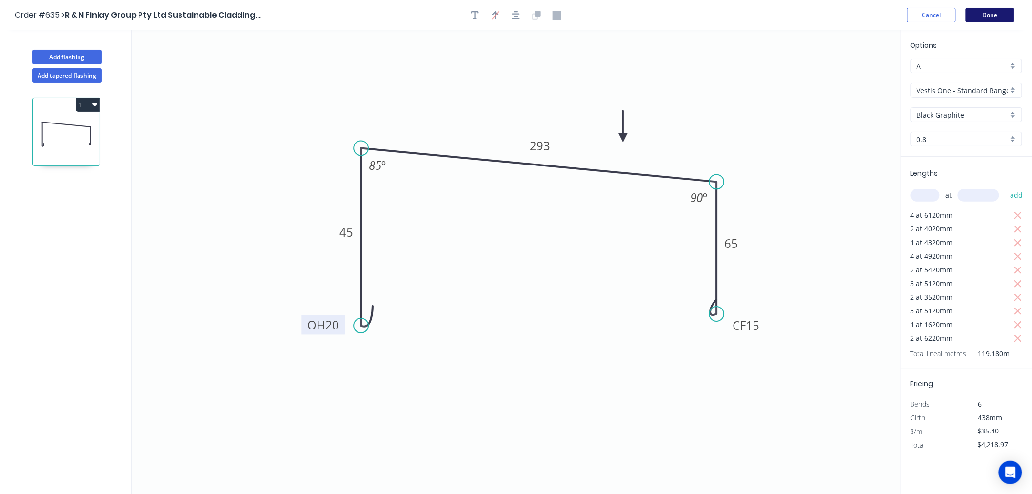
click at [995, 11] on button "Done" at bounding box center [990, 15] width 49 height 15
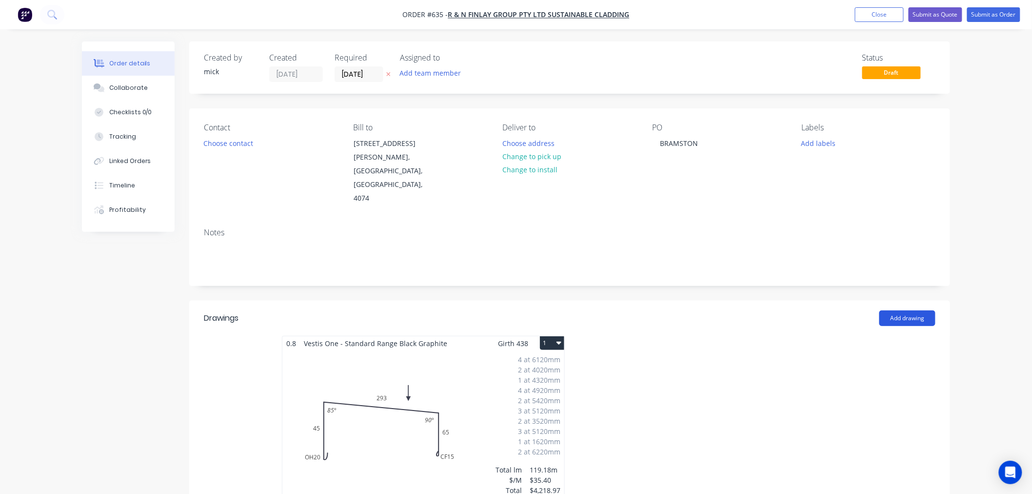
click at [905, 310] on button "Add drawing" at bounding box center [908, 318] width 56 height 16
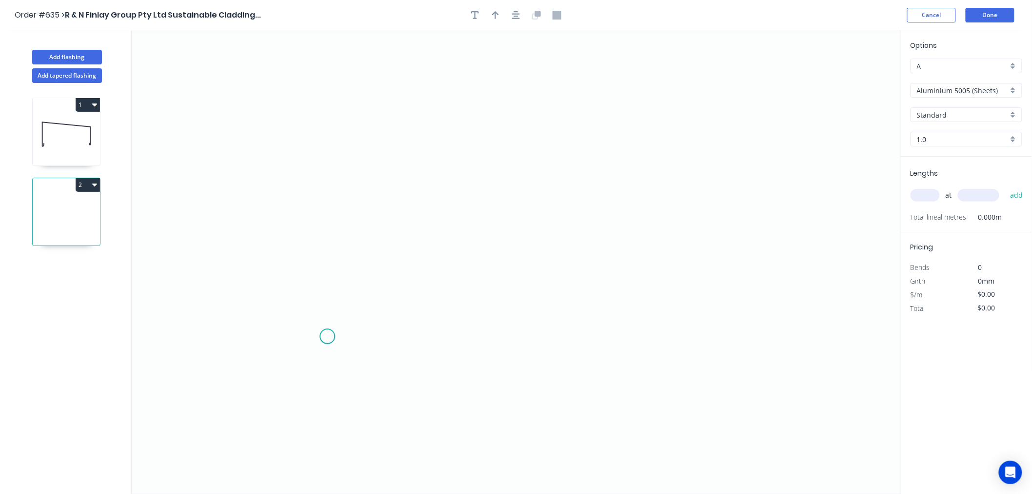
click at [329, 331] on icon "0" at bounding box center [516, 262] width 769 height 464
click at [343, 145] on icon "0" at bounding box center [516, 262] width 769 height 464
click at [435, 147] on icon "0 ?" at bounding box center [516, 262] width 769 height 464
click at [430, 225] on icon "0 ? ?" at bounding box center [516, 262] width 769 height 464
click at [430, 225] on circle at bounding box center [434, 224] width 15 height 15
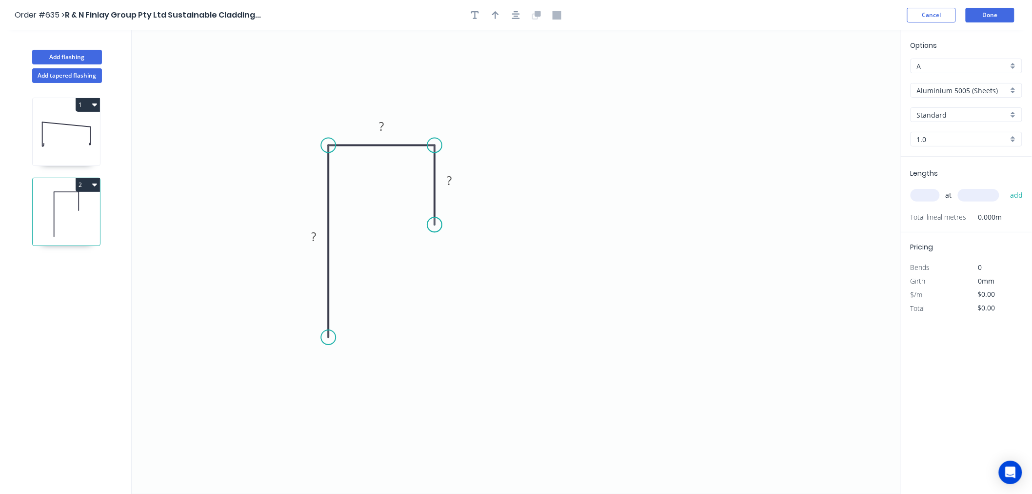
click at [430, 225] on circle at bounding box center [434, 224] width 15 height 15
click at [318, 238] on rect at bounding box center [314, 237] width 20 height 14
click at [977, 92] on input "Aluminium 5005 (Sheets)" at bounding box center [962, 90] width 91 height 10
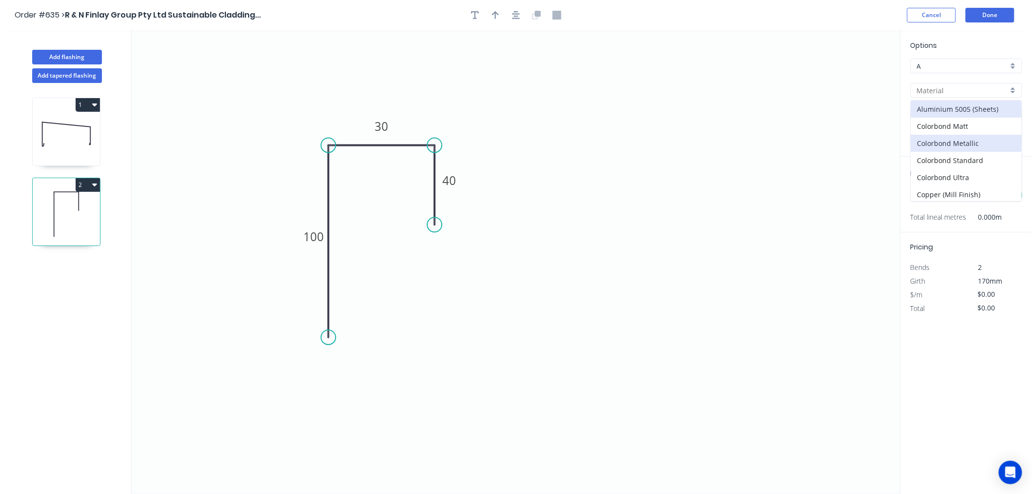
scroll to position [191, 0]
click at [963, 186] on div "Zincalume" at bounding box center [966, 192] width 111 height 17
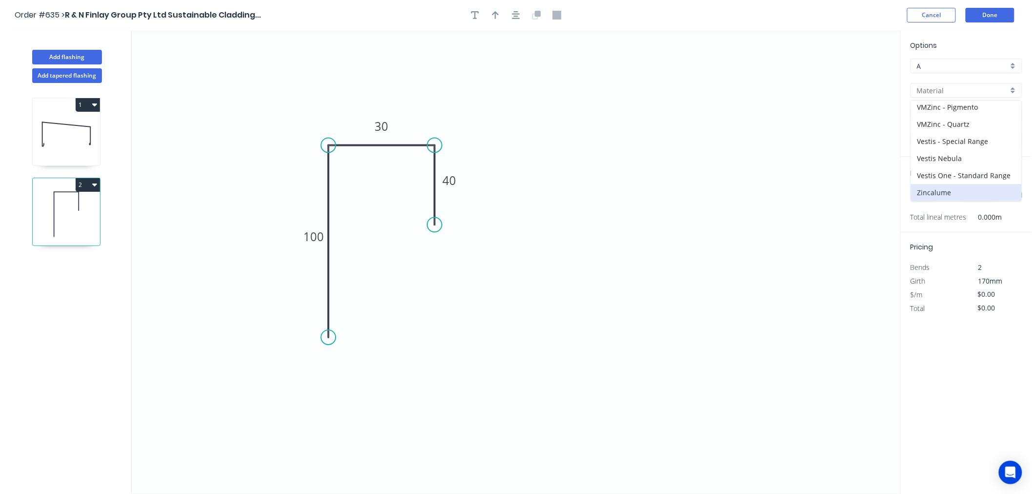
type input "Zincalume"
type input "$9.98"
click at [950, 144] on div "1.0" at bounding box center [967, 139] width 112 height 15
click at [944, 159] on div "0.55" at bounding box center [966, 157] width 111 height 17
type input "0.55"
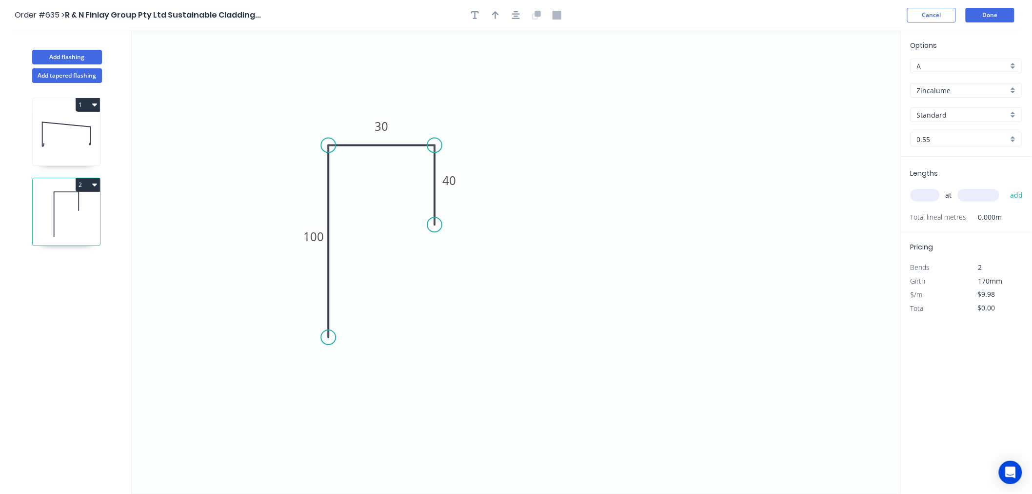
type input "$8.42"
click at [934, 190] on input "text" at bounding box center [925, 195] width 29 height 13
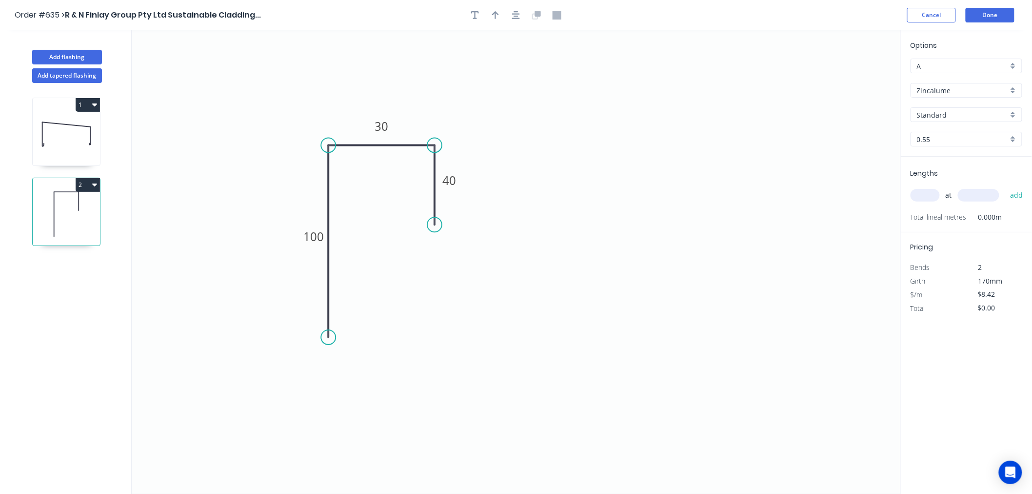
click at [934, 191] on input "text" at bounding box center [925, 195] width 29 height 13
type input "1"
type input "4000"
click at [1006, 187] on button "add" at bounding box center [1017, 195] width 23 height 17
type input "$33.68"
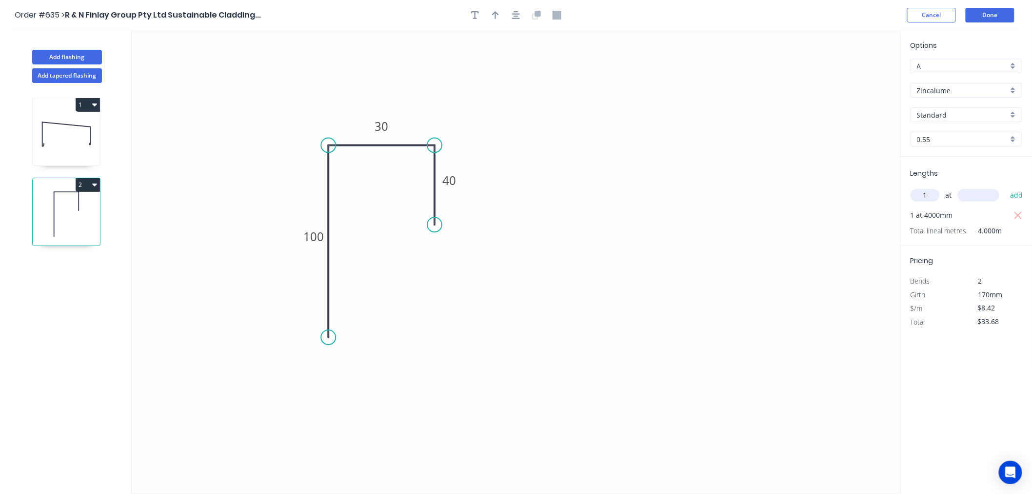
type input "1"
type input "1500"
click at [1006, 187] on button "add" at bounding box center [1017, 195] width 23 height 17
type input "$46.31"
click at [1006, 12] on button "Done" at bounding box center [990, 15] width 49 height 15
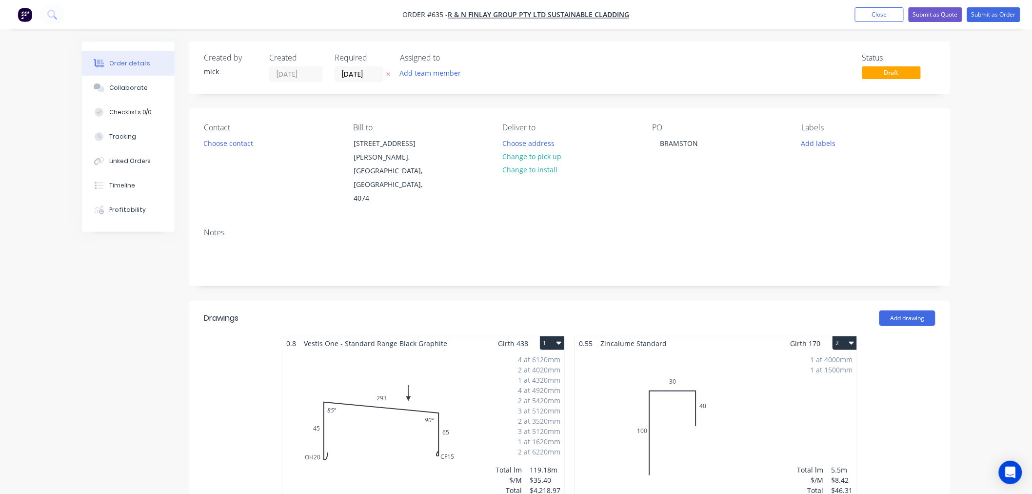
click at [782, 392] on div "1 at 4000mm 1 at 1500mm Total lm $/M Total 5.5m $8.42 $46.31" at bounding box center [716, 424] width 282 height 149
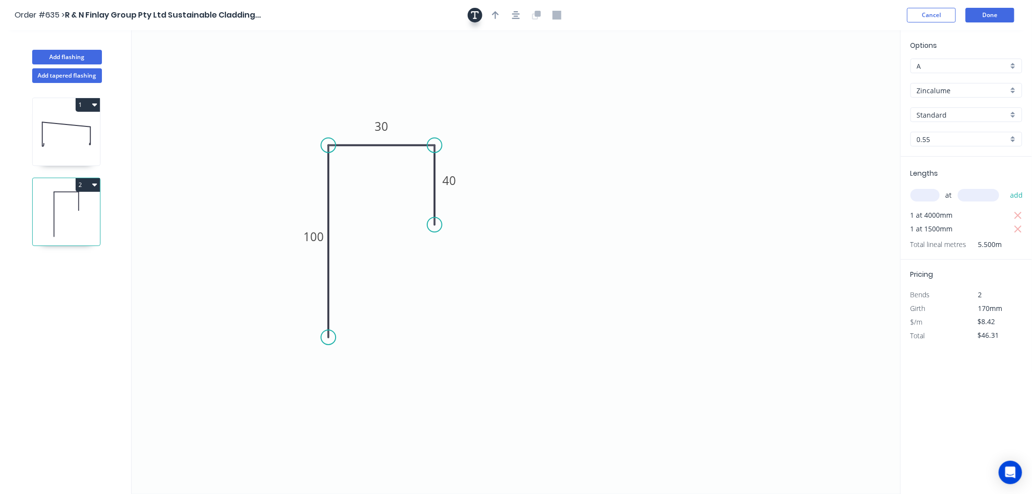
click at [479, 17] on icon "button" at bounding box center [475, 15] width 8 height 9
drag, startPoint x: 237, startPoint y: 60, endPoint x: 696, endPoint y: 77, distance: 459.5
click at [696, 77] on rect at bounding box center [653, 88] width 89 height 46
click at [634, 75] on textarea at bounding box center [653, 86] width 79 height 36
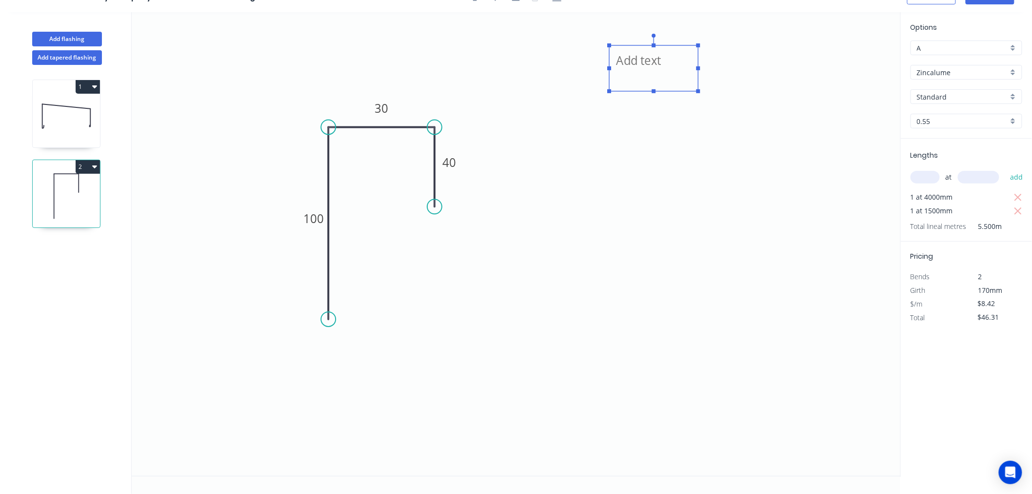
click at [694, 67] on rect at bounding box center [653, 68] width 89 height 46
click at [666, 56] on textarea at bounding box center [653, 68] width 79 height 36
click at [684, 249] on icon "ANY COLOUR 100 30 40" at bounding box center [516, 244] width 769 height 464
type textarea "ANY COLOUR"
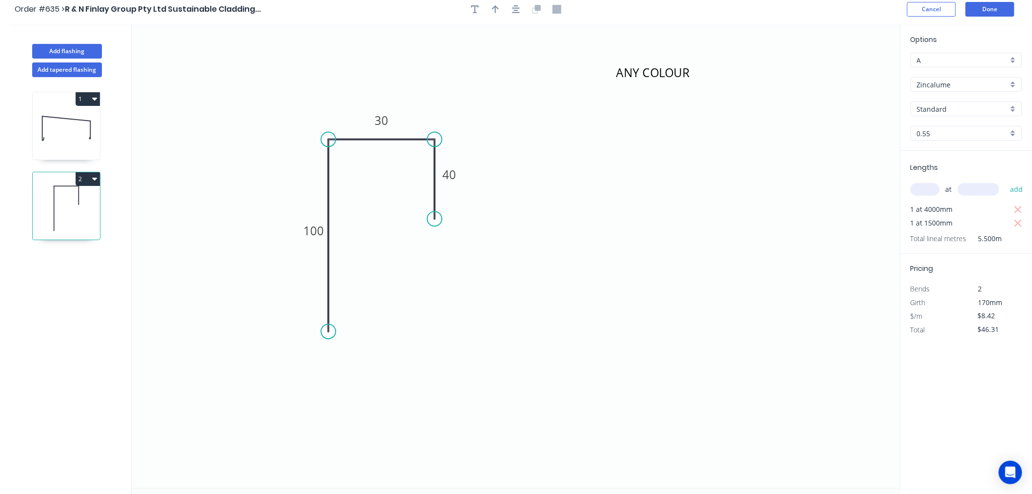
scroll to position [0, 0]
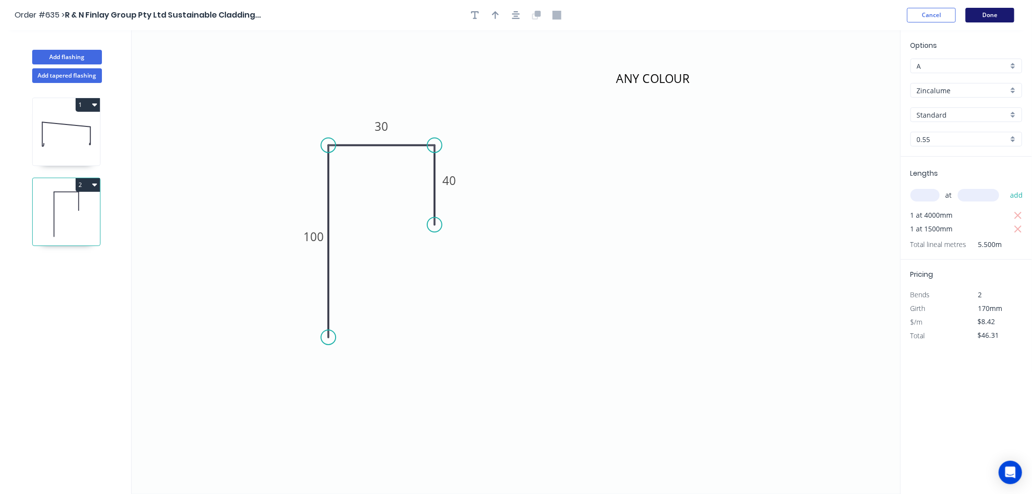
click at [1001, 20] on button "Done" at bounding box center [990, 15] width 49 height 15
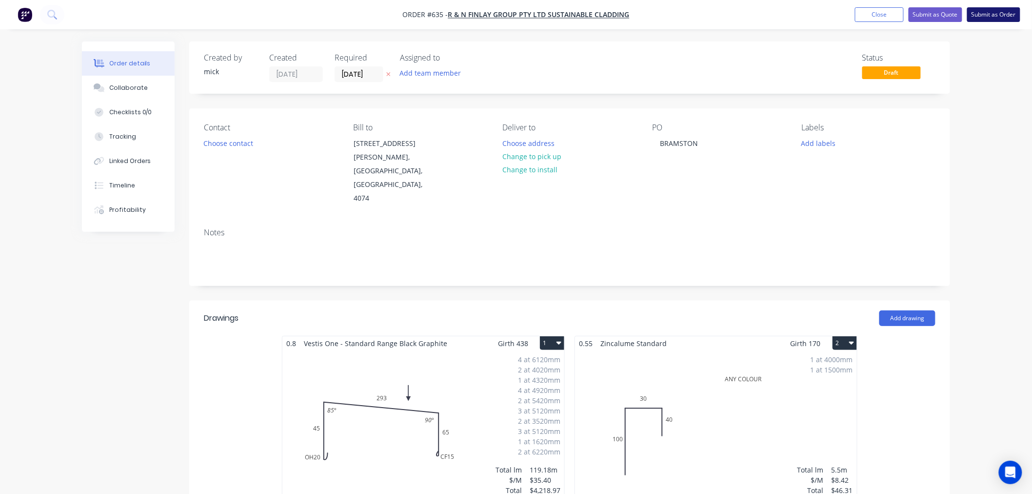
click at [988, 10] on button "Submit as Order" at bounding box center [994, 14] width 53 height 15
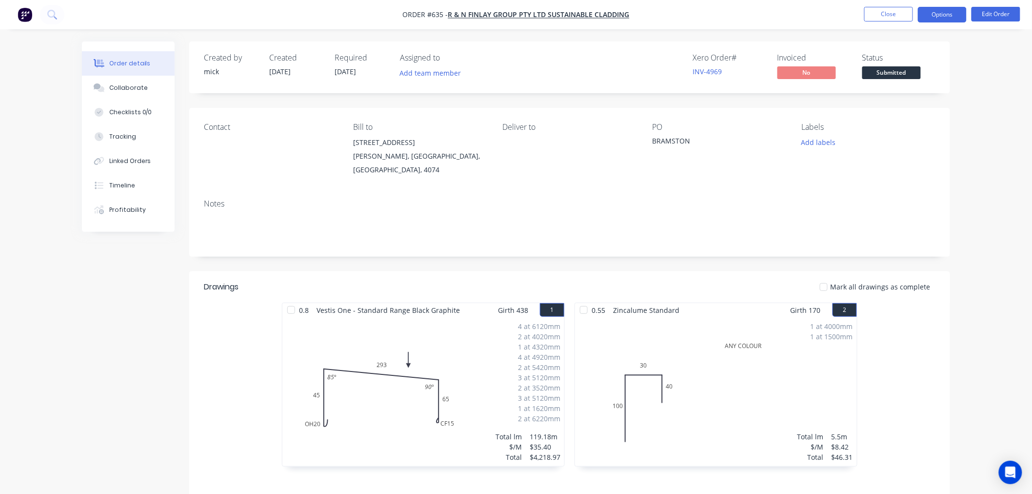
click at [948, 14] on button "Options" at bounding box center [942, 15] width 49 height 16
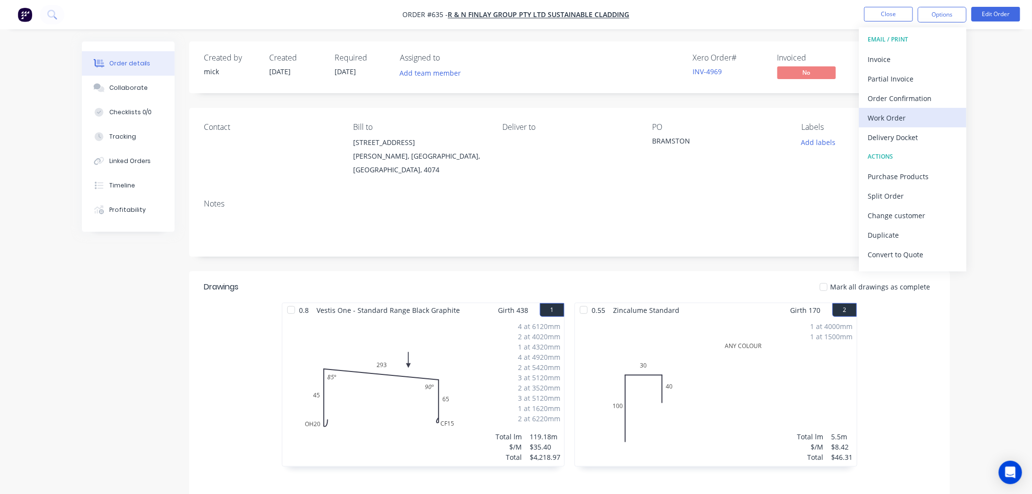
click at [905, 115] on div "Work Order" at bounding box center [913, 118] width 90 height 14
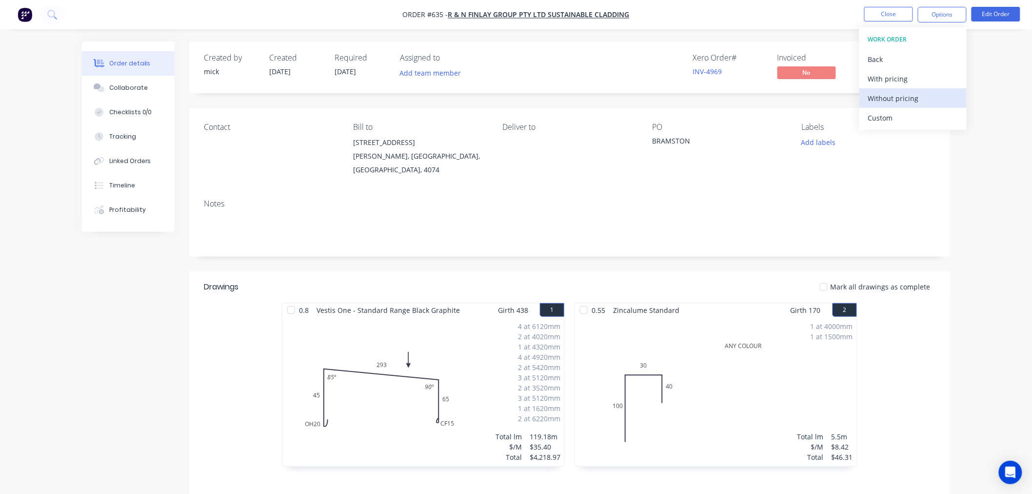
click at [909, 97] on div "Without pricing" at bounding box center [913, 98] width 90 height 14
